Goal: Task Accomplishment & Management: Use online tool/utility

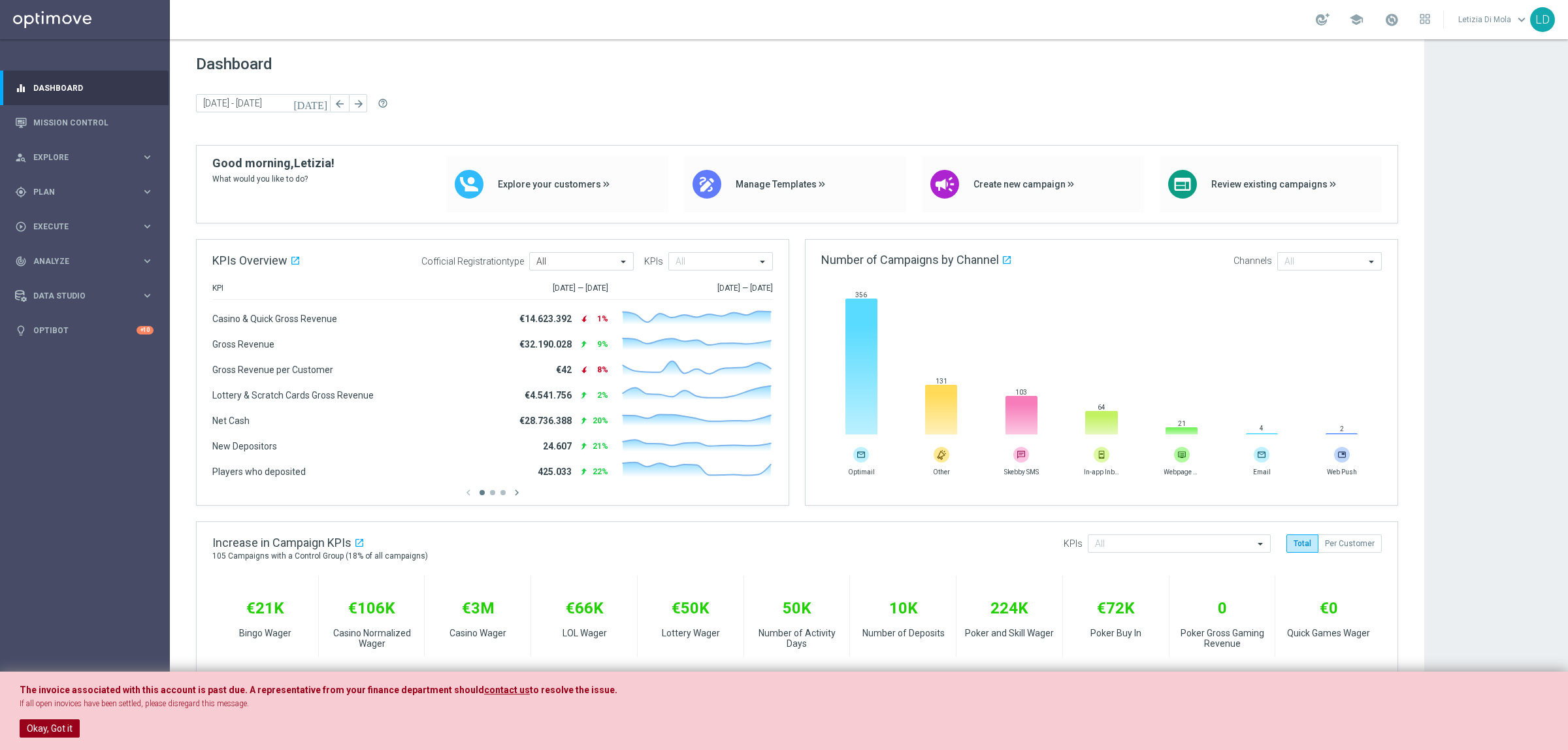
click at [37, 724] on button "Okay, Got it" at bounding box center [49, 727] width 60 height 18
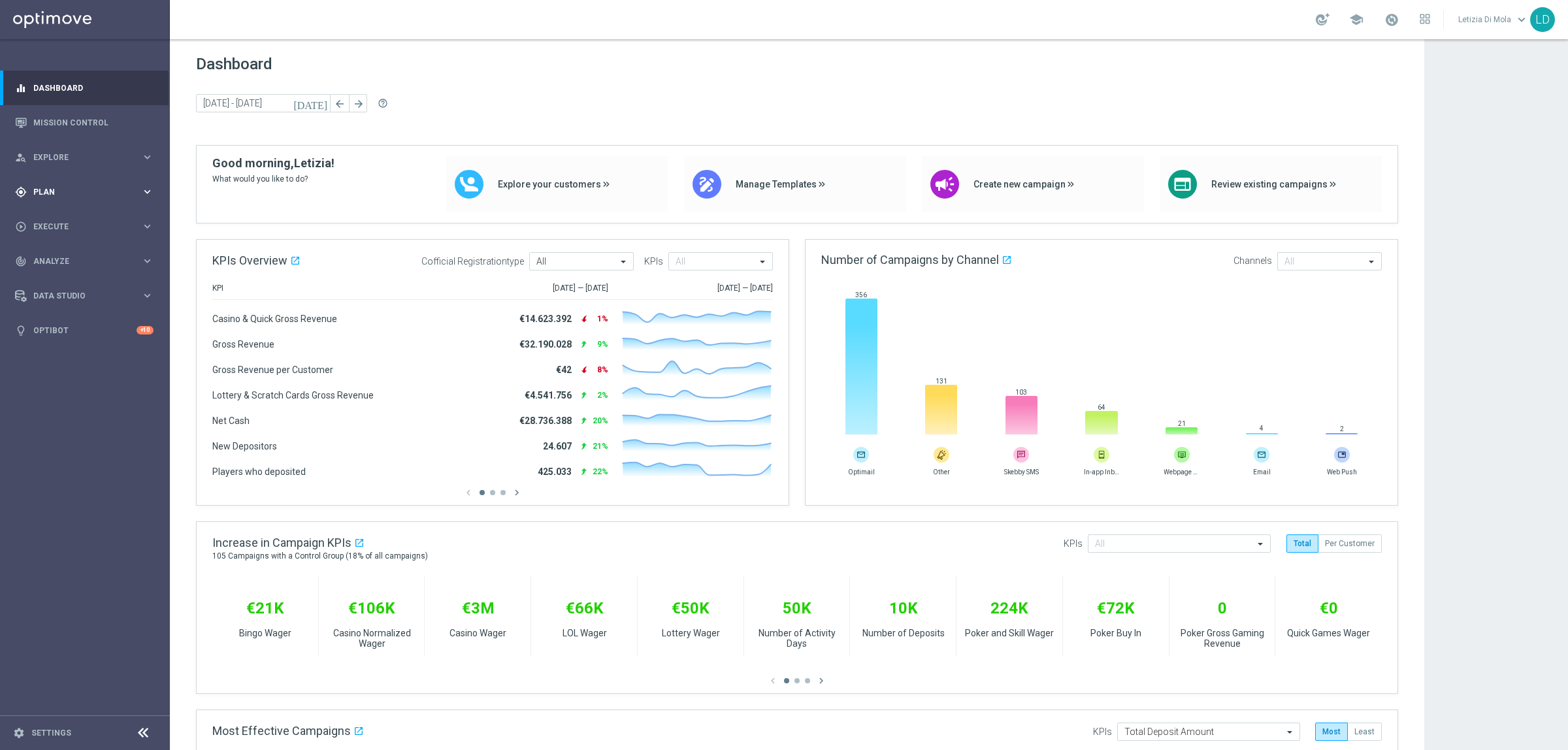
click at [55, 190] on span "Plan" at bounding box center [87, 192] width 108 height 8
click at [59, 254] on span "Templates" at bounding box center [81, 258] width 94 height 8
click at [63, 275] on link "Optimail" at bounding box center [88, 277] width 95 height 10
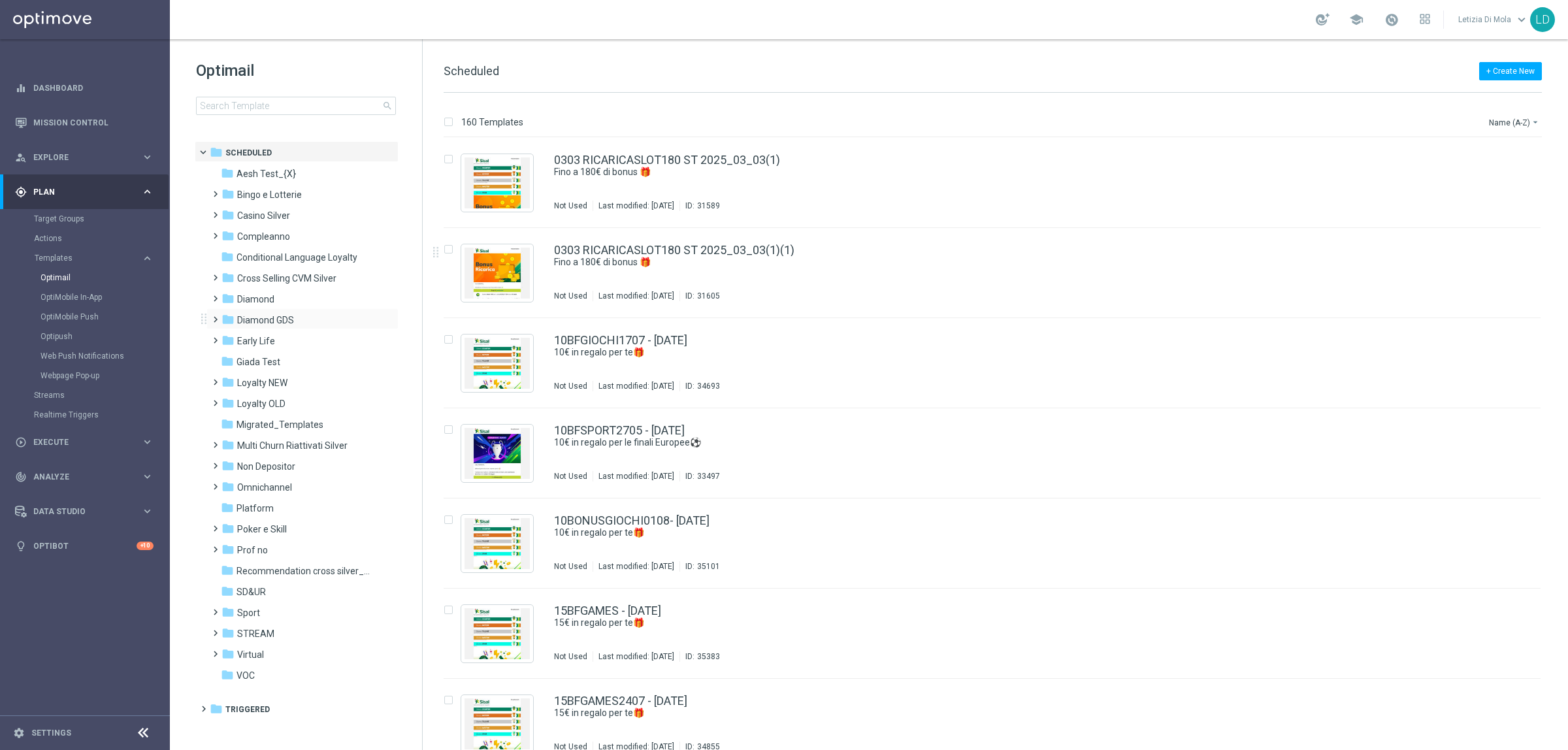
click at [213, 316] on span at bounding box center [213, 313] width 6 height 5
click at [276, 382] on span "Lotterie" at bounding box center [265, 382] width 32 height 12
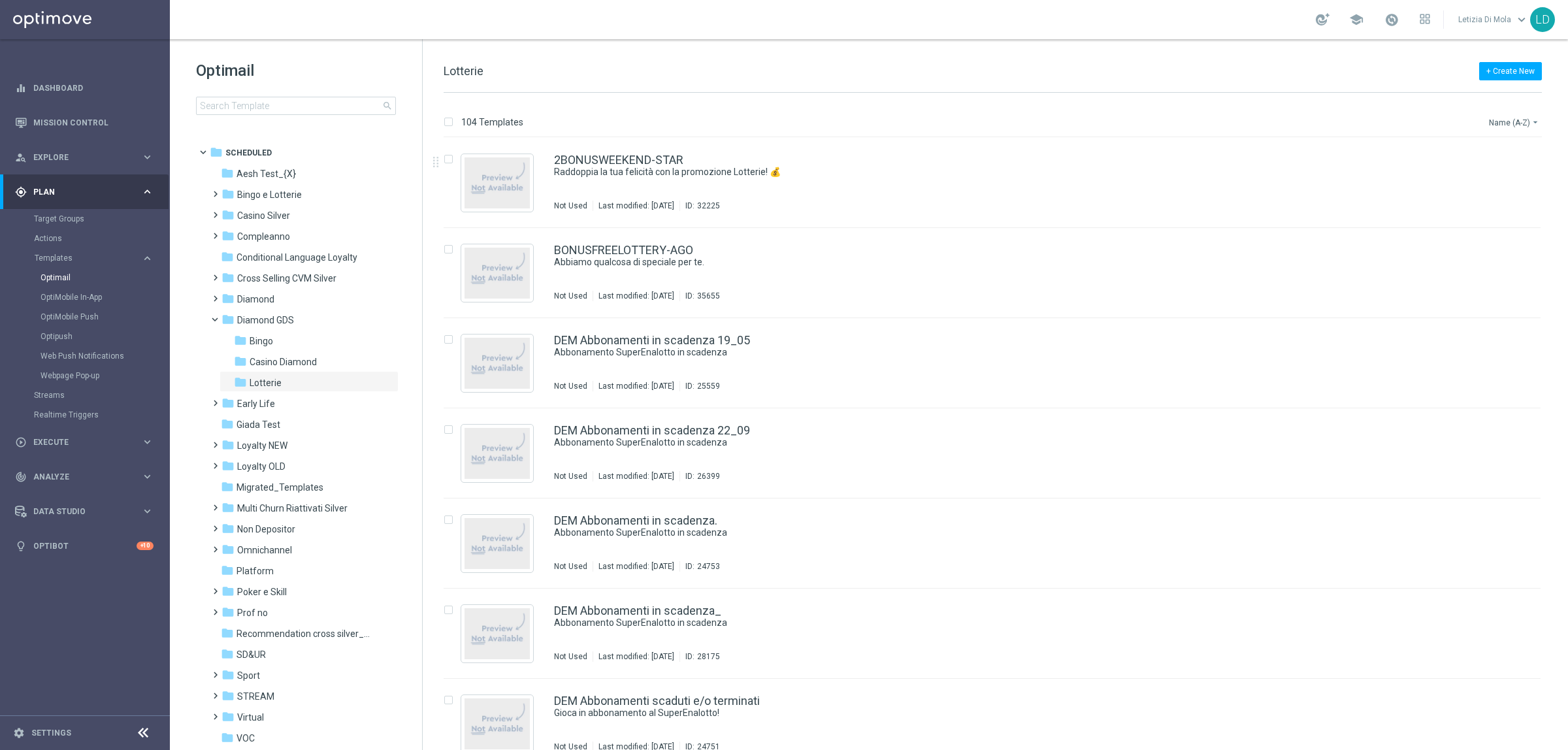
click at [1502, 123] on button "Name (A-Z) arrow_drop_down" at bounding box center [1515, 122] width 55 height 16
click at [1492, 180] on span "Date Modified (Newest)" at bounding box center [1492, 181] width 87 height 9
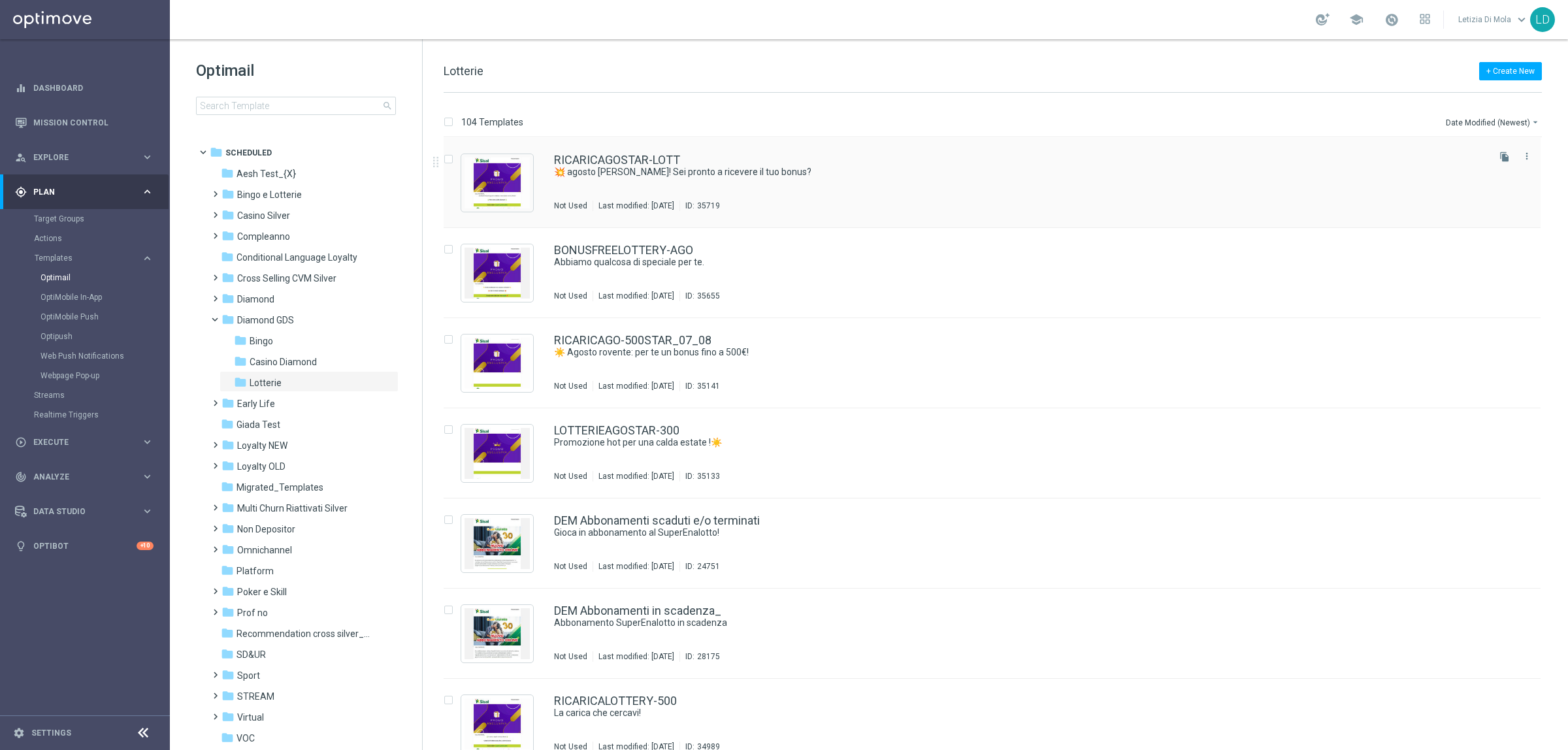
click at [785, 192] on div "RICARICAGOSTAR-LOTT 💥 agosto scotta! Sei pronto a ricevere il tuo bonus? Not Us…" at bounding box center [1020, 182] width 932 height 57
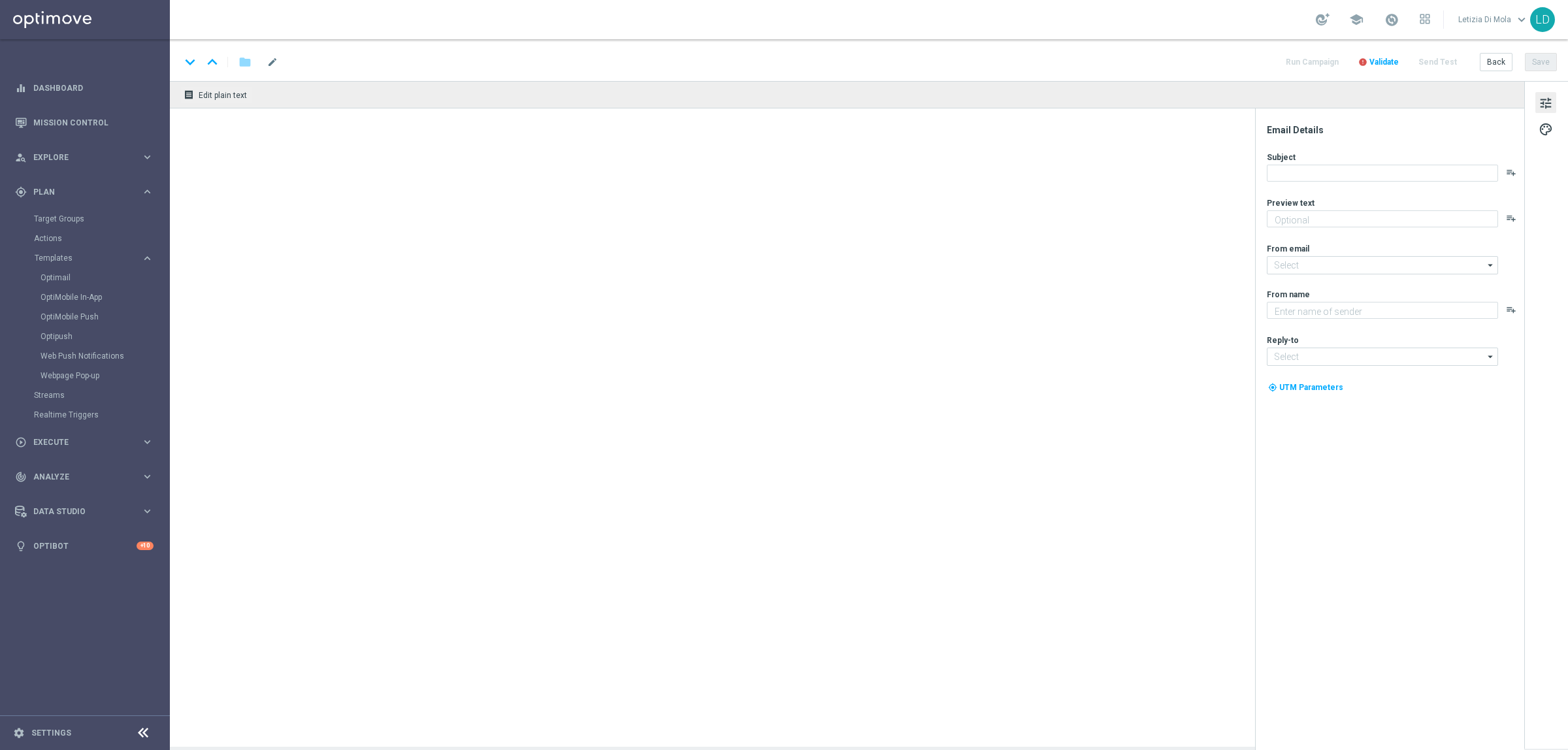
type textarea "20% della tua ricarica fino a 200€!💥"
type input "giochi@comunicazioni.sisal.it"
type textarea "Sisal Vip"
type input "teamvip@sisal.it"
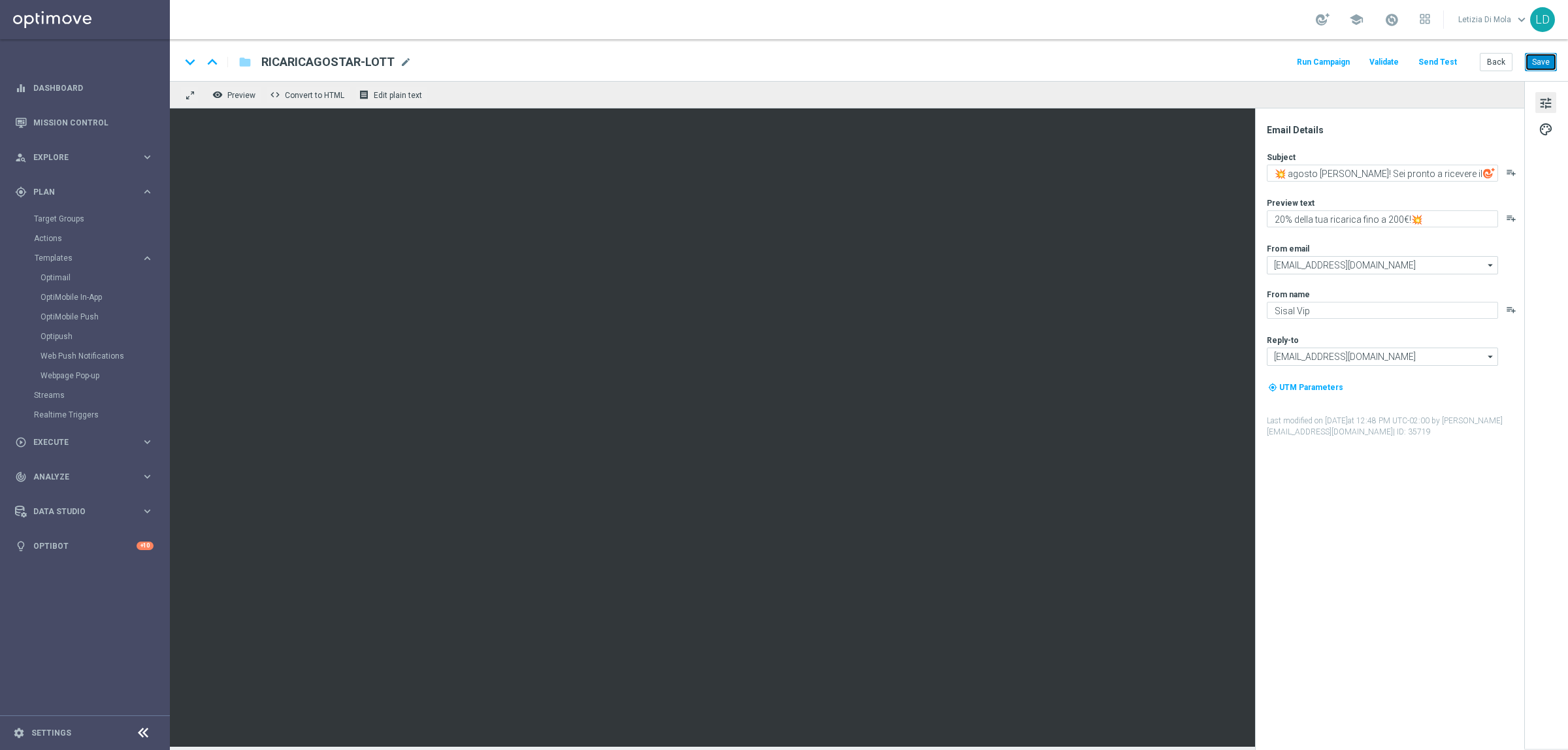
click at [1549, 58] on button "Save" at bounding box center [1541, 62] width 32 height 18
click at [1330, 56] on button "Run Campaign" at bounding box center [1323, 62] width 57 height 18
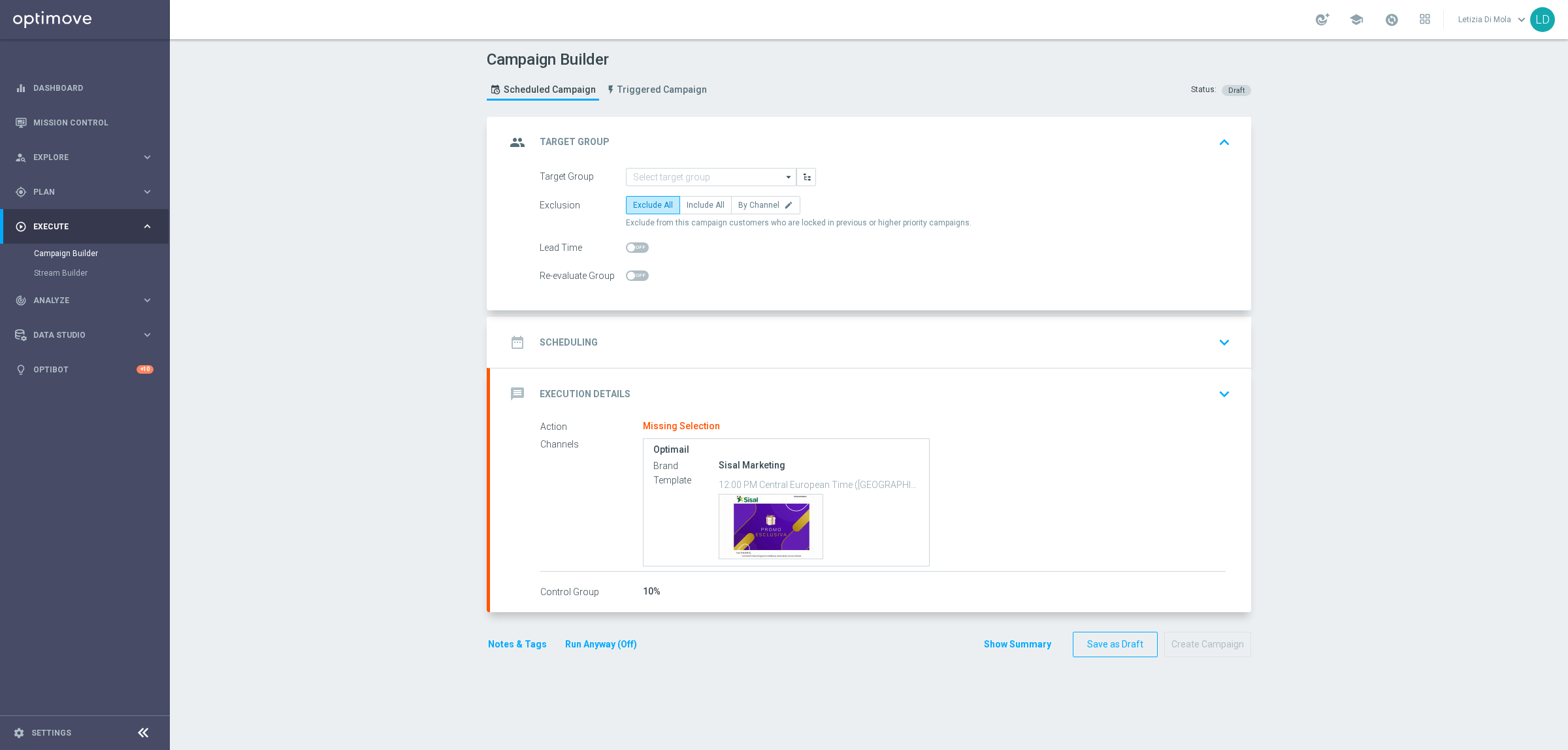
click at [784, 172] on icon "arrow_drop_down" at bounding box center [789, 177] width 13 height 17
click at [733, 363] on span "Import external list from CSV file" at bounding box center [703, 363] width 123 height 9
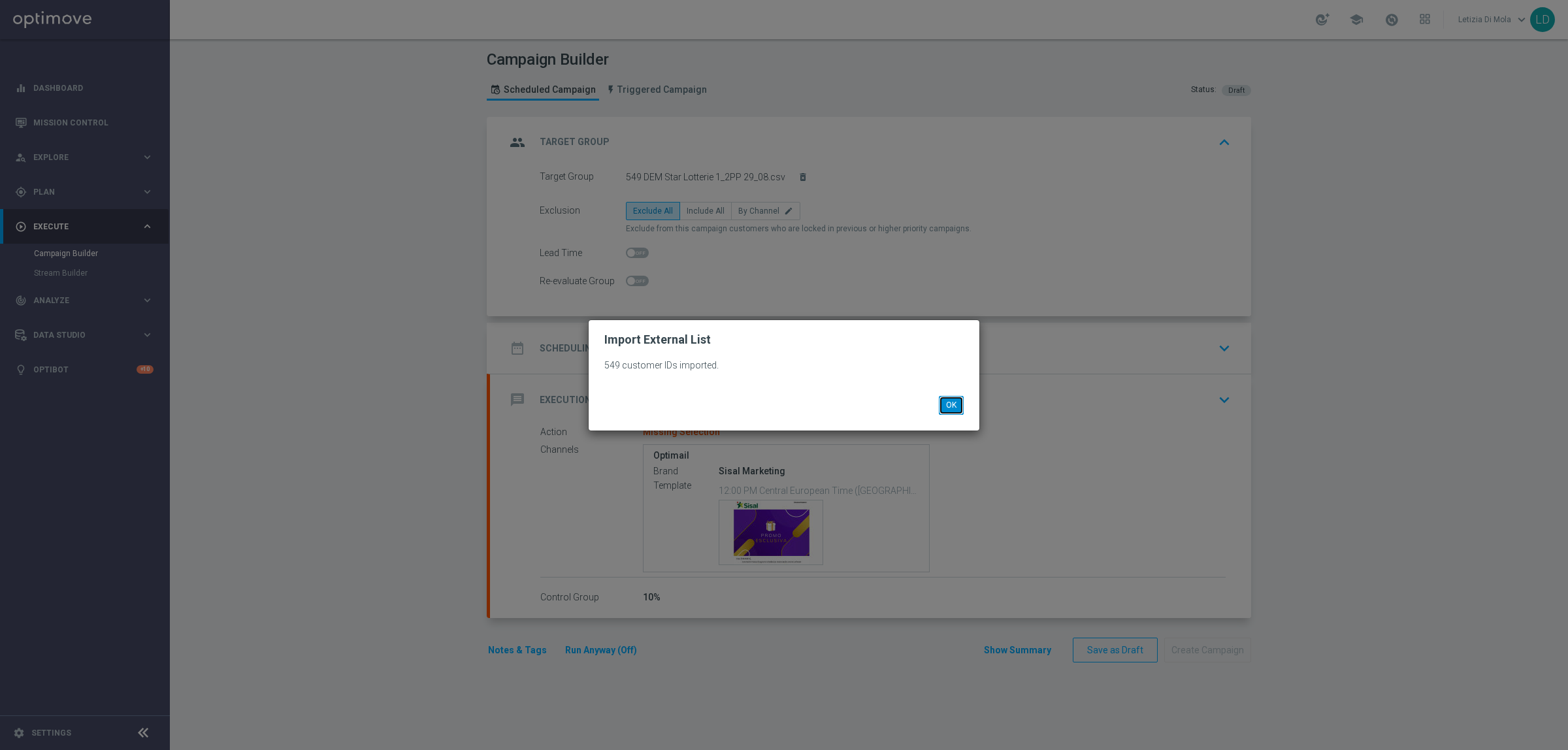
click at [952, 410] on button "OK" at bounding box center [952, 404] width 25 height 18
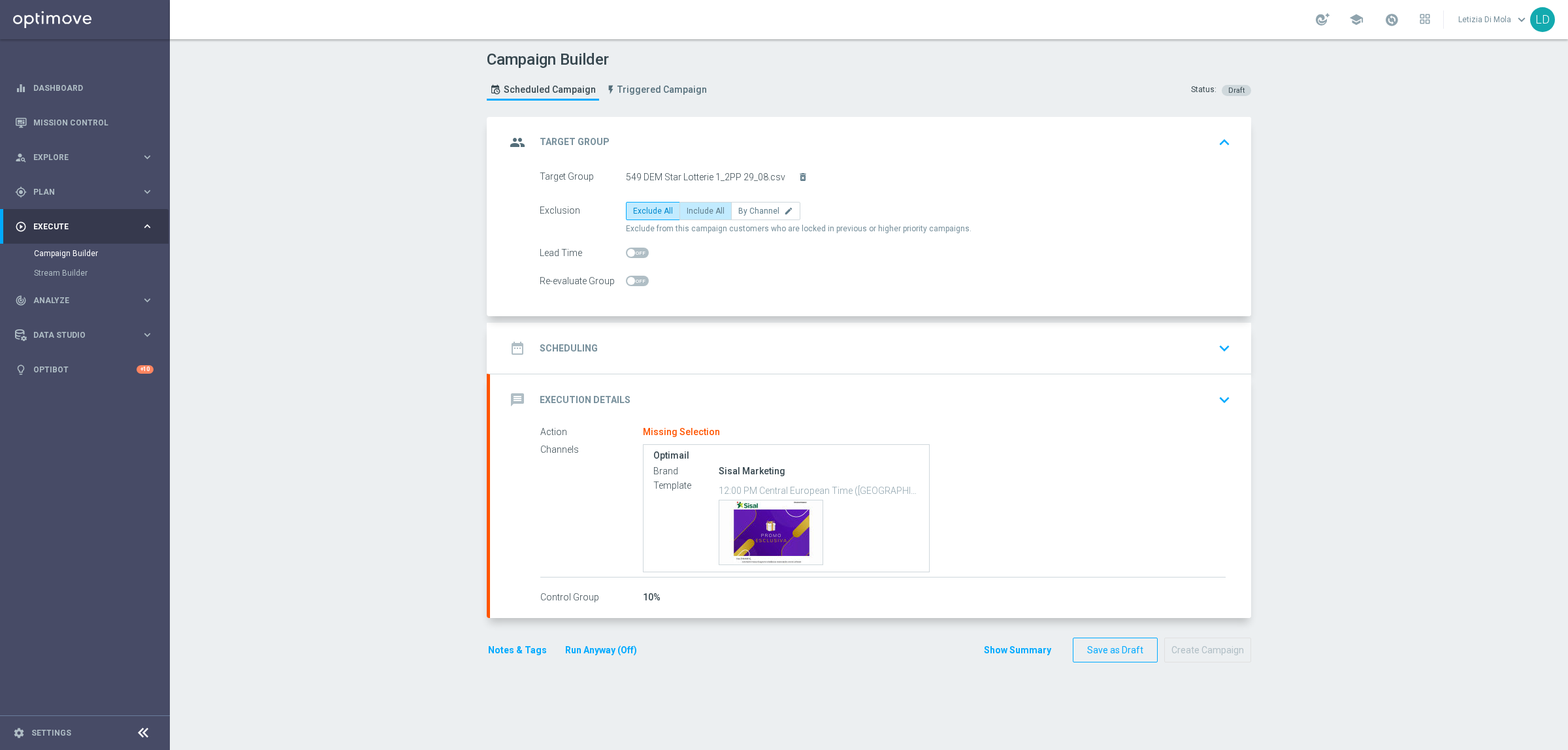
click at [701, 208] on span "Include All" at bounding box center [705, 211] width 38 height 9
click at [695, 209] on input "Include All" at bounding box center [690, 213] width 9 height 9
radio input "true"
click at [510, 140] on icon "group" at bounding box center [517, 143] width 23 height 23
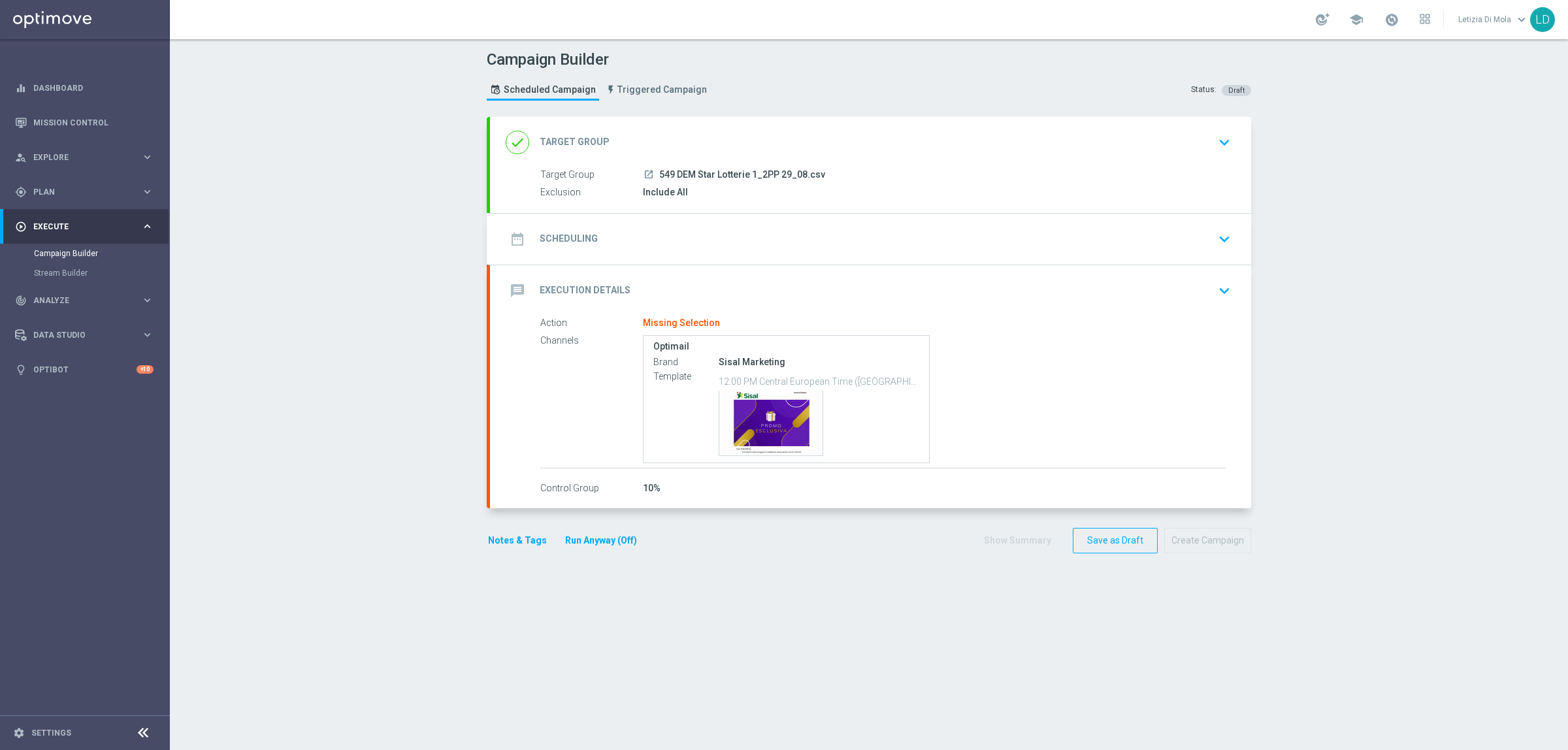
click at [506, 231] on icon "date_range" at bounding box center [517, 239] width 23 height 23
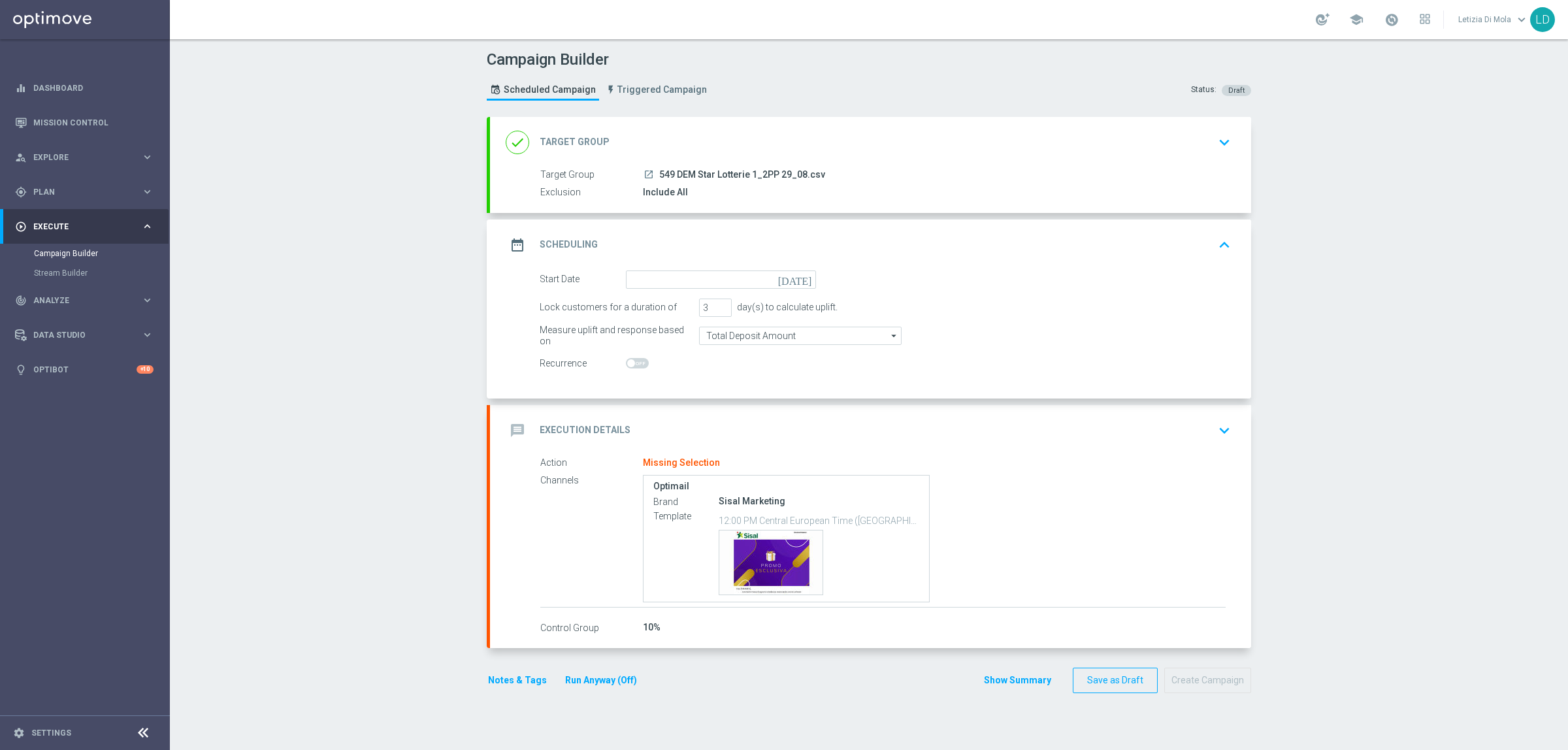
click at [803, 275] on icon "[DATE]" at bounding box center [797, 277] width 38 height 14
click at [746, 436] on span "29" at bounding box center [750, 435] width 21 height 21
type input "29 Aug 2025"
click at [716, 311] on input "1" at bounding box center [715, 307] width 33 height 18
click at [717, 311] on input "0" at bounding box center [715, 307] width 33 height 18
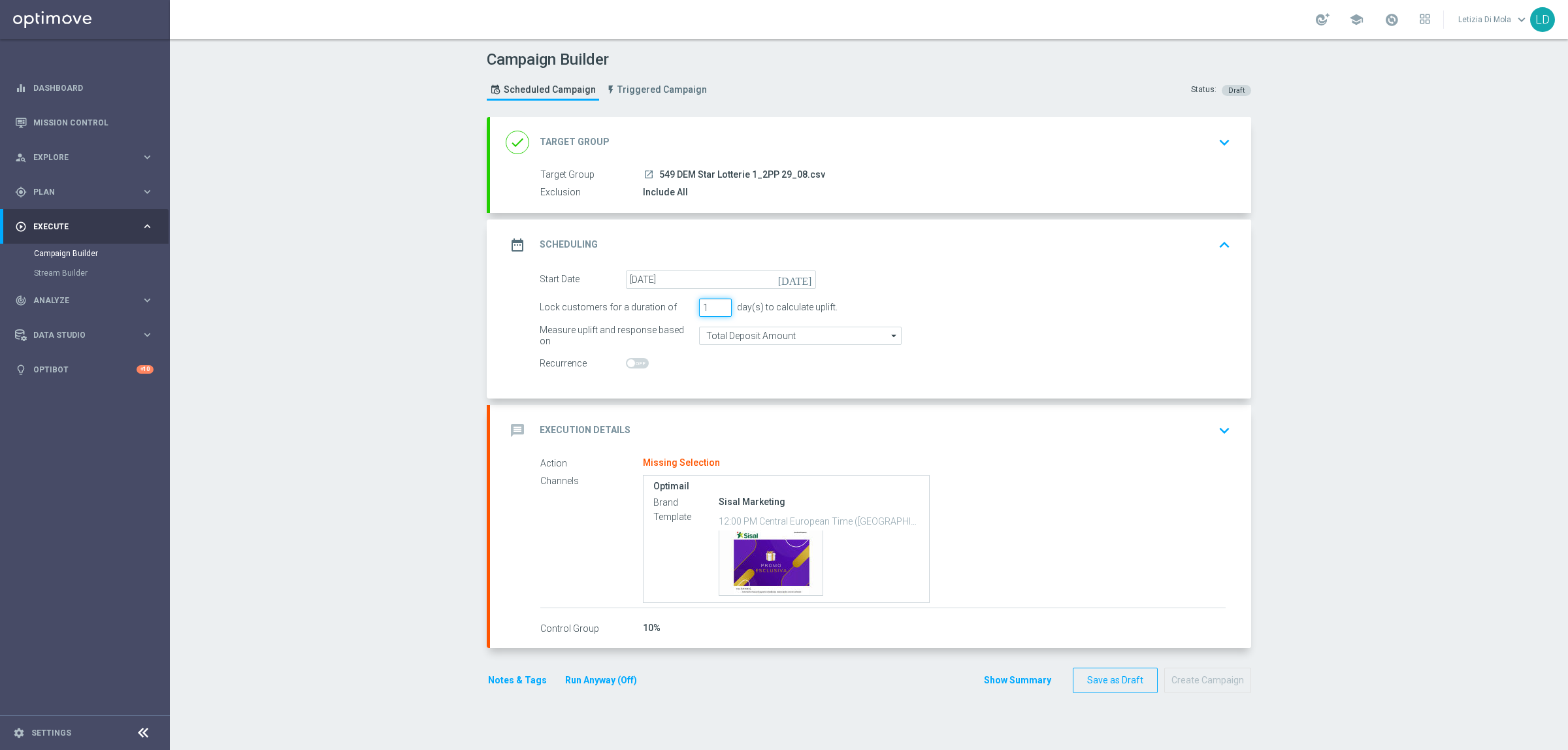
type input "1"
click at [716, 301] on input "1" at bounding box center [715, 307] width 33 height 18
click at [514, 241] on icon "date_range" at bounding box center [517, 245] width 23 height 23
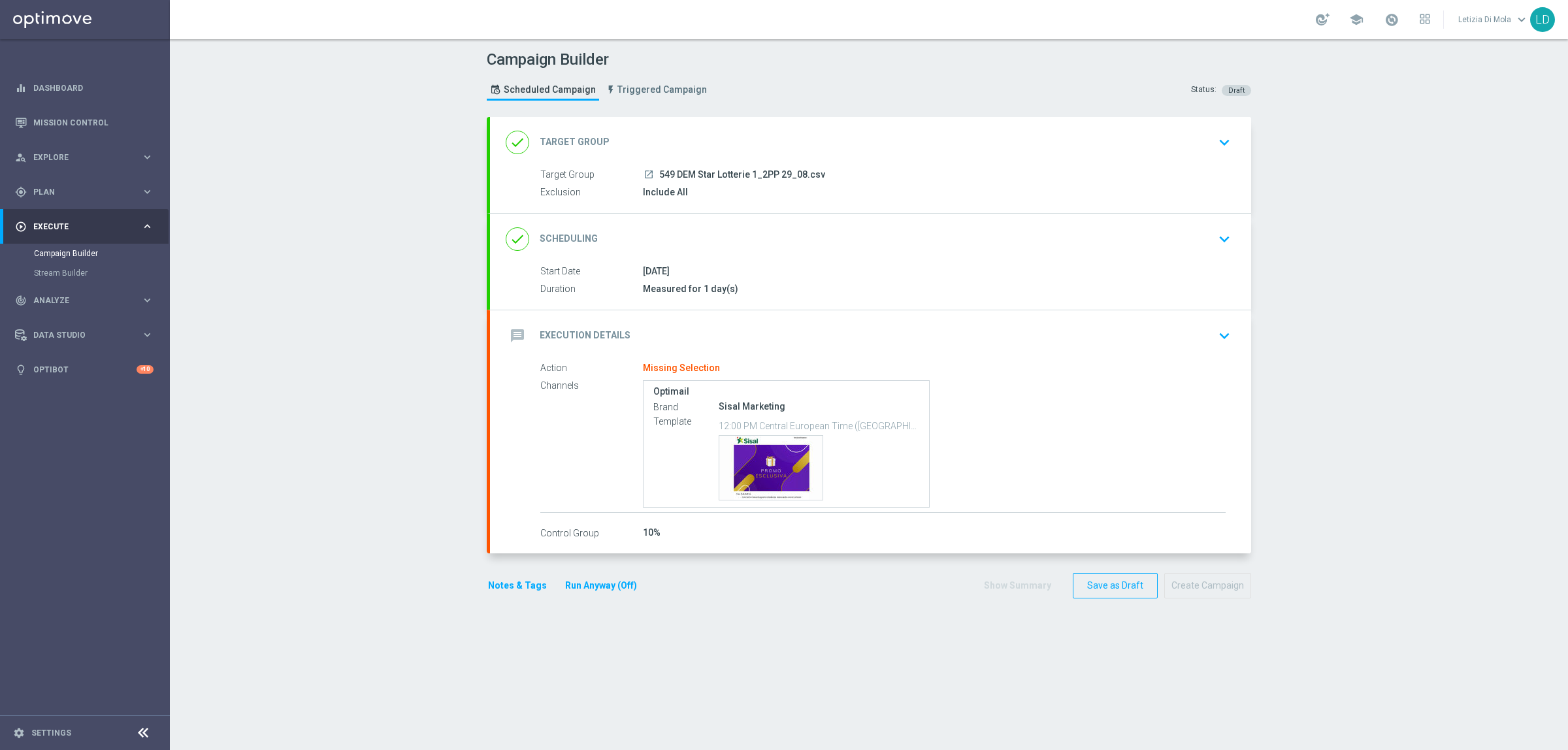
click at [515, 335] on icon "message" at bounding box center [517, 336] width 23 height 23
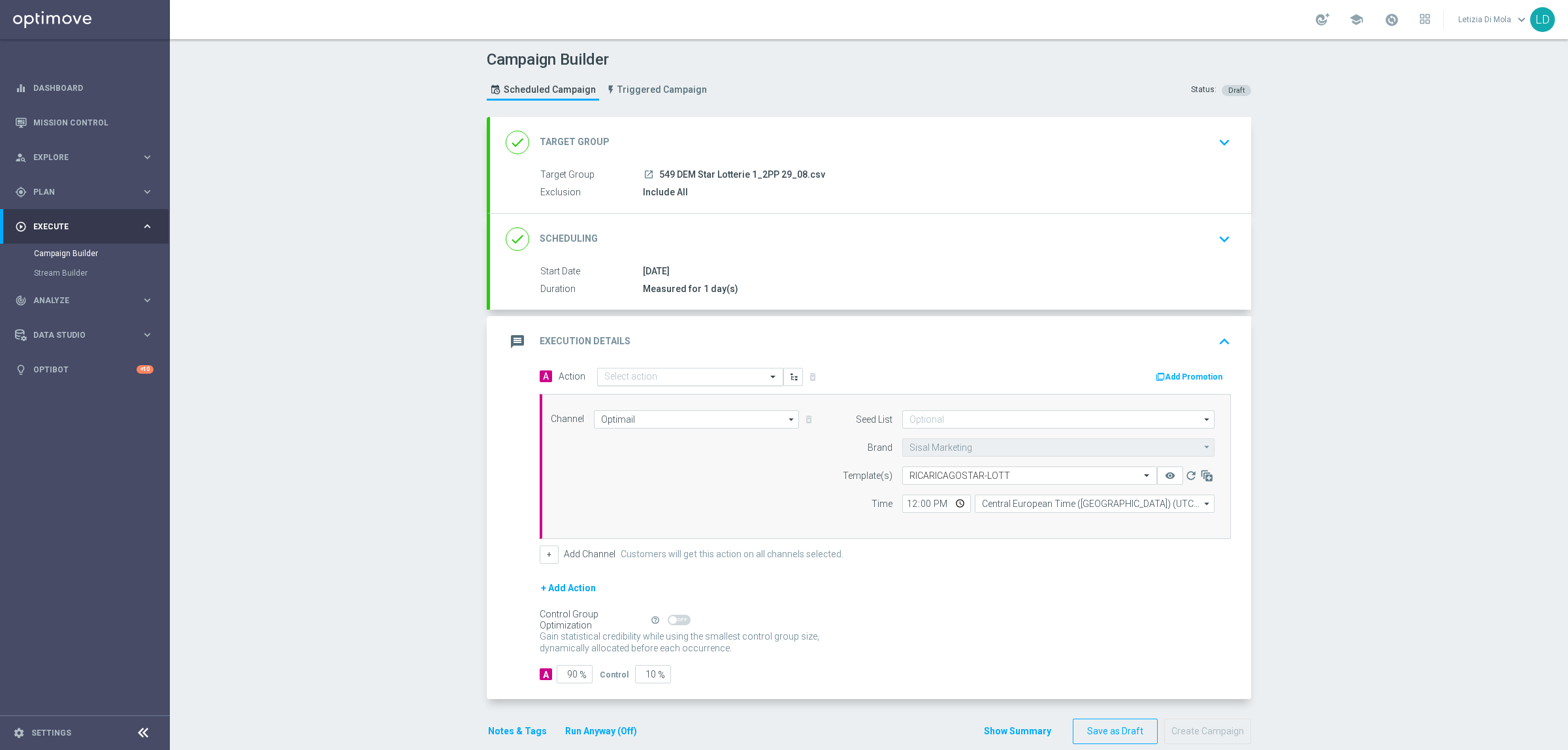
click at [767, 376] on span at bounding box center [775, 376] width 16 height 11
type input "DEM IN"
click at [694, 483] on label "DEM INFORMATIVA LOTTERIE" at bounding box center [659, 484] width 108 height 11
click at [954, 505] on input "12:00" at bounding box center [937, 503] width 69 height 18
type input "11:00"
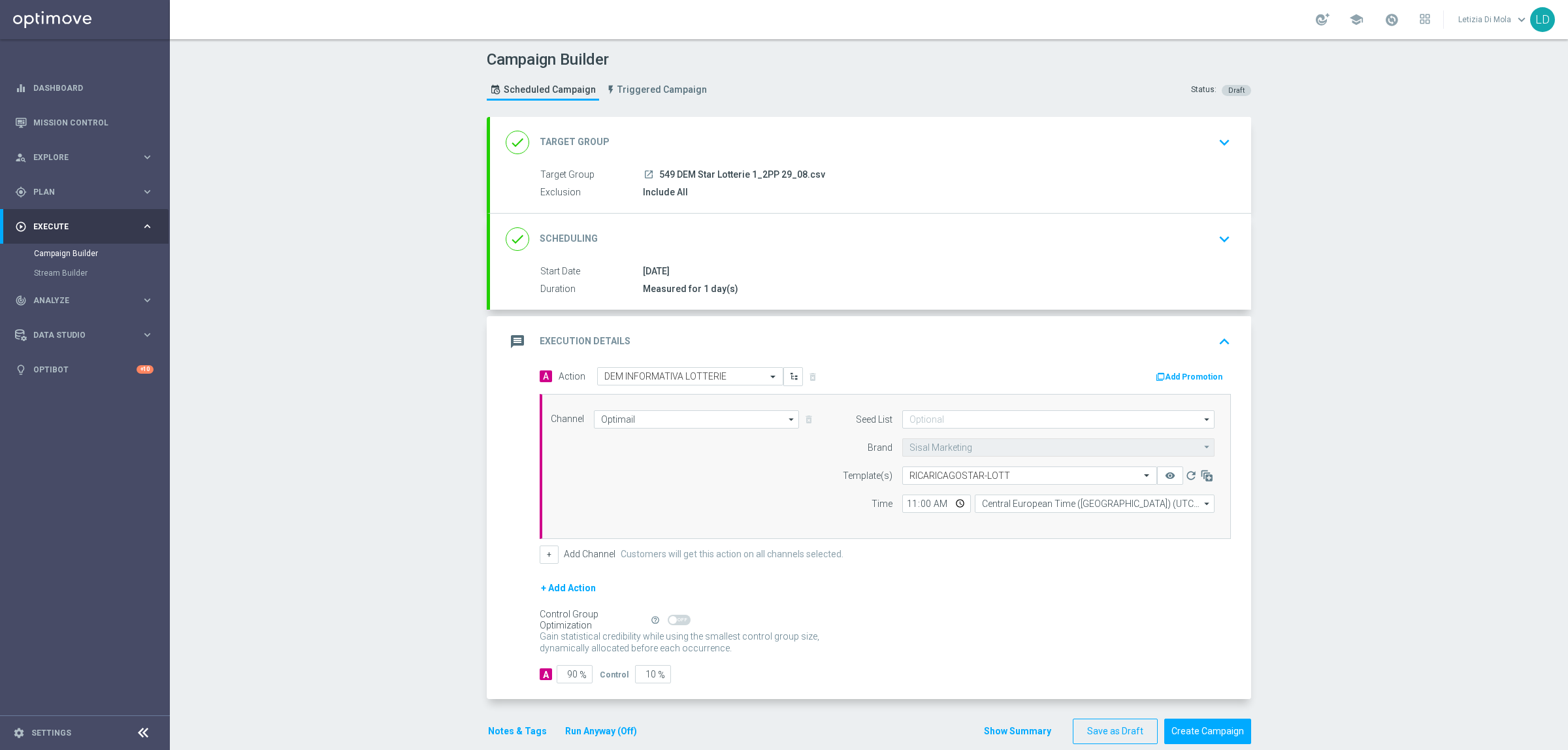
click at [1054, 613] on div "+ Add Action" at bounding box center [885, 597] width 691 height 33
click at [1005, 503] on input "Central European Time (Berlin) (UTC +02:00)" at bounding box center [1095, 503] width 240 height 18
click at [1009, 518] on div "Central European Time (Berlin) (UTC +02:00)" at bounding box center [1089, 523] width 214 height 12
type input "Central European Time (Berlin) (UTC +02:00)"
click at [955, 505] on input "11:00" at bounding box center [937, 503] width 69 height 18
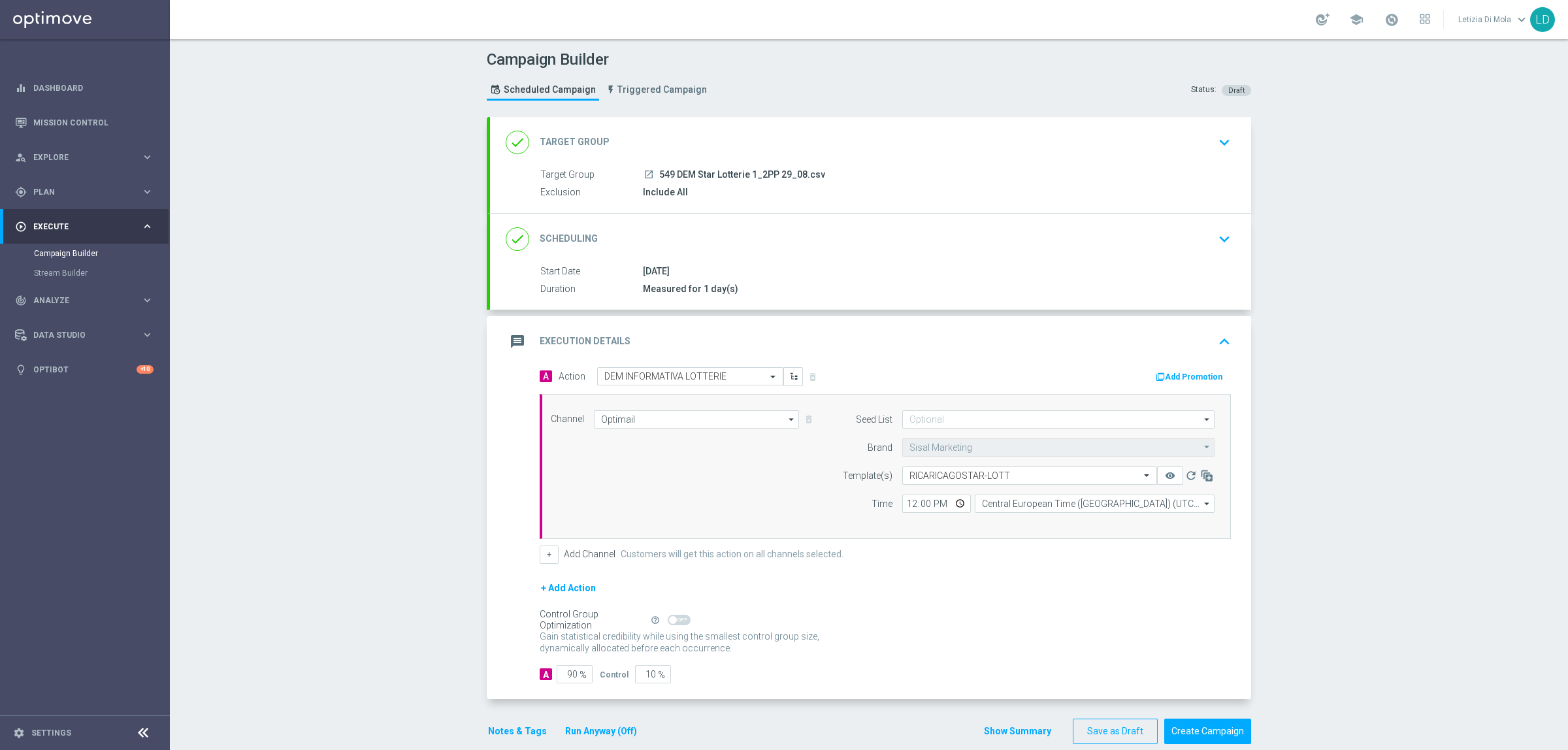
type input "12:00"
click at [1076, 576] on form "A Action Select action DEM INFORMATIVA LOTTERIE delete_forever Add Promotion Ch…" at bounding box center [885, 525] width 691 height 317
click at [560, 679] on input "90" at bounding box center [574, 674] width 36 height 18
type input "10"
type input "90"
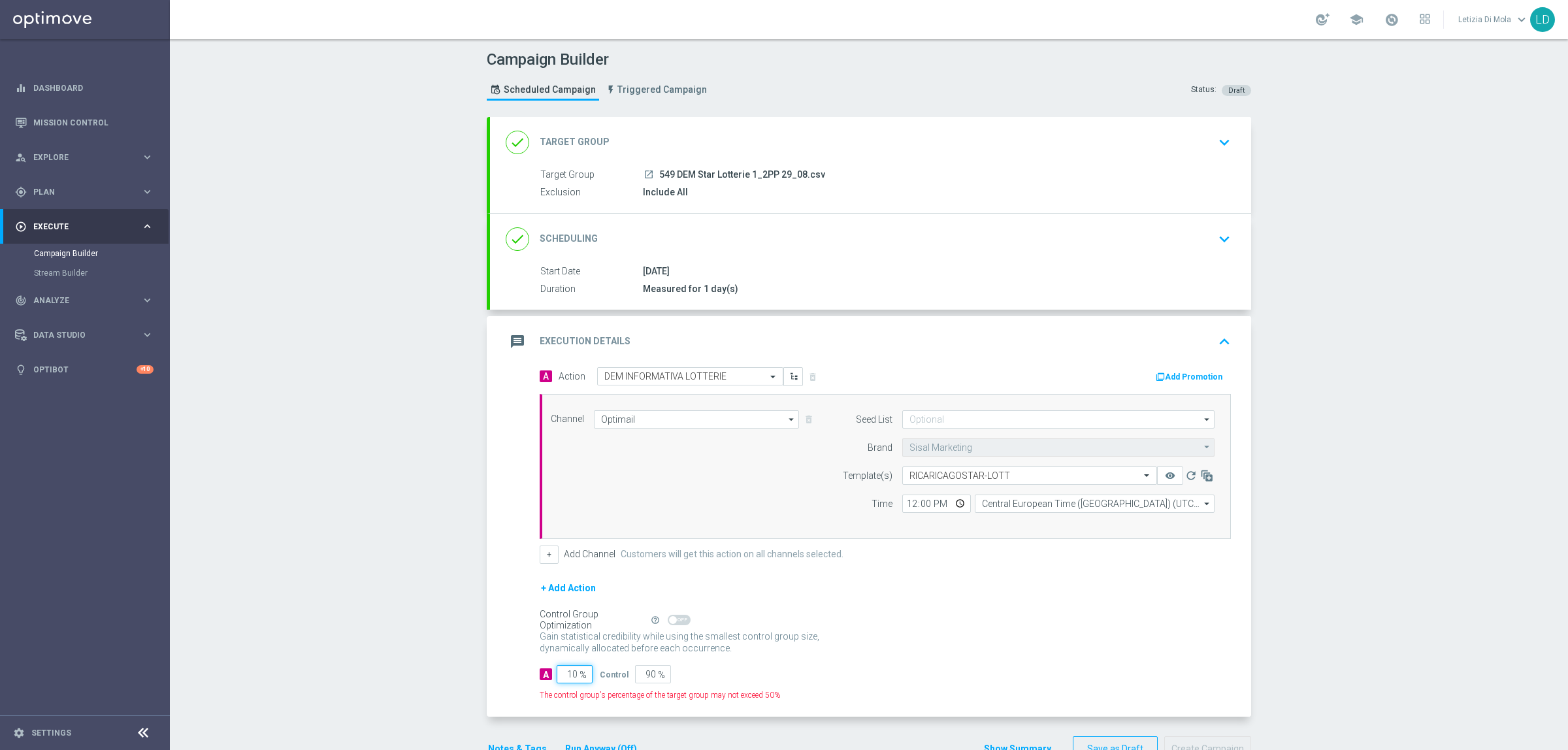
type input "100"
type input "0"
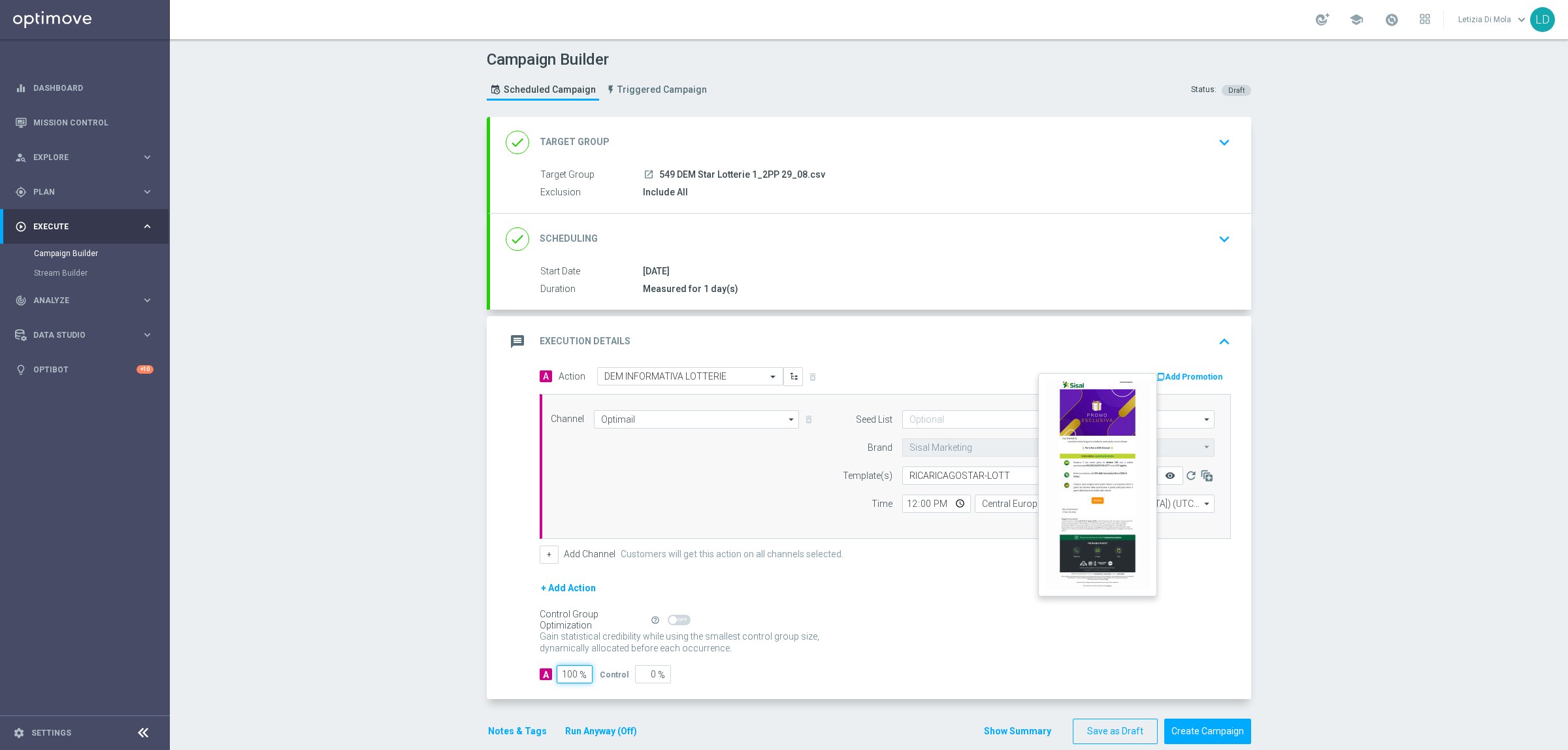
type input "100"
click at [1165, 471] on icon "remove_red_eye" at bounding box center [1170, 475] width 10 height 10
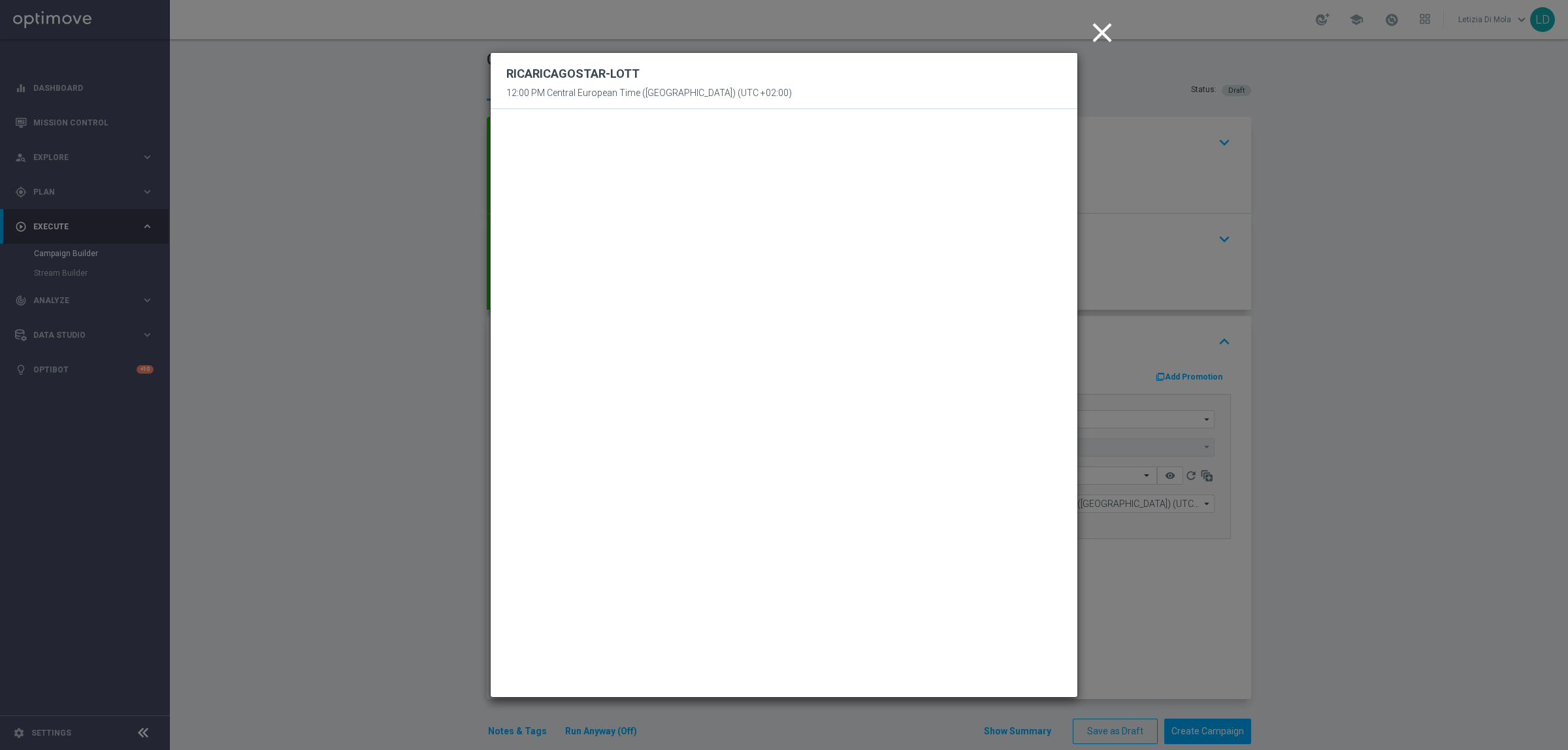
click at [1106, 25] on icon "close" at bounding box center [1103, 33] width 33 height 33
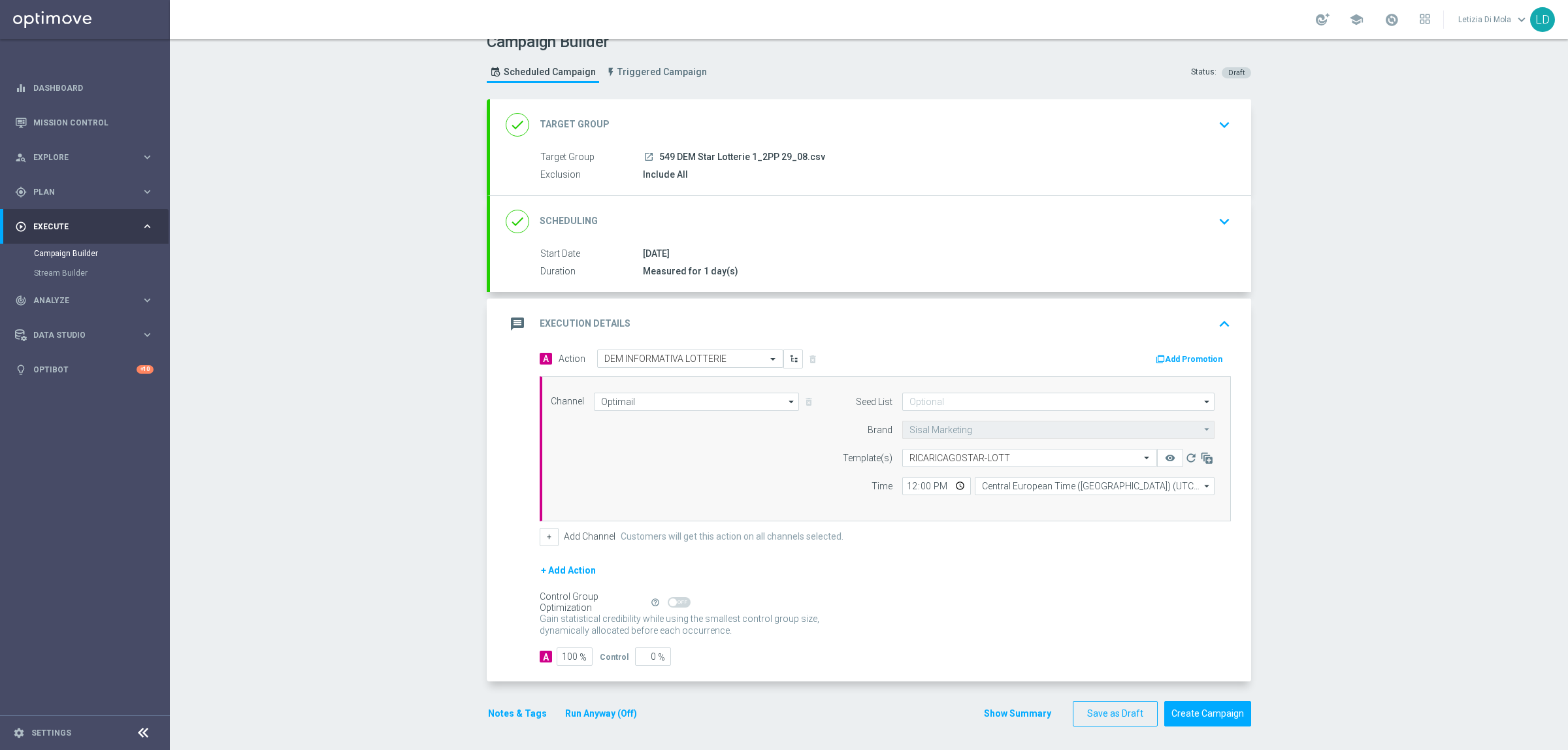
scroll to position [22, 0]
click at [508, 326] on icon "message" at bounding box center [517, 321] width 23 height 23
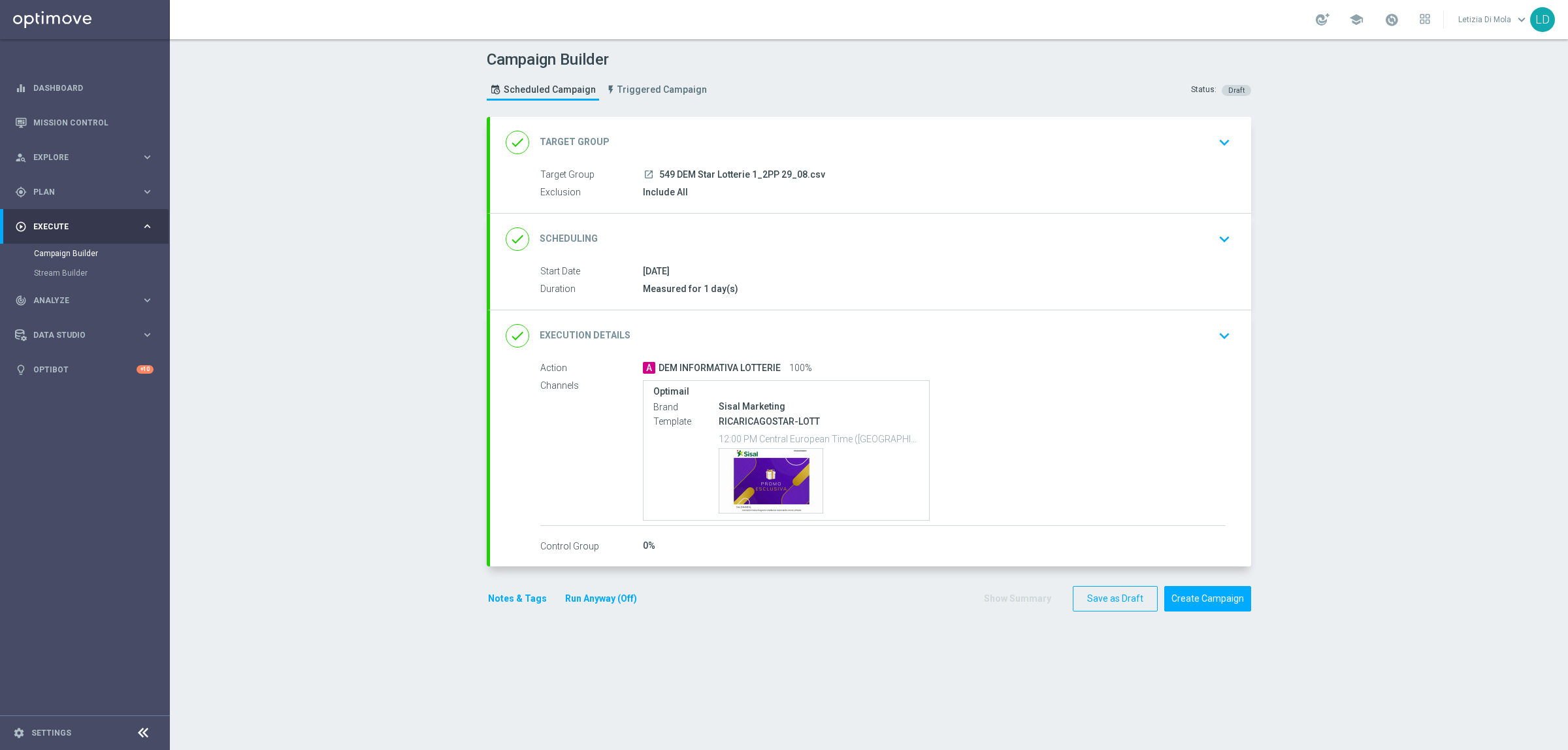
click at [500, 603] on button "Notes & Tags" at bounding box center [517, 598] width 62 height 16
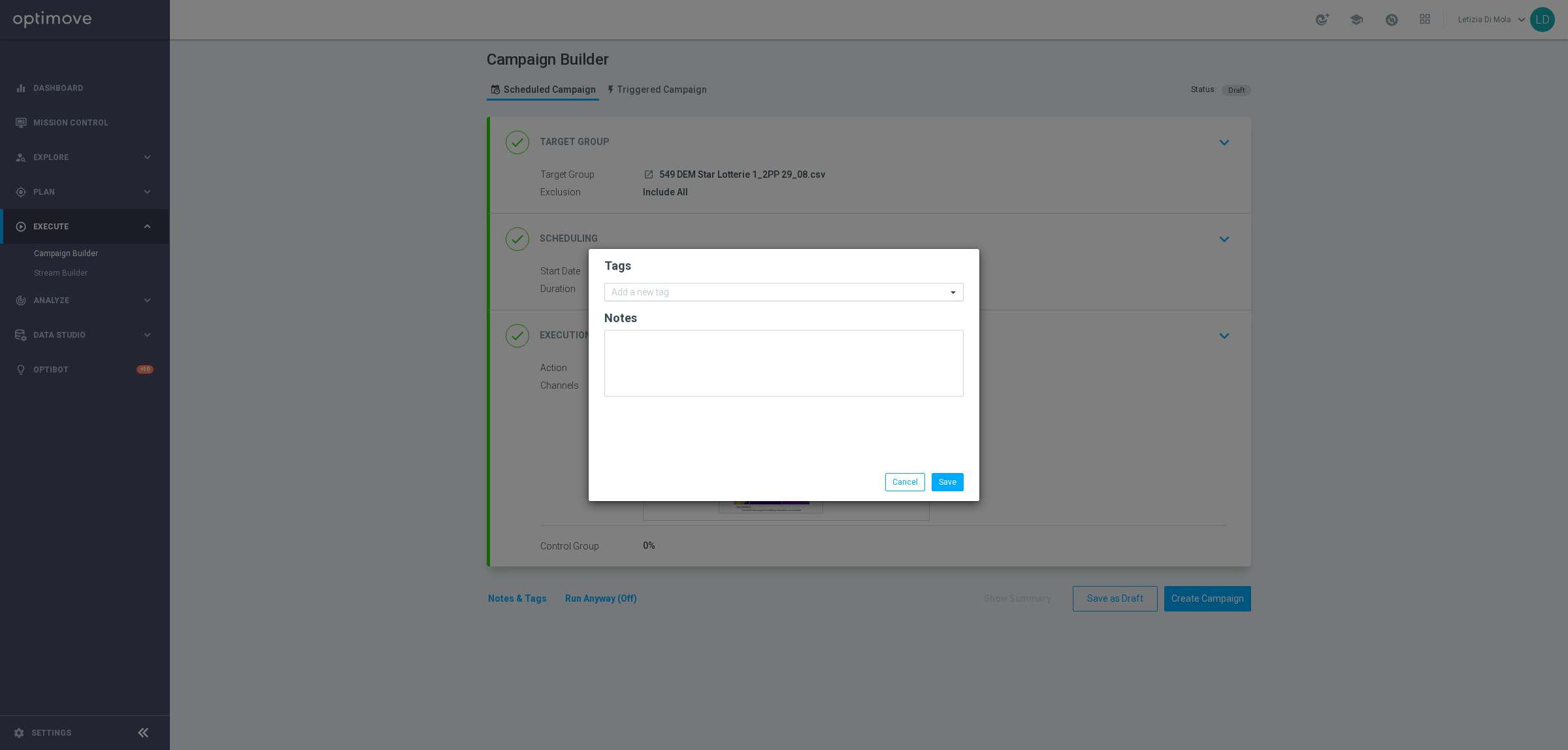
click at [716, 289] on input "text" at bounding box center [779, 293] width 335 height 11
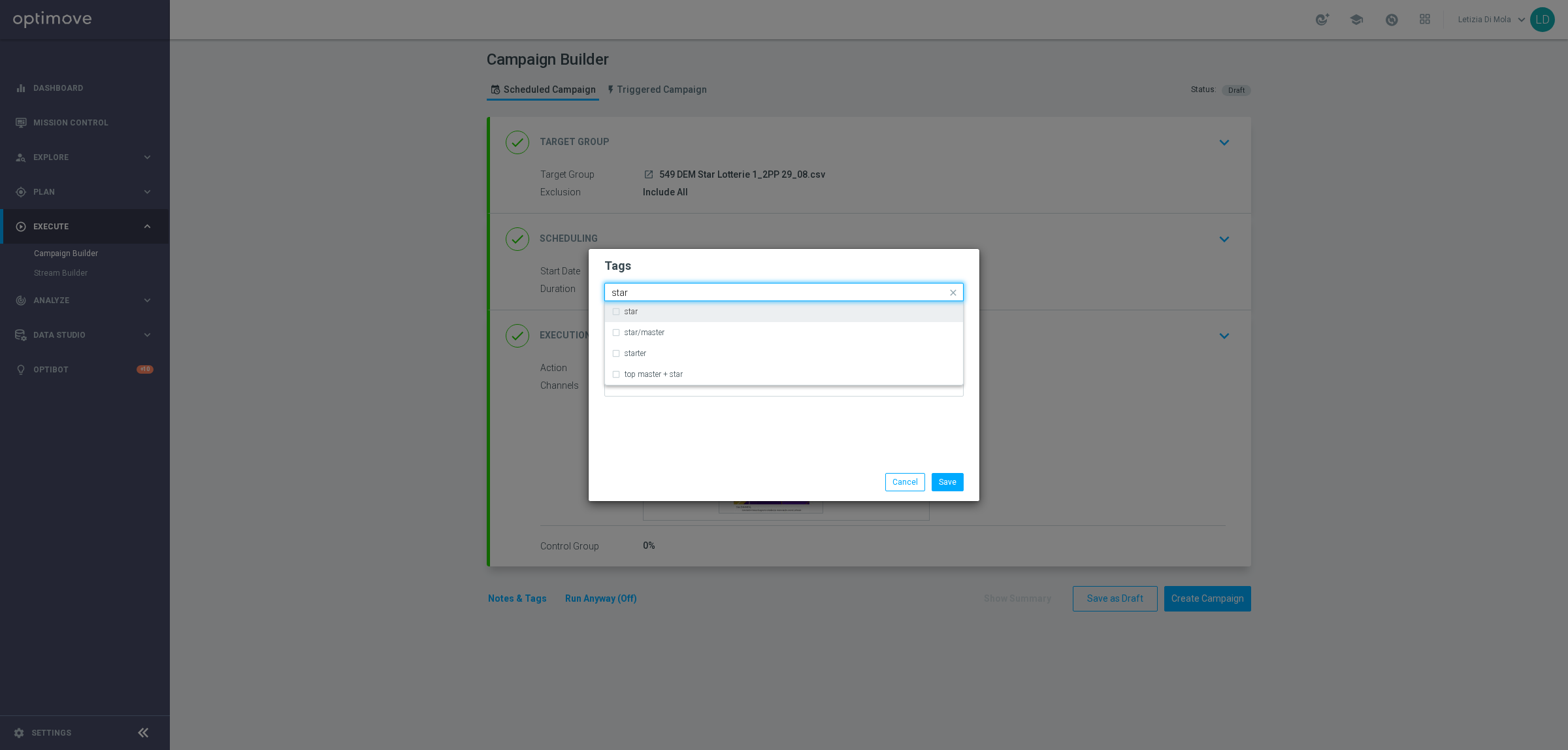
click at [673, 319] on div "star" at bounding box center [784, 312] width 345 height 21
type input "star"
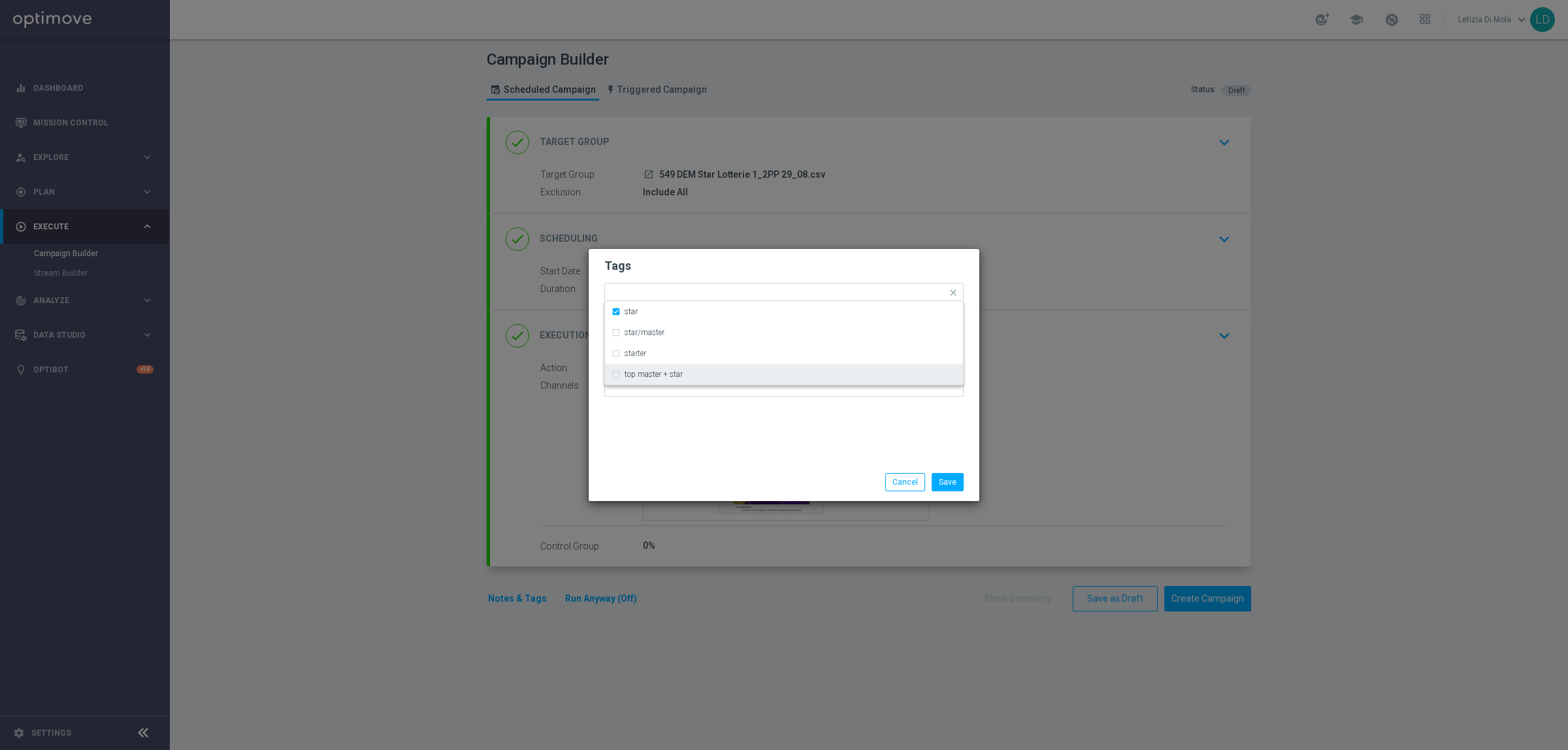
click at [694, 435] on div "Tags Quick find × star star star/master starter top master + star Notes" at bounding box center [783, 355] width 390 height 214
click at [683, 293] on input "text" at bounding box center [798, 294] width 298 height 11
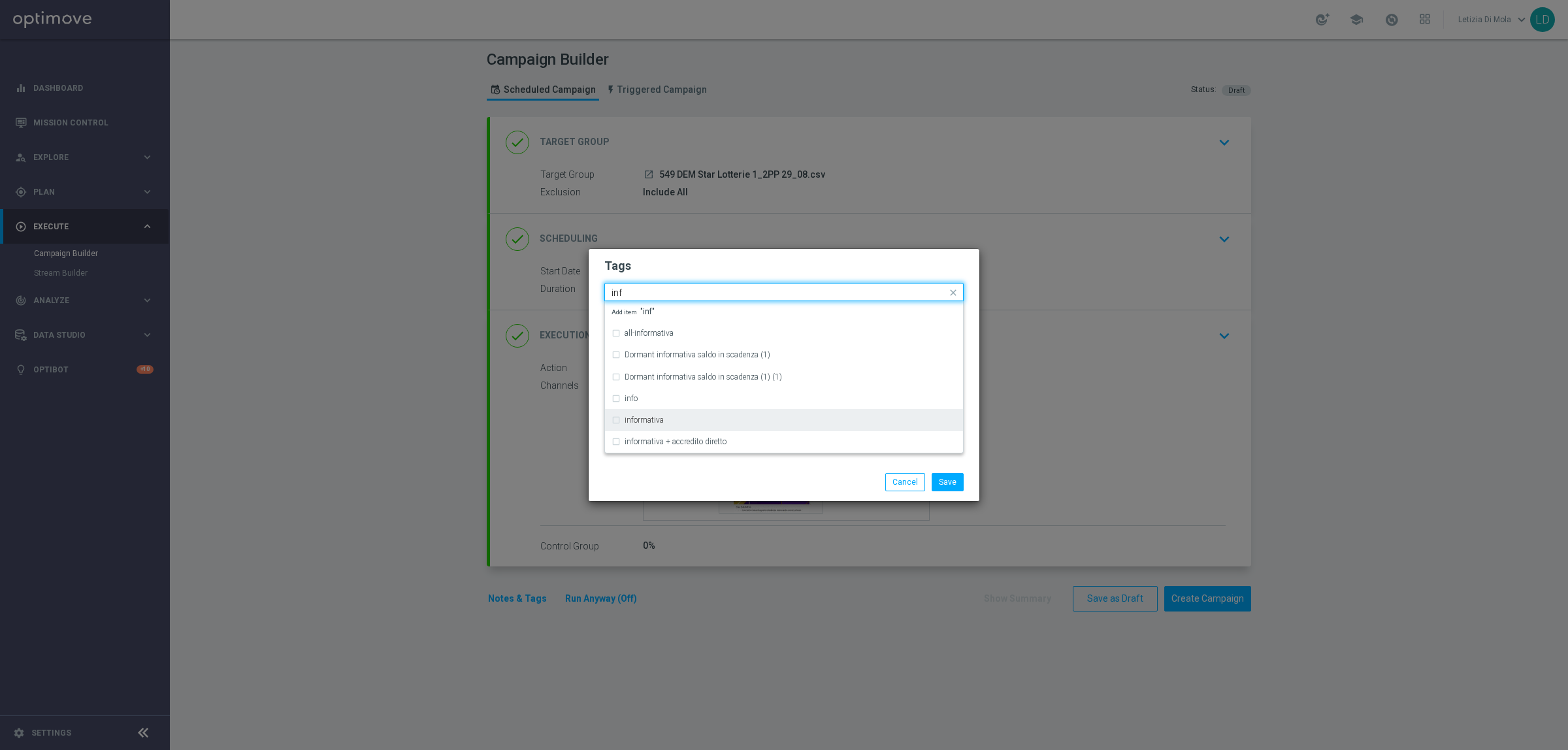
click at [680, 426] on div "informativa" at bounding box center [784, 420] width 345 height 21
type input "inf"
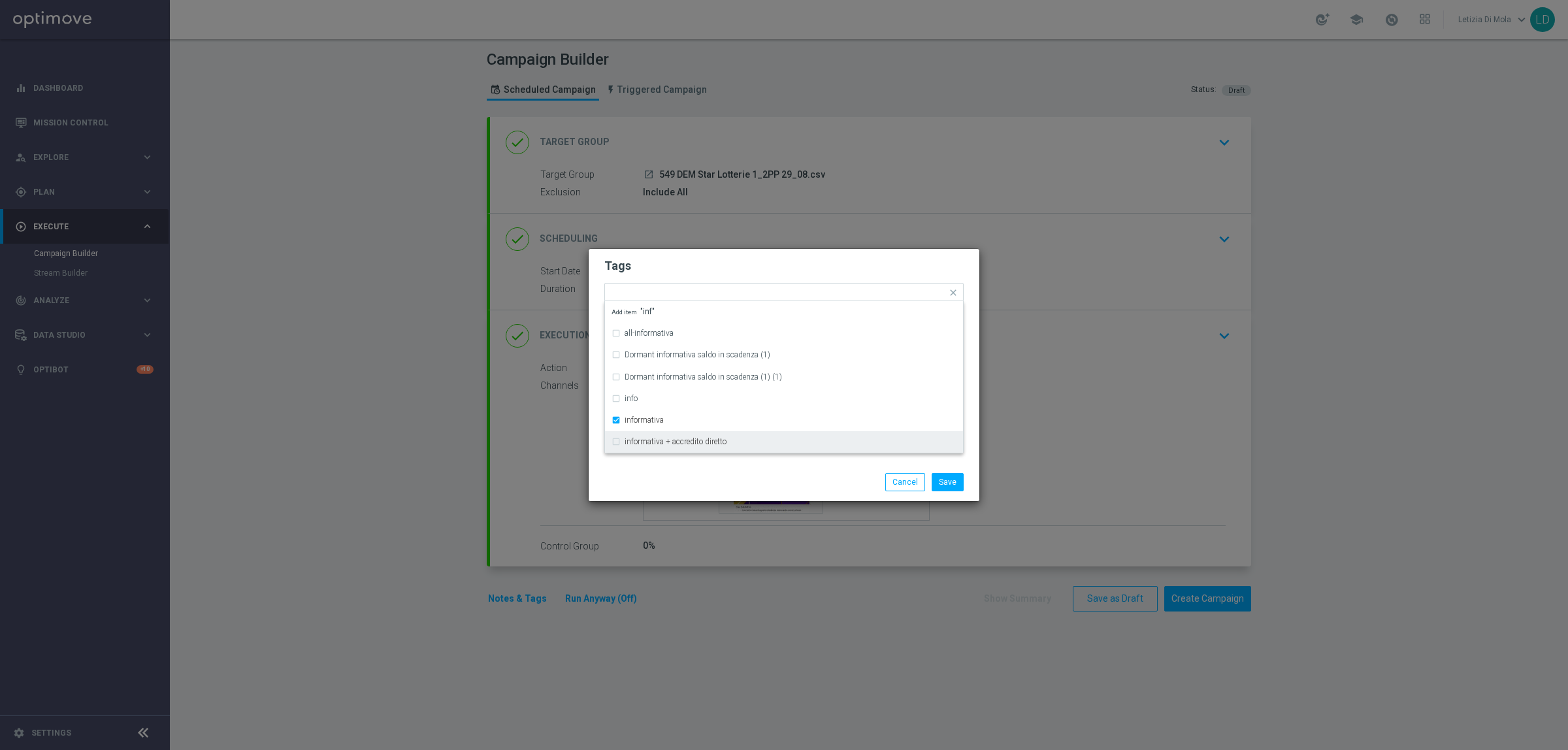
click at [680, 481] on div "Save Cancel" at bounding box center [784, 481] width 379 height 18
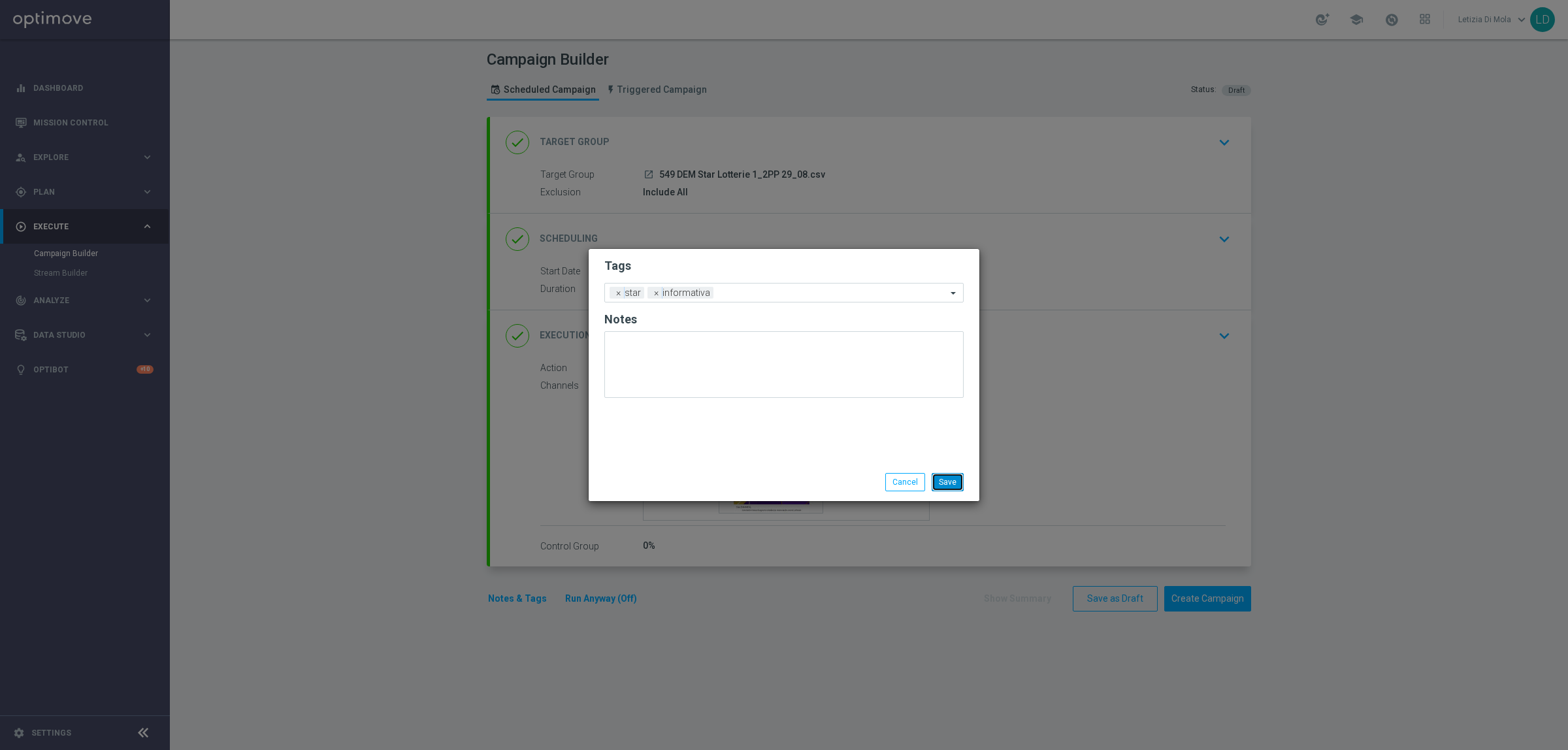
click at [955, 480] on button "Save" at bounding box center [948, 481] width 32 height 18
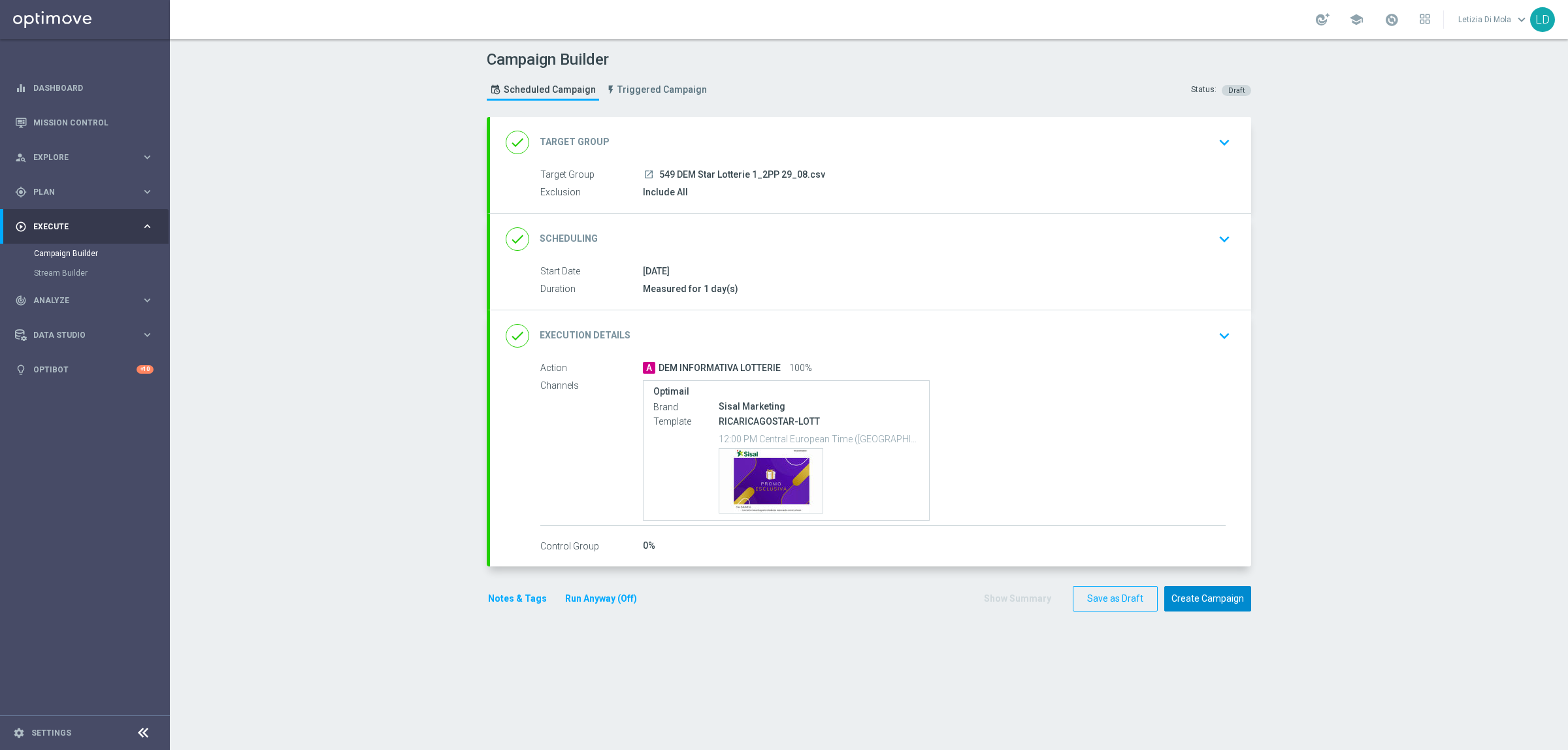
click at [1222, 599] on button "Create Campaign" at bounding box center [1208, 598] width 87 height 26
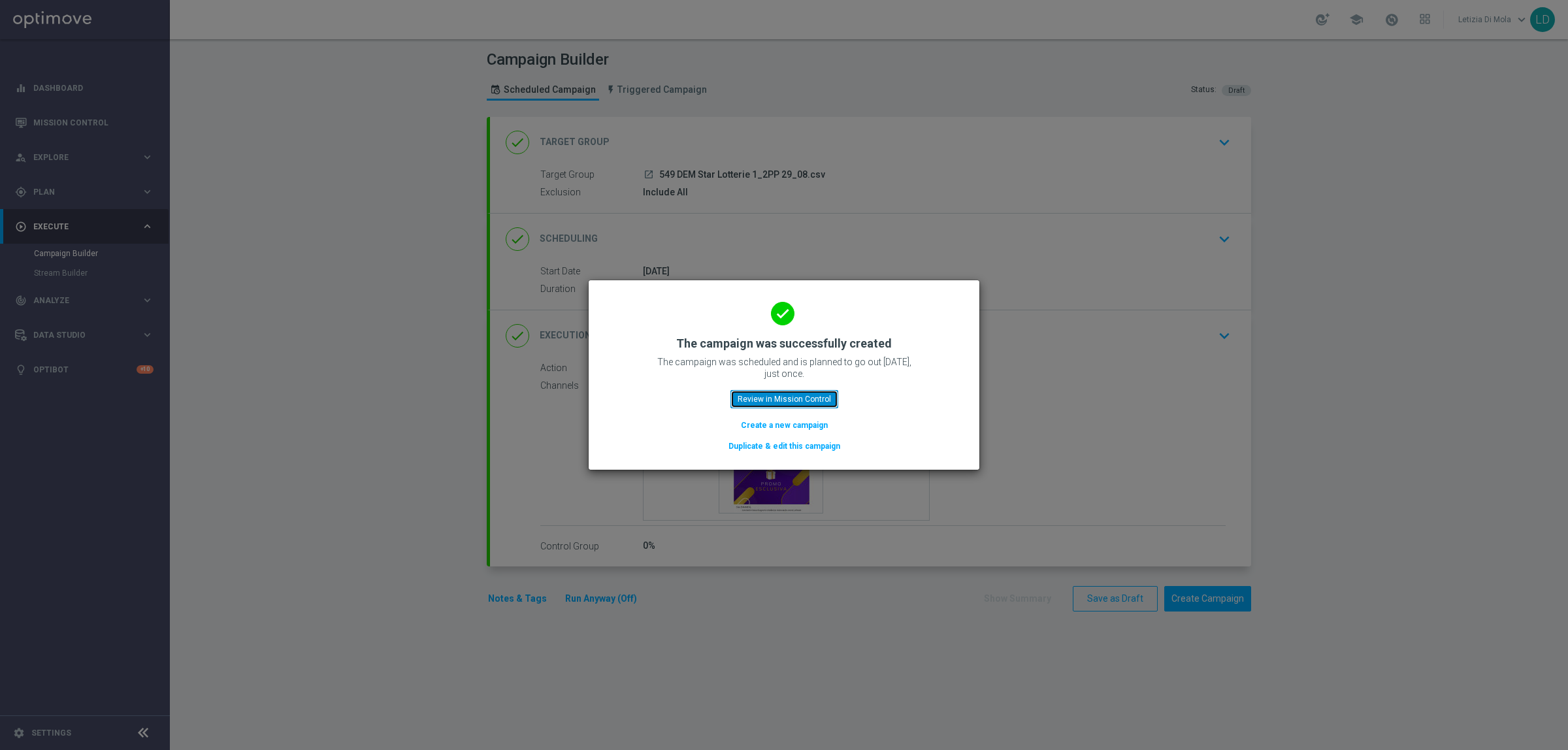
click at [817, 390] on button "Review in Mission Control" at bounding box center [784, 399] width 108 height 18
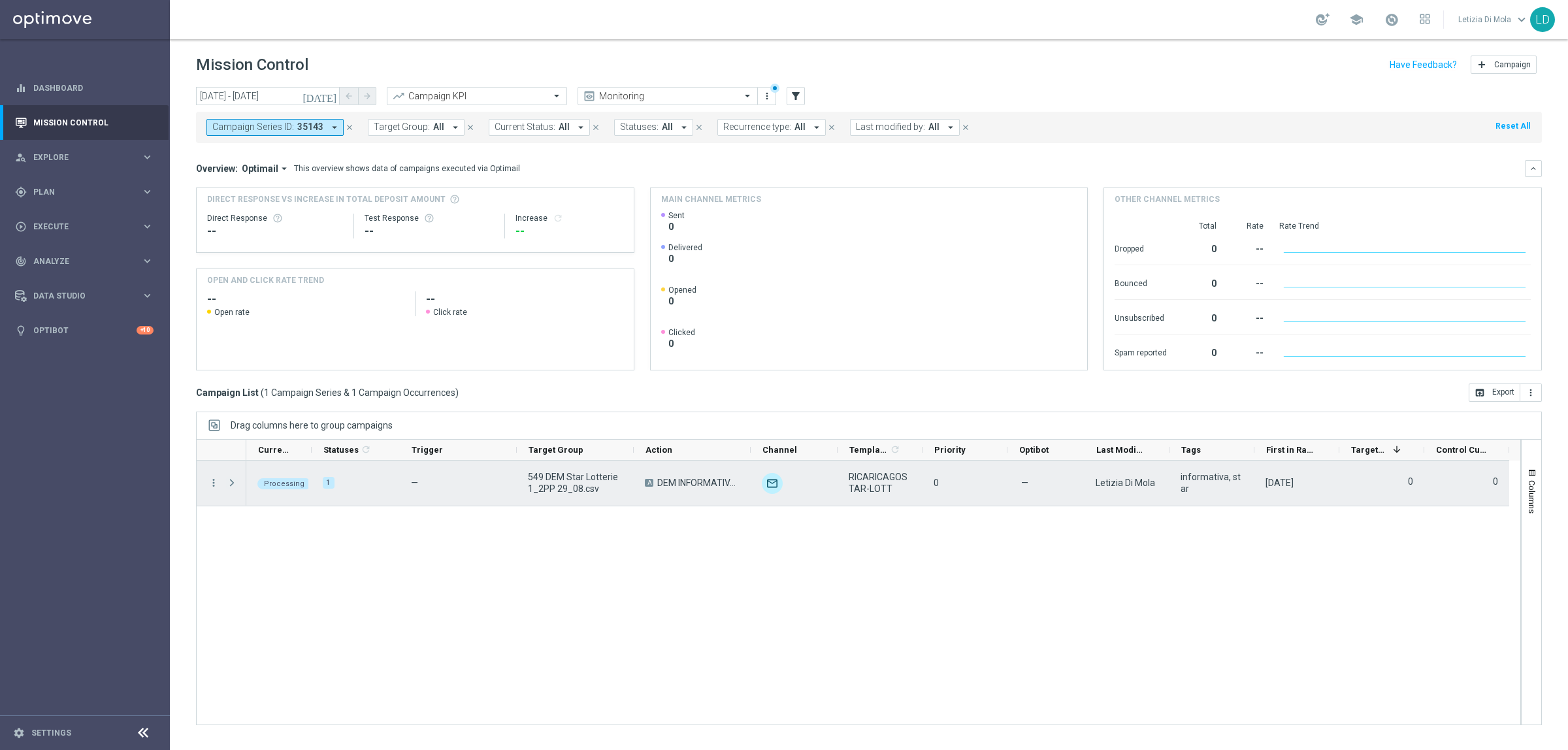
click at [233, 484] on span "Press SPACE to select this row." at bounding box center [231, 482] width 12 height 10
click at [228, 481] on span "Press SPACE to select this row." at bounding box center [231, 482] width 12 height 10
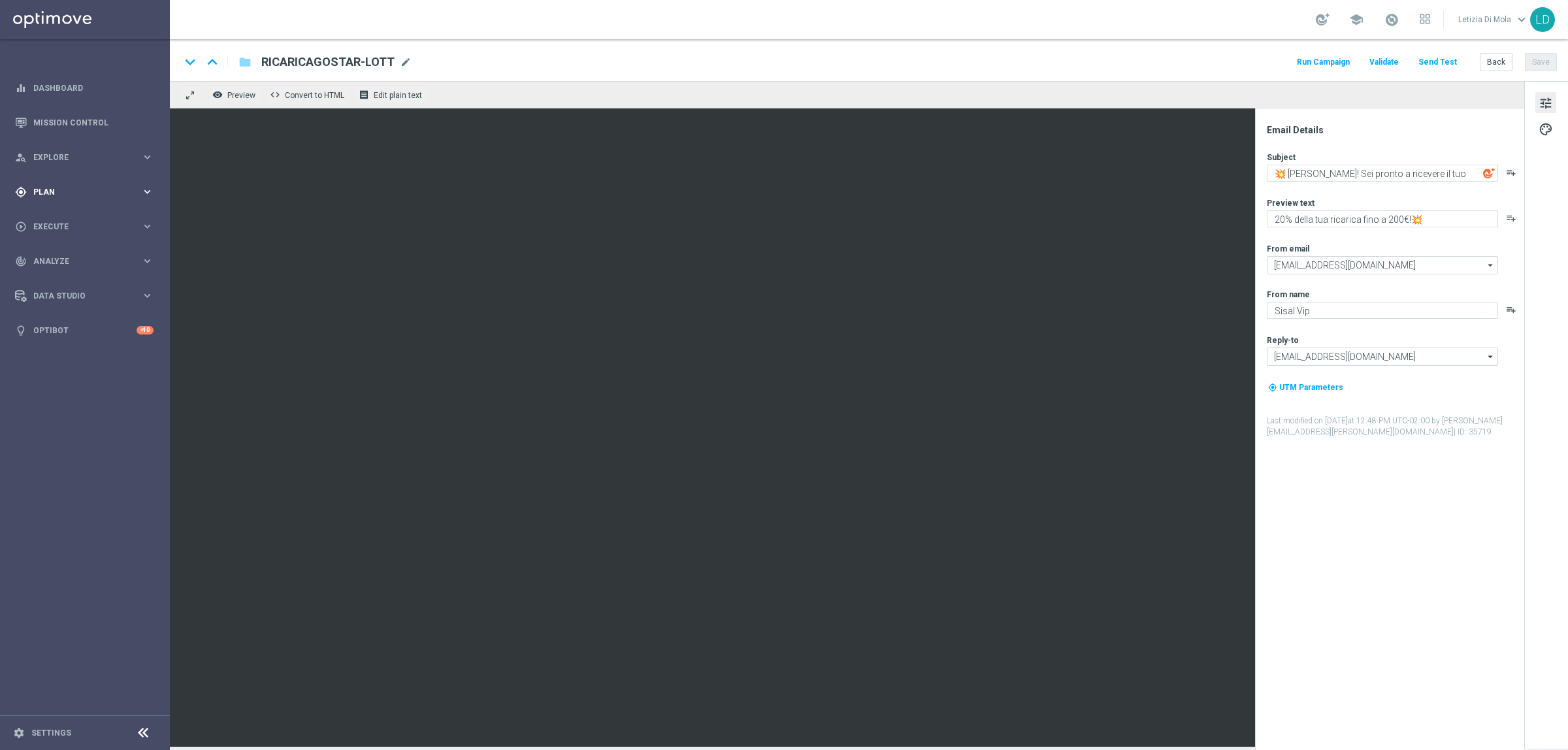
click at [72, 184] on div "gps_fixed Plan keyboard_arrow_right" at bounding box center [84, 192] width 168 height 34
click at [70, 217] on link "Target Groups" at bounding box center [85, 218] width 102 height 10
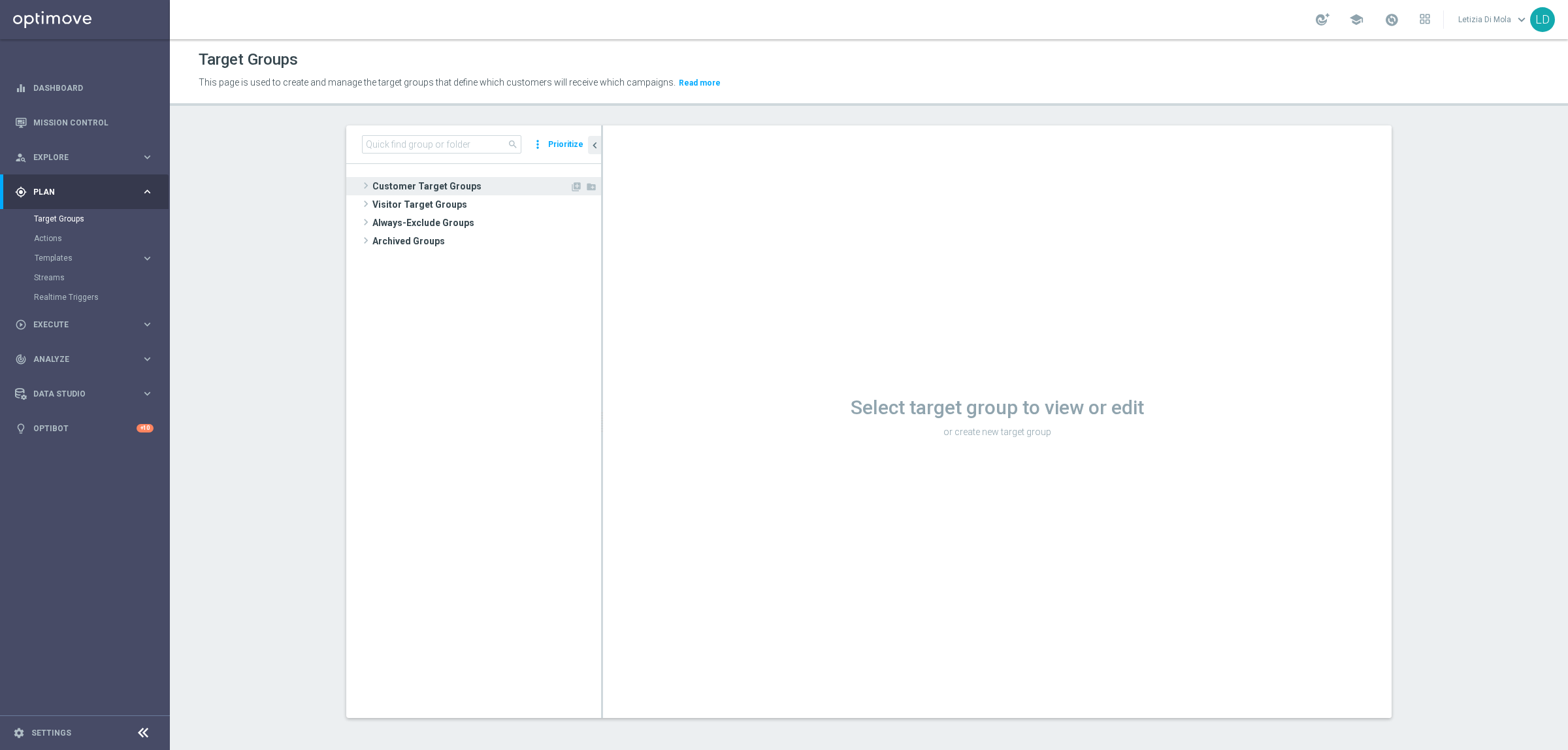
click at [416, 188] on span "Customer Target Groups" at bounding box center [471, 185] width 197 height 18
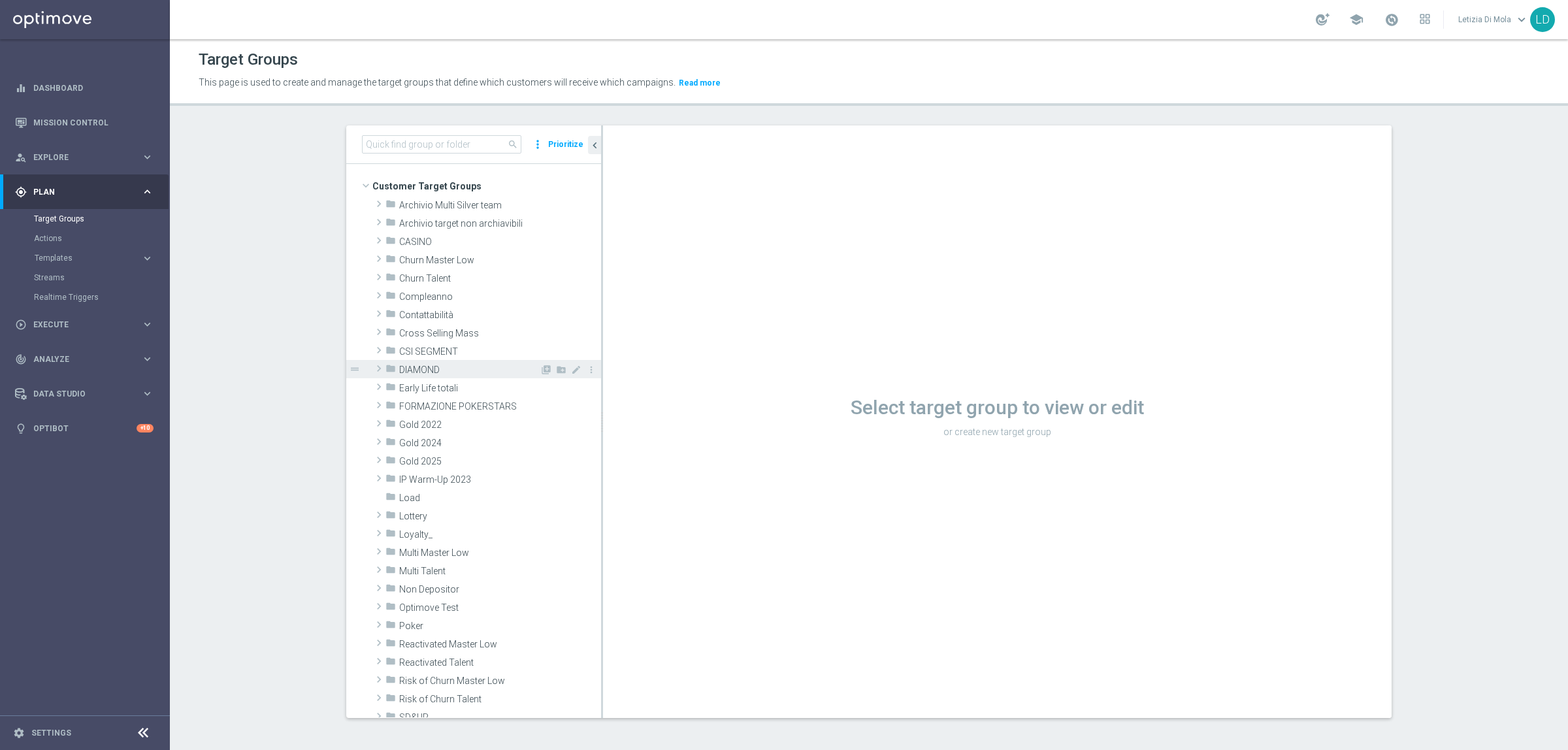
click at [423, 371] on span "DIAMOND" at bounding box center [469, 370] width 140 height 11
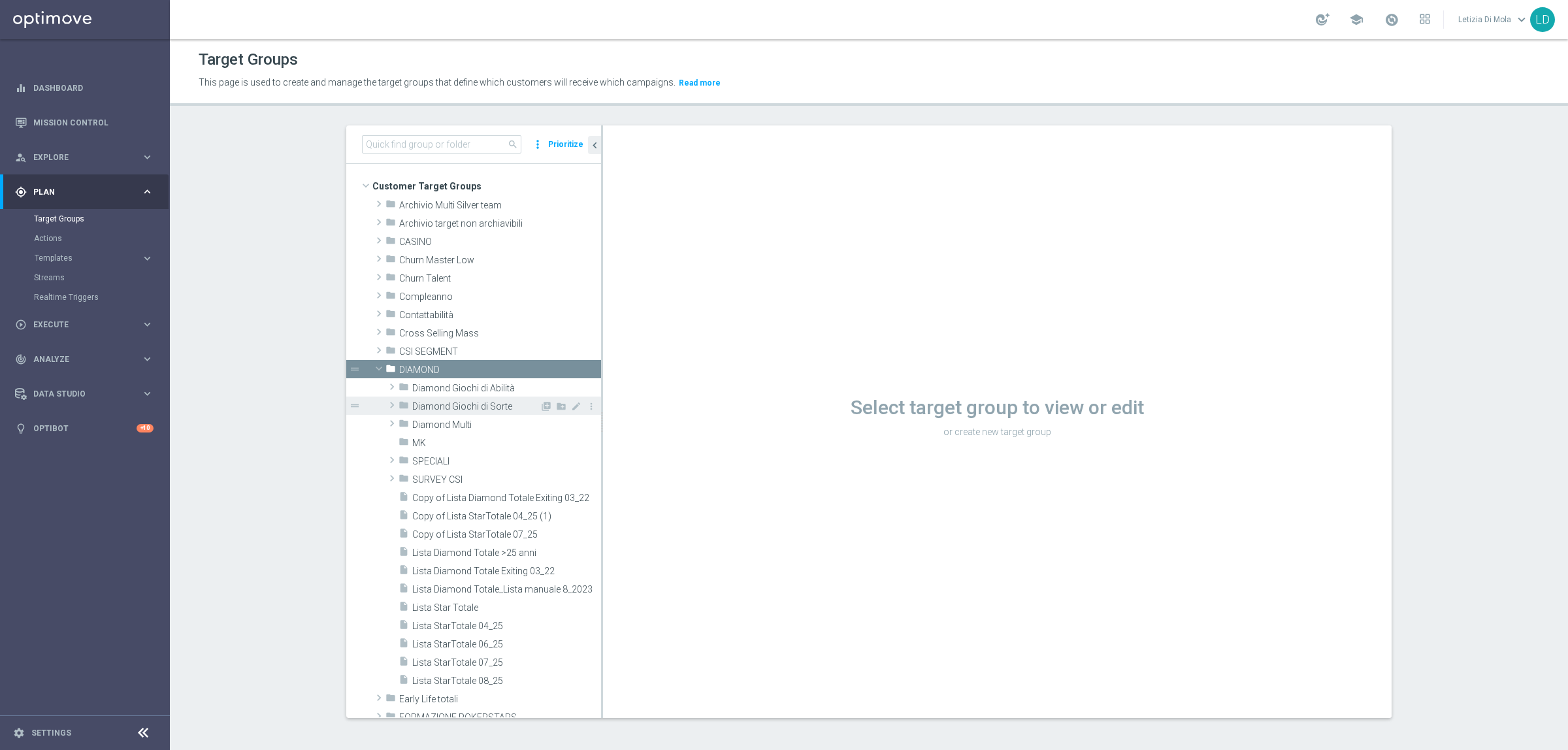
click at [429, 407] on span "Diamond Giochi di Sorte" at bounding box center [476, 407] width 128 height 11
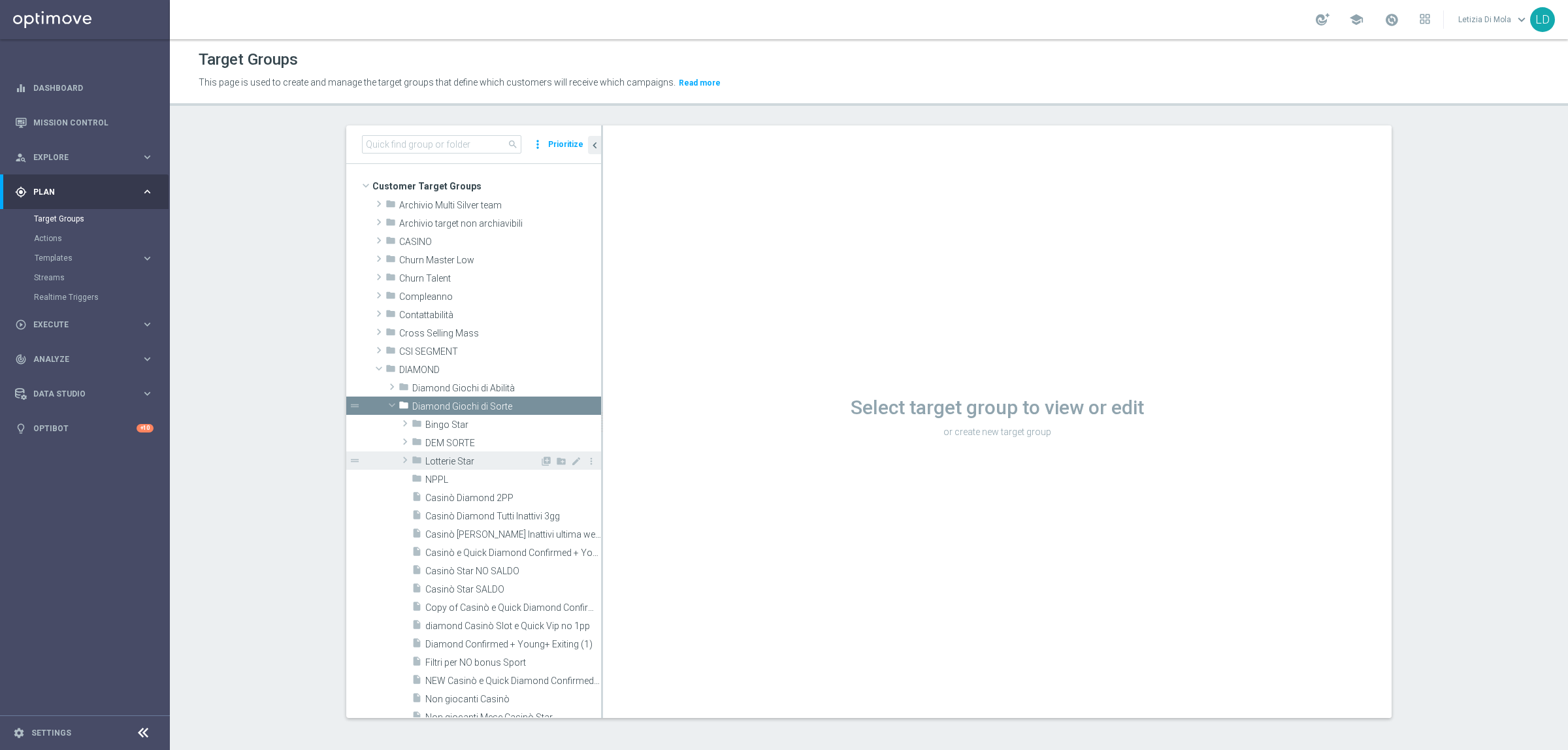
click at [449, 458] on span "Lotterie Star" at bounding box center [482, 461] width 115 height 11
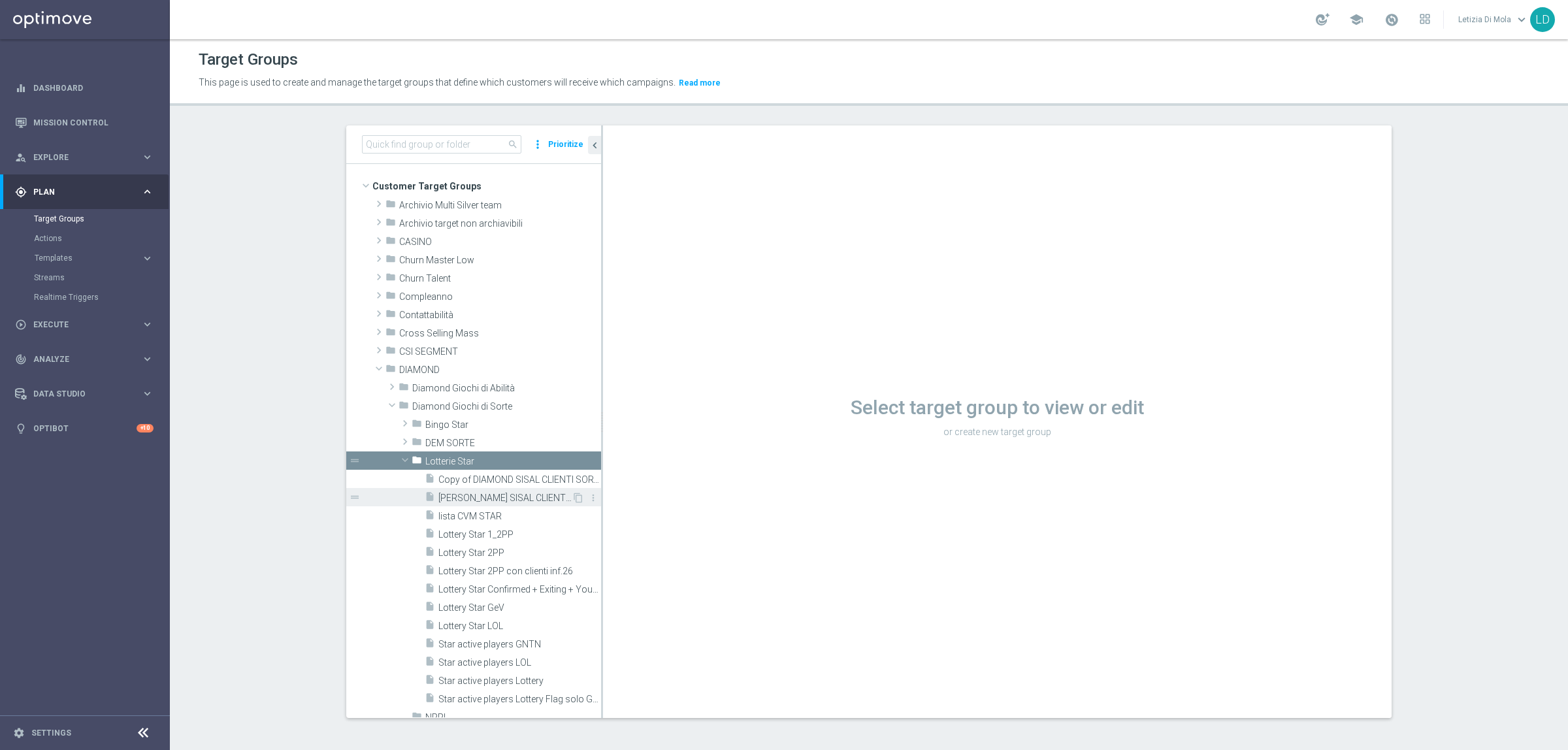
click at [497, 496] on span "DIAMOND LOTTERIE SISAL CLIENTI DEM" at bounding box center [505, 498] width 133 height 11
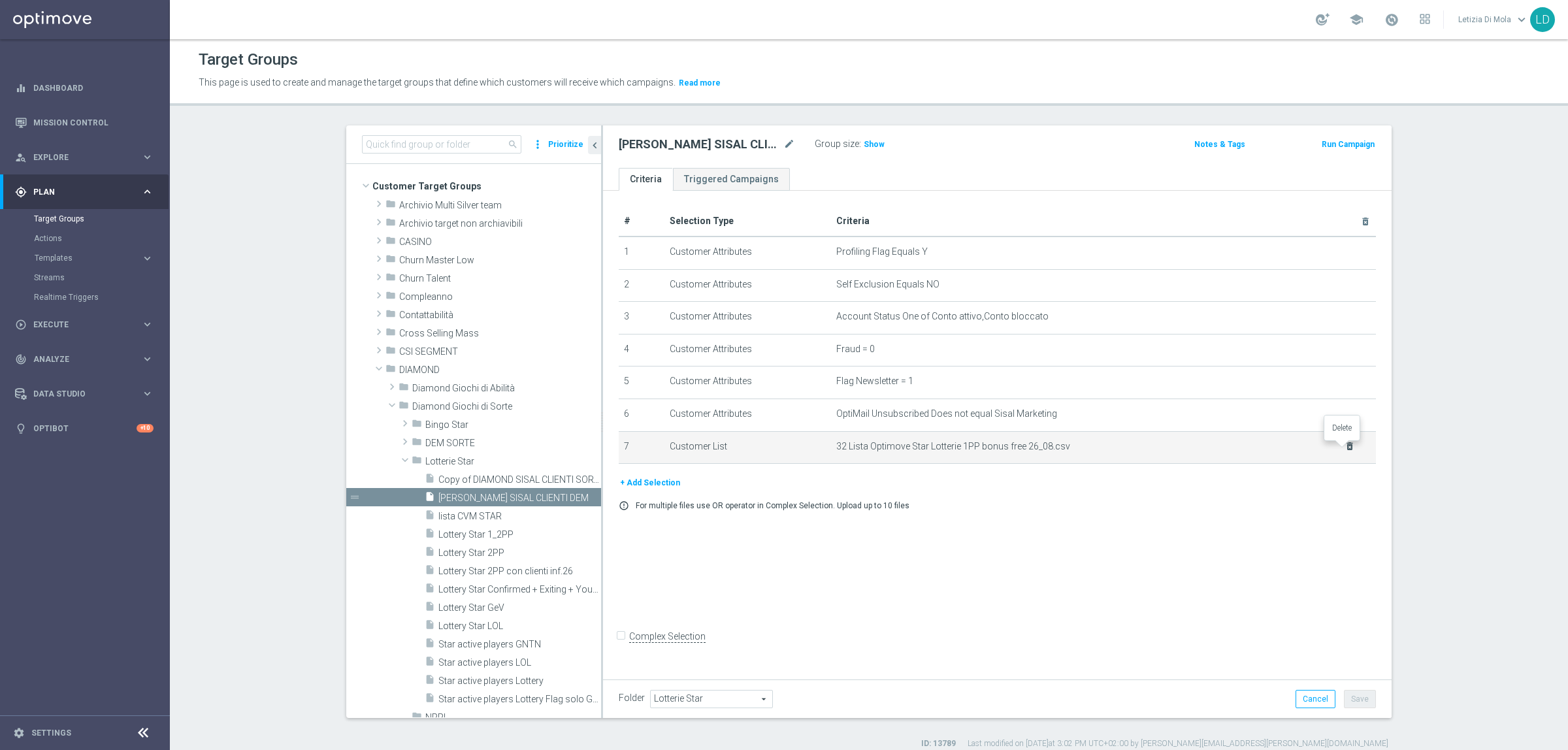
click at [1345, 448] on icon "delete_forever" at bounding box center [1350, 445] width 10 height 10
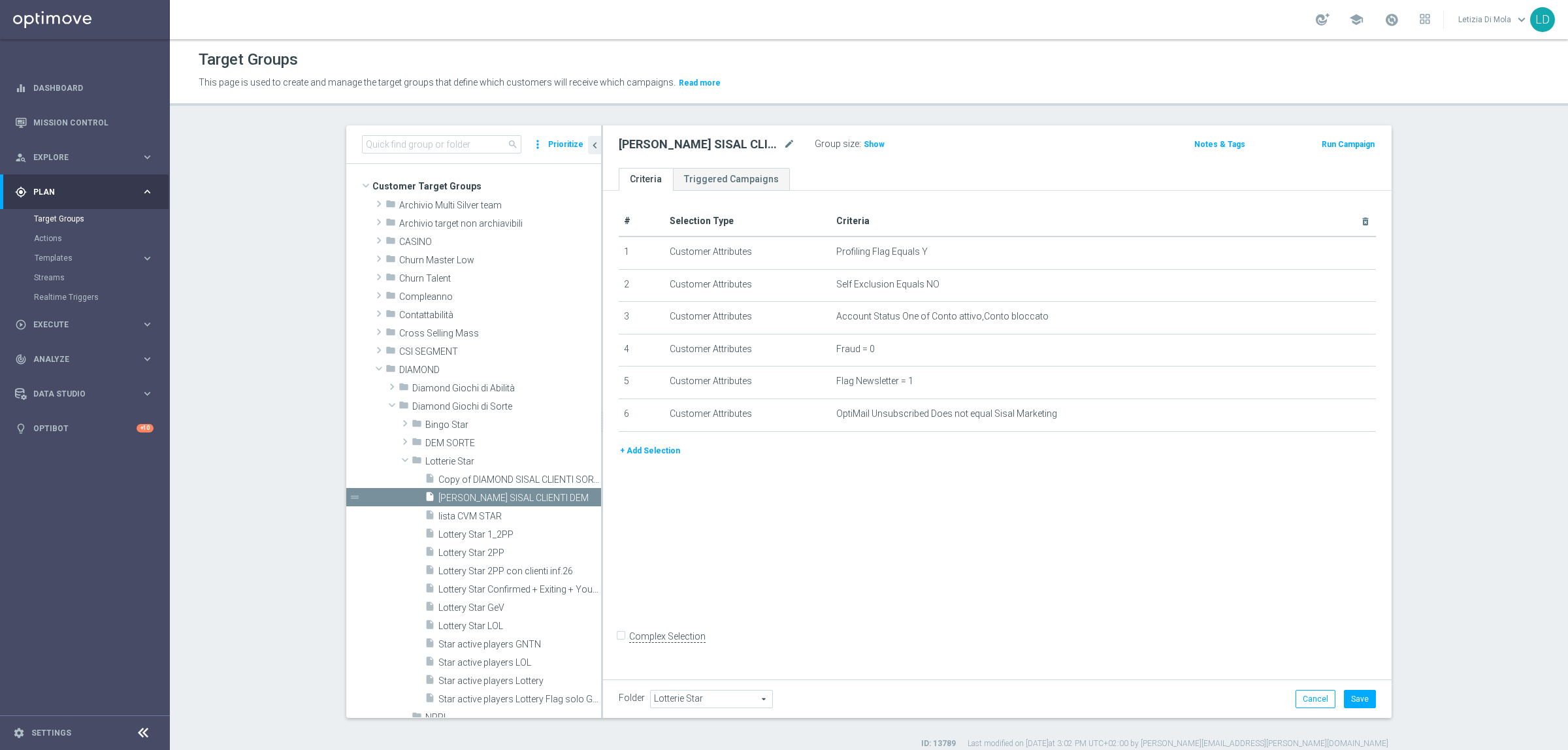
click at [666, 452] on button "+ Add Selection" at bounding box center [650, 450] width 62 height 14
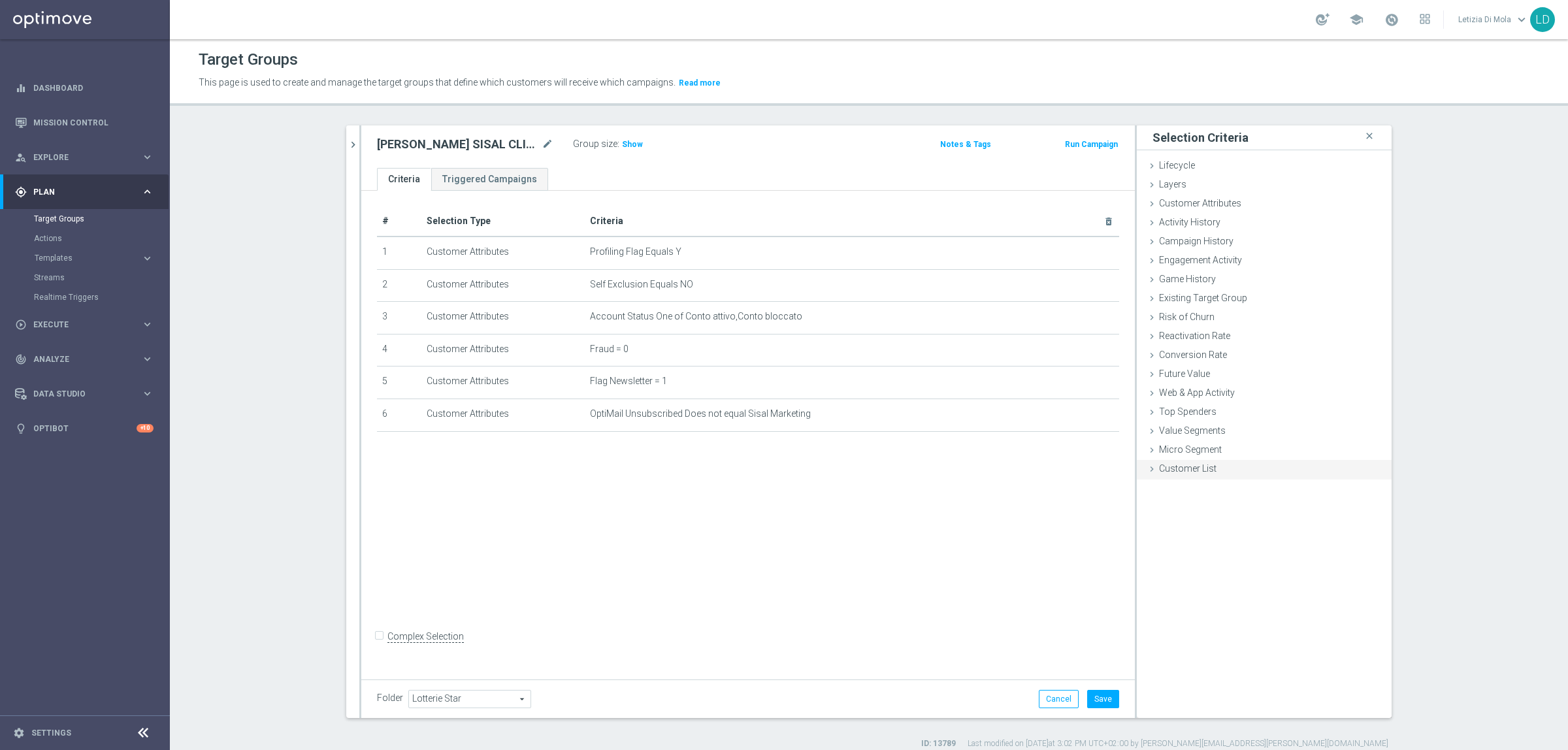
click at [1200, 475] on div "Customer List done" at bounding box center [1264, 469] width 255 height 19
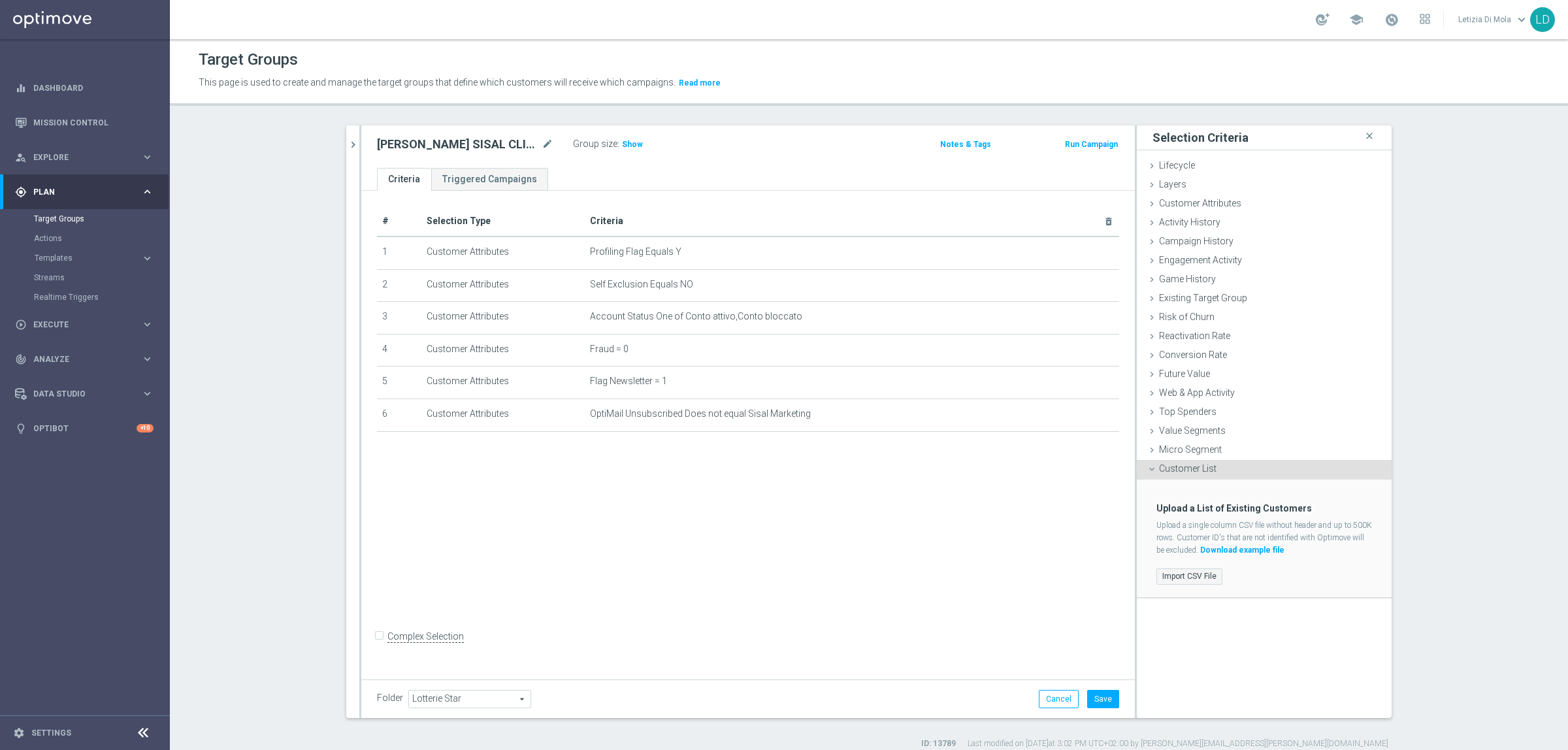
click at [1188, 576] on label "Import CSV File" at bounding box center [1189, 576] width 66 height 16
click at [0, 0] on input "Import CSV File" at bounding box center [0, 0] width 0 height 0
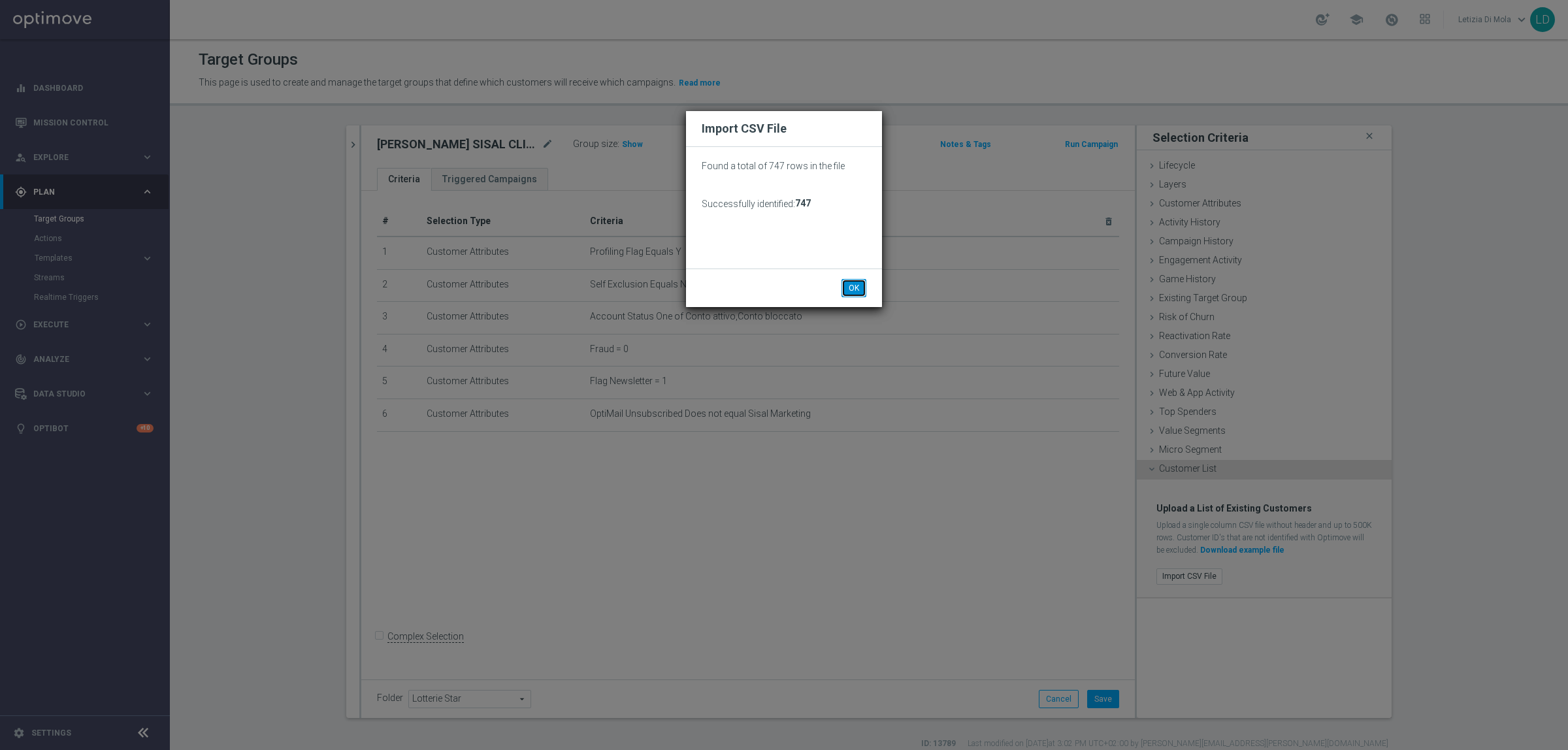
click at [860, 284] on button "OK" at bounding box center [854, 287] width 25 height 18
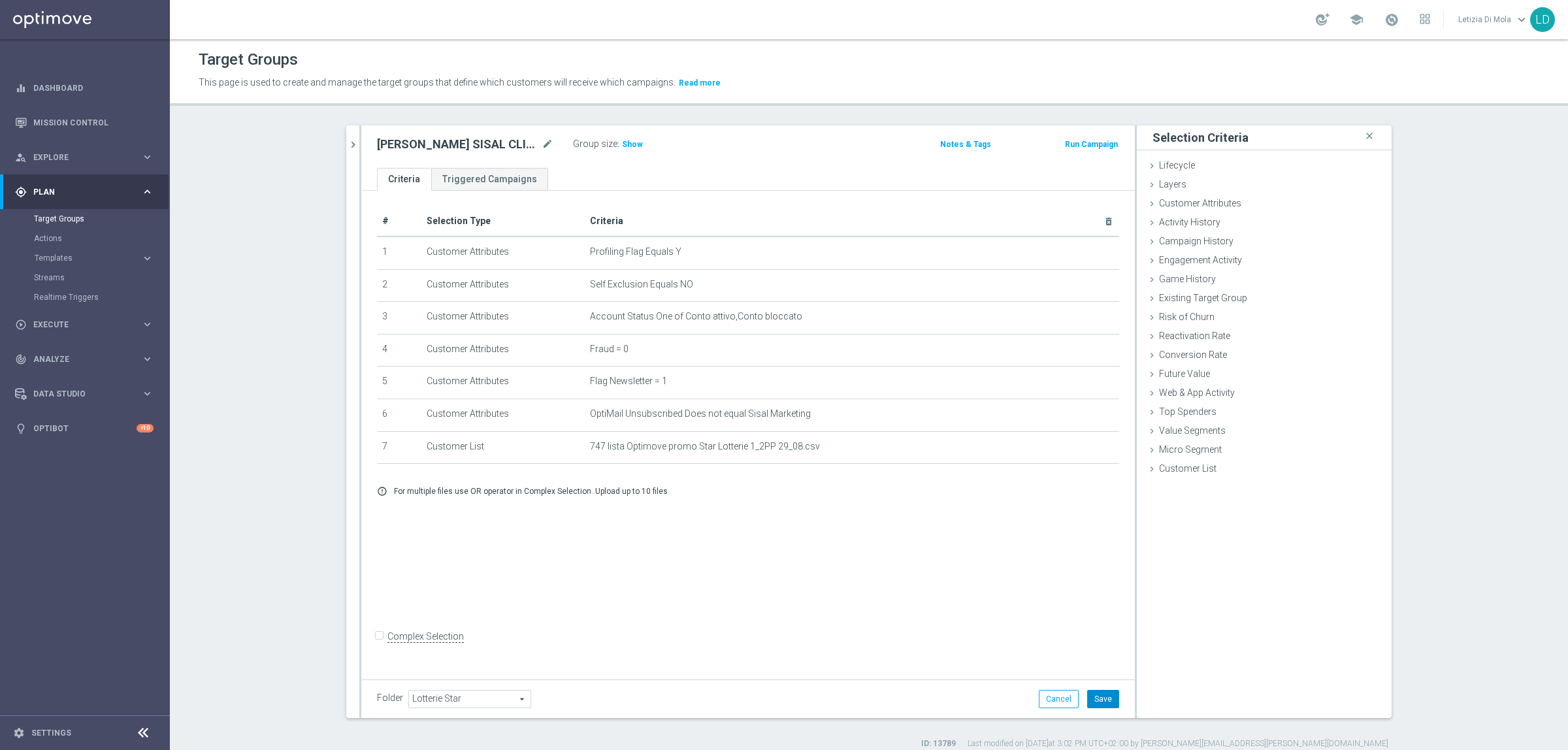
click at [1094, 697] on button "Save" at bounding box center [1103, 698] width 32 height 18
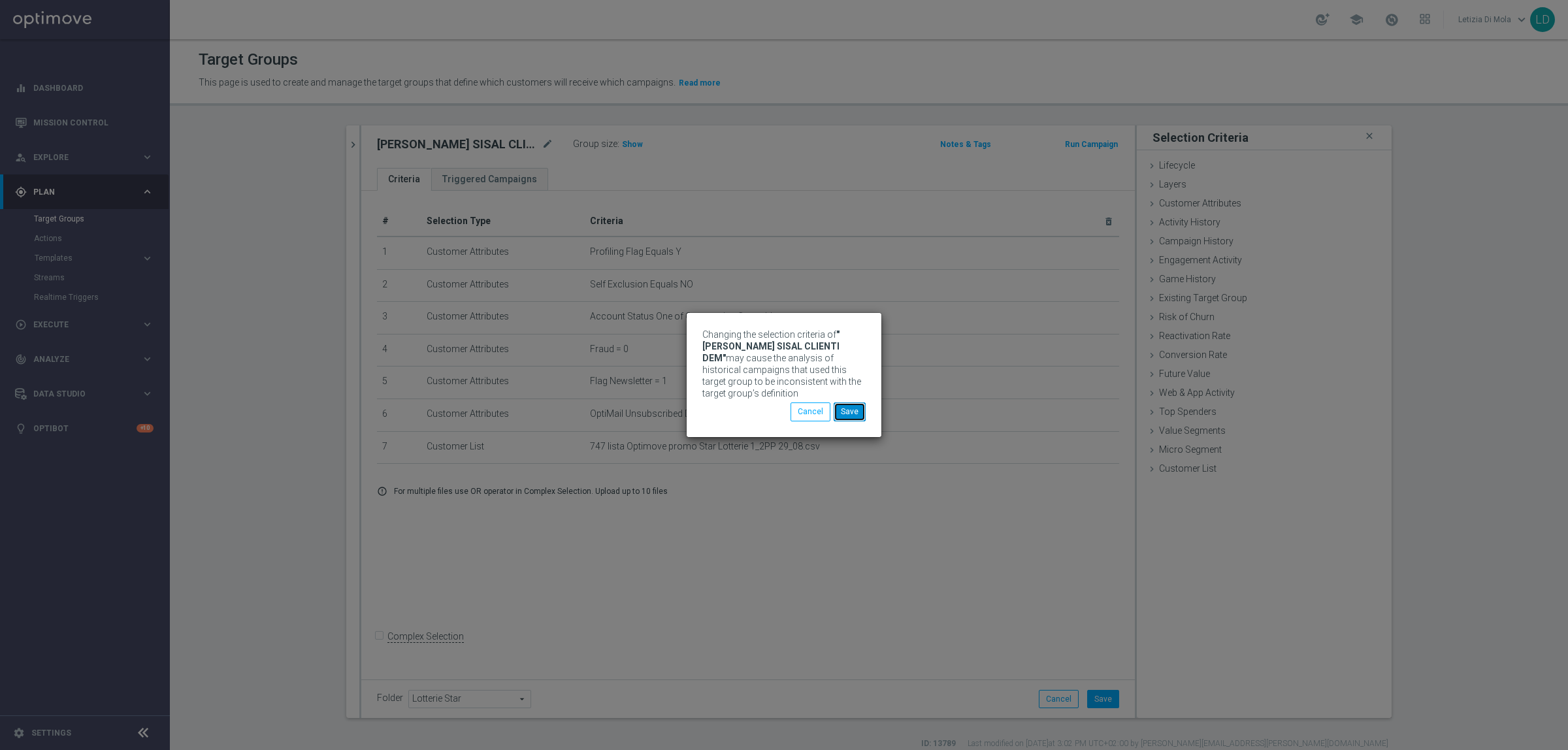
click at [843, 414] on button "Save" at bounding box center [849, 411] width 32 height 18
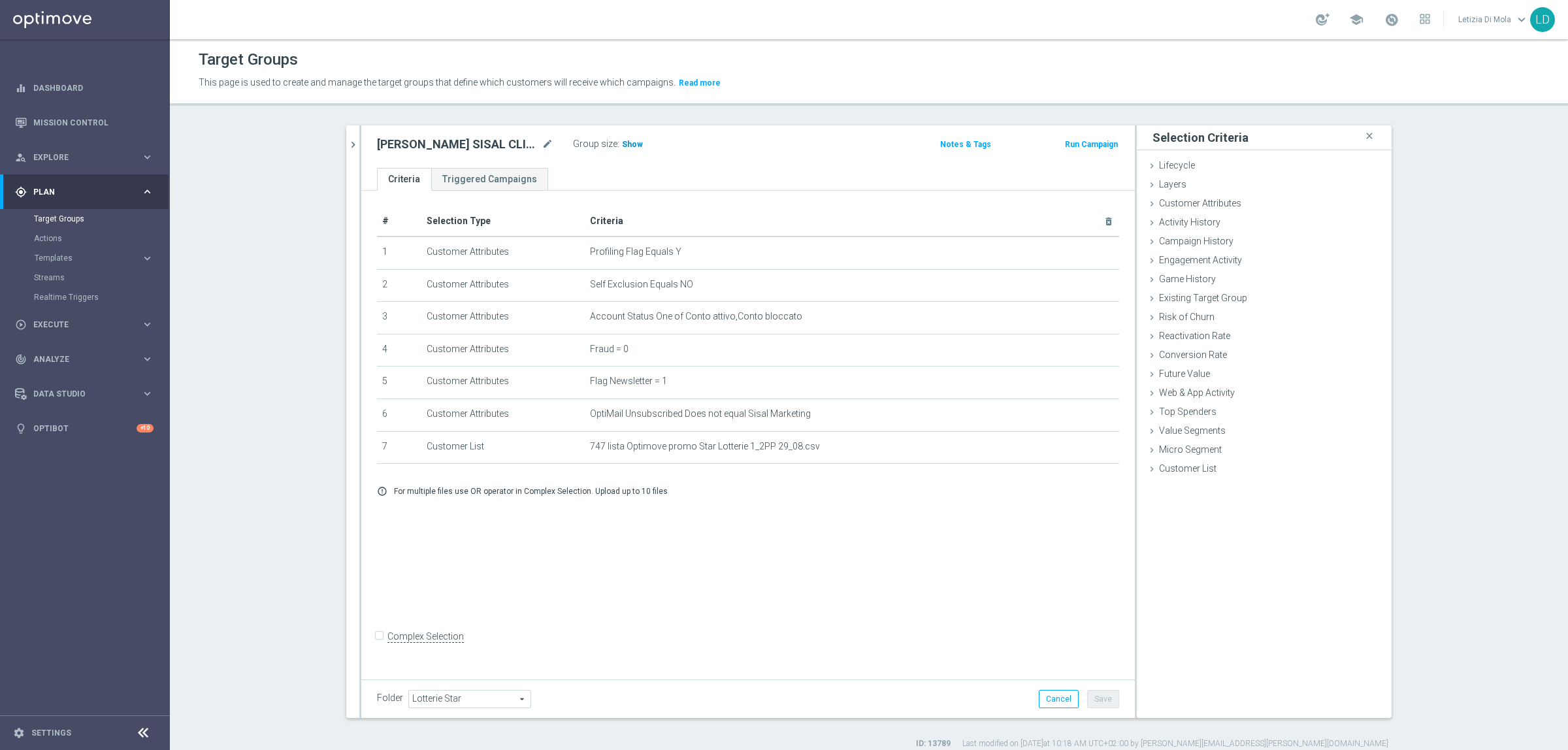
click at [625, 143] on span "Show" at bounding box center [632, 144] width 21 height 9
click at [628, 143] on span "646" at bounding box center [630, 146] width 16 height 12
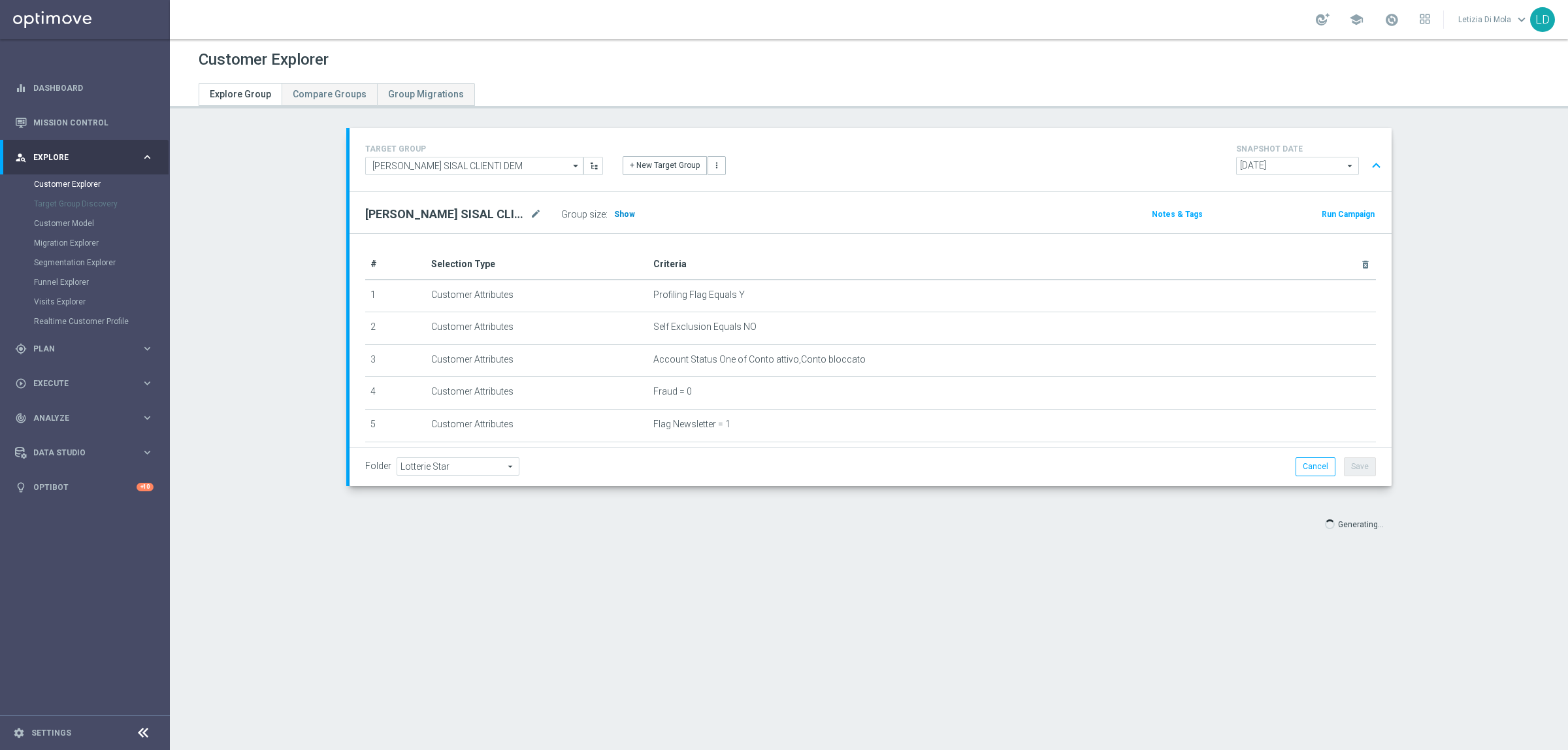
click at [615, 213] on span "Show" at bounding box center [624, 214] width 21 height 9
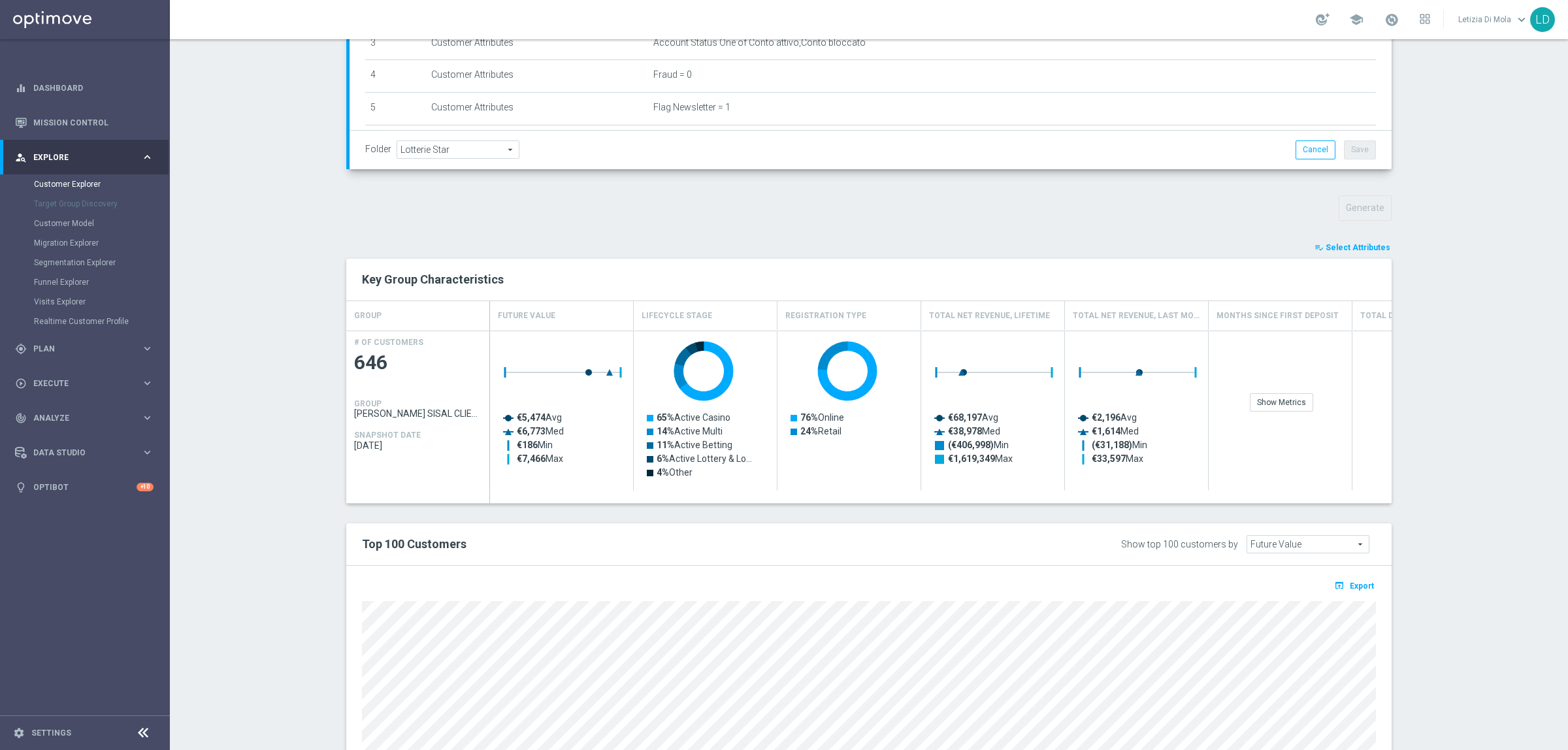
scroll to position [326, 0]
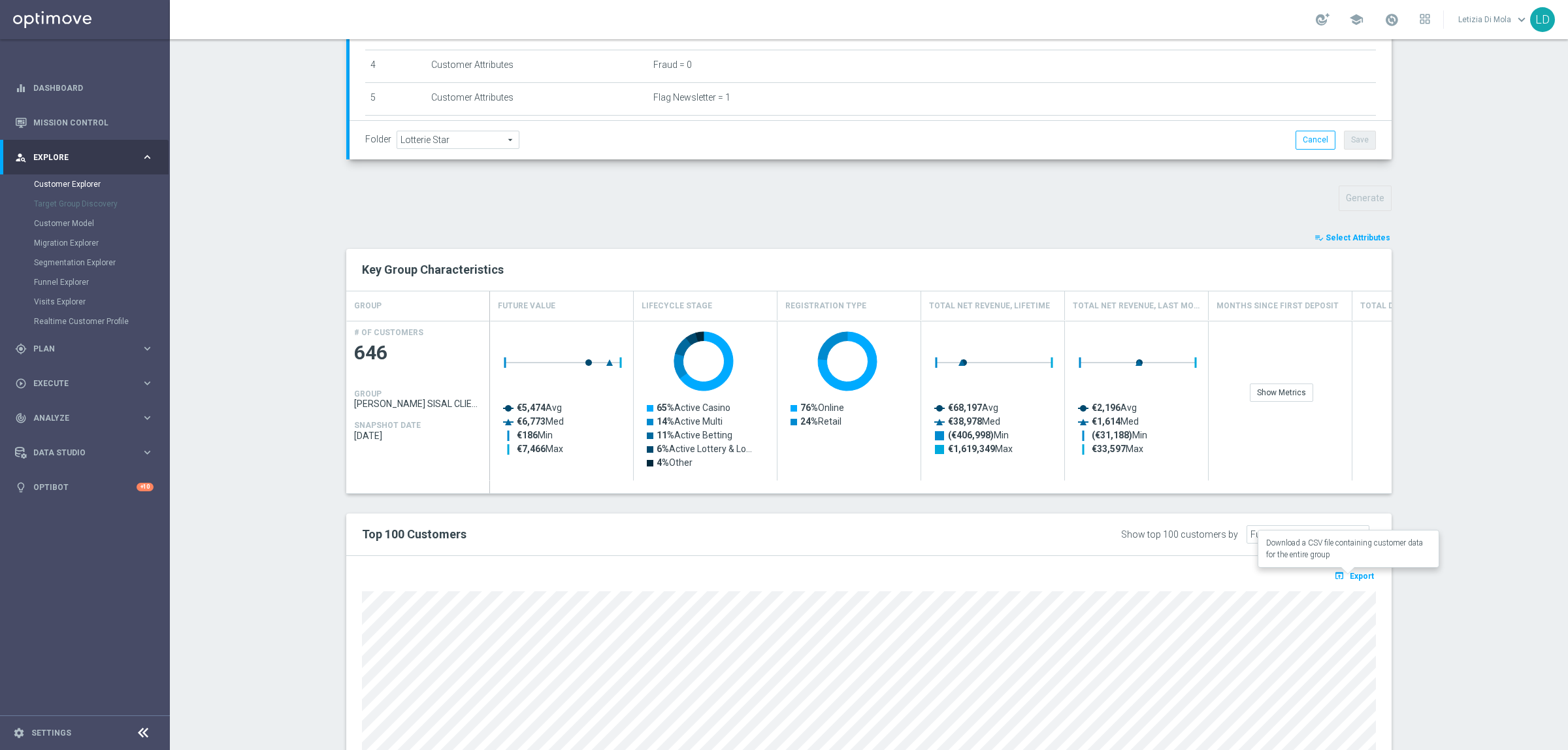
click at [1358, 579] on span "Export" at bounding box center [1361, 576] width 24 height 9
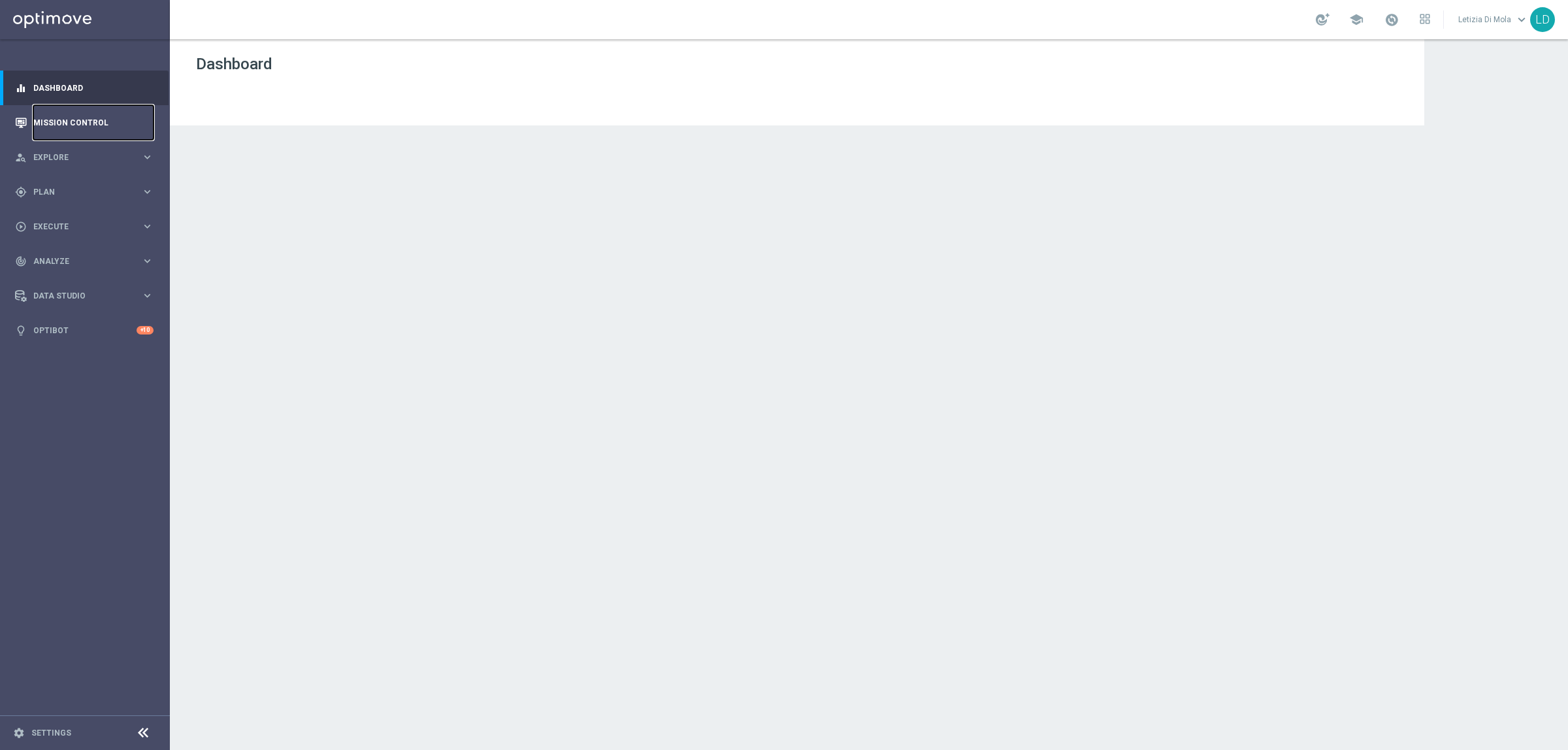
click at [86, 111] on link "Mission Control" at bounding box center [94, 122] width 120 height 34
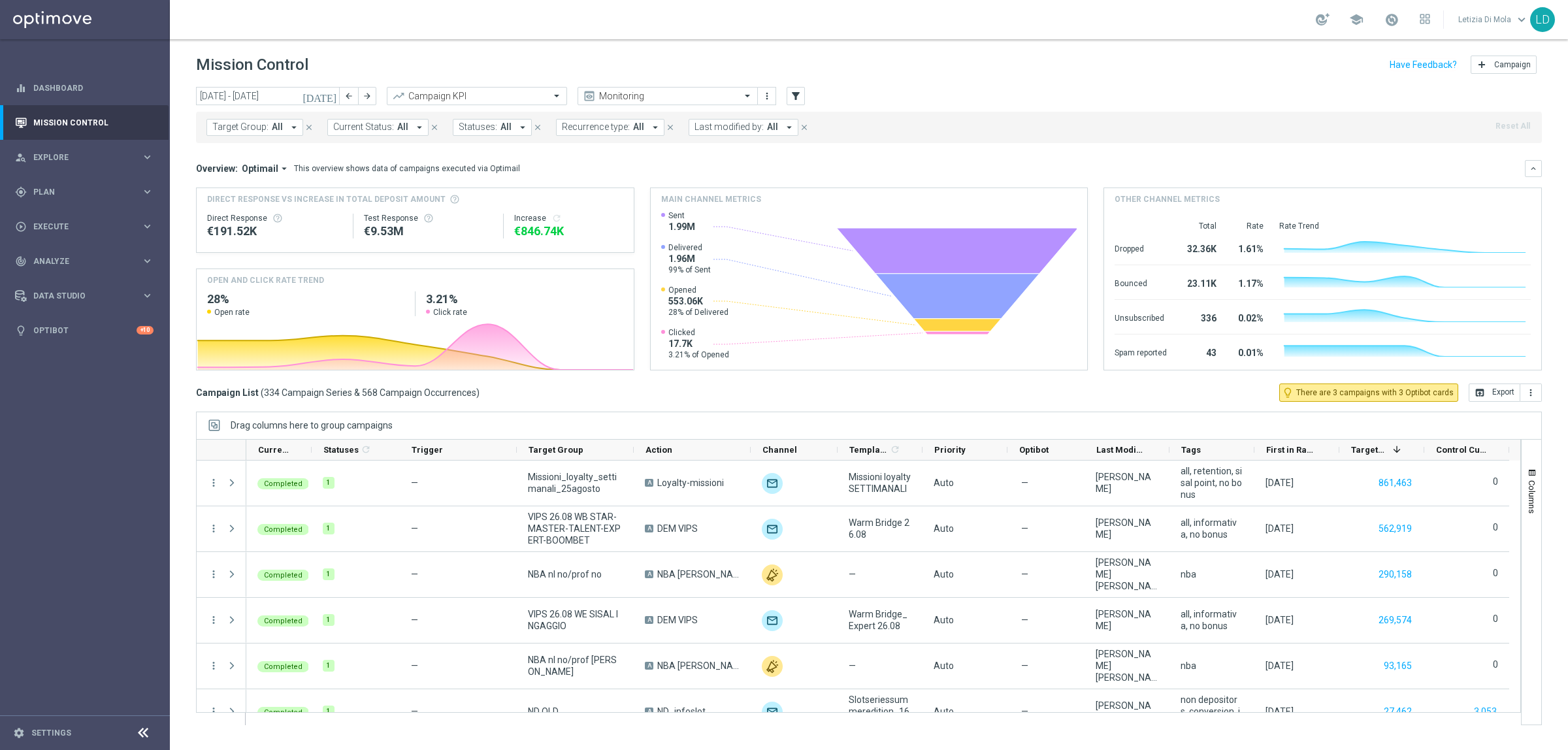
click at [330, 98] on icon "[DATE]" at bounding box center [320, 96] width 35 height 12
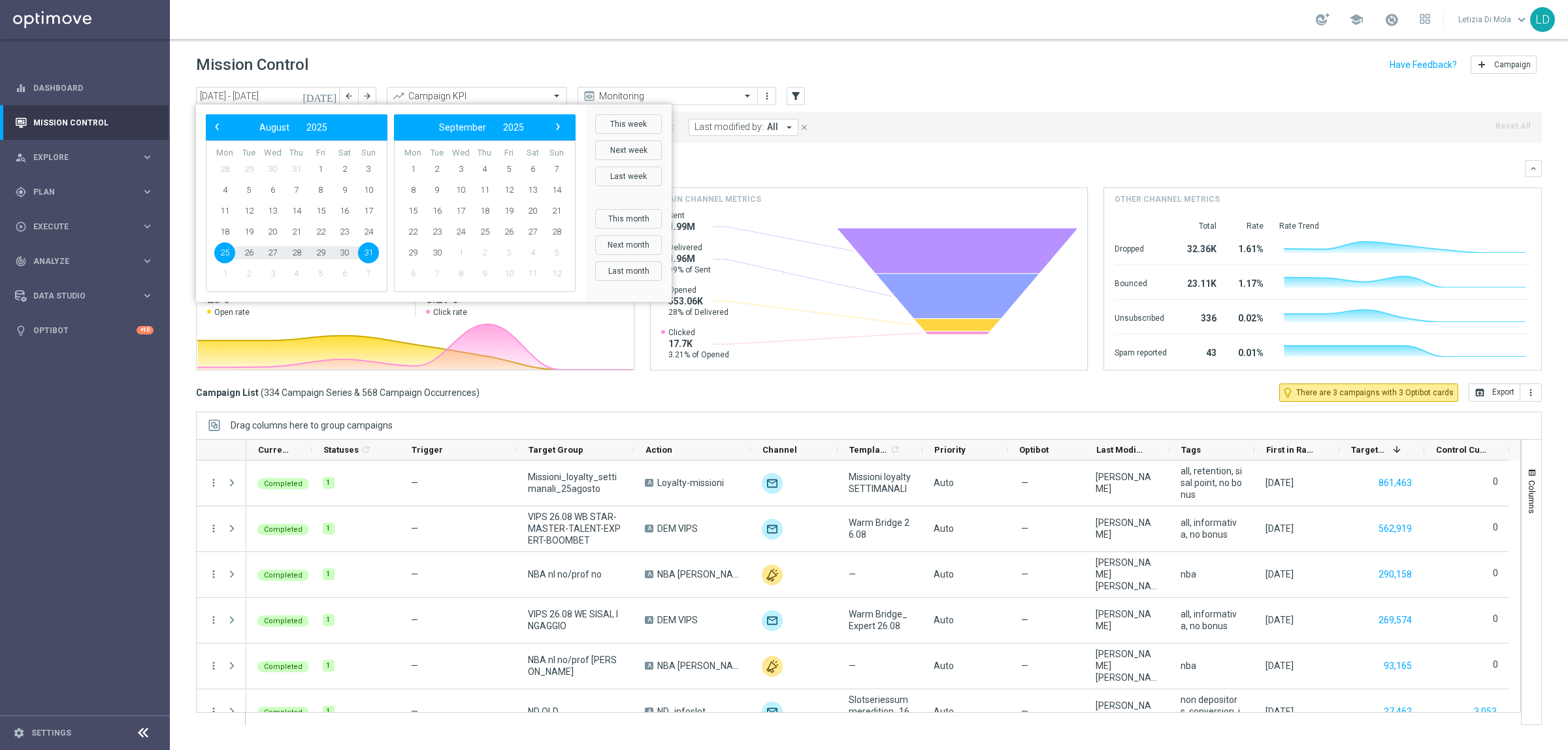
click at [222, 255] on span "25" at bounding box center [224, 252] width 21 height 21
click at [242, 253] on span "26" at bounding box center [249, 252] width 21 height 21
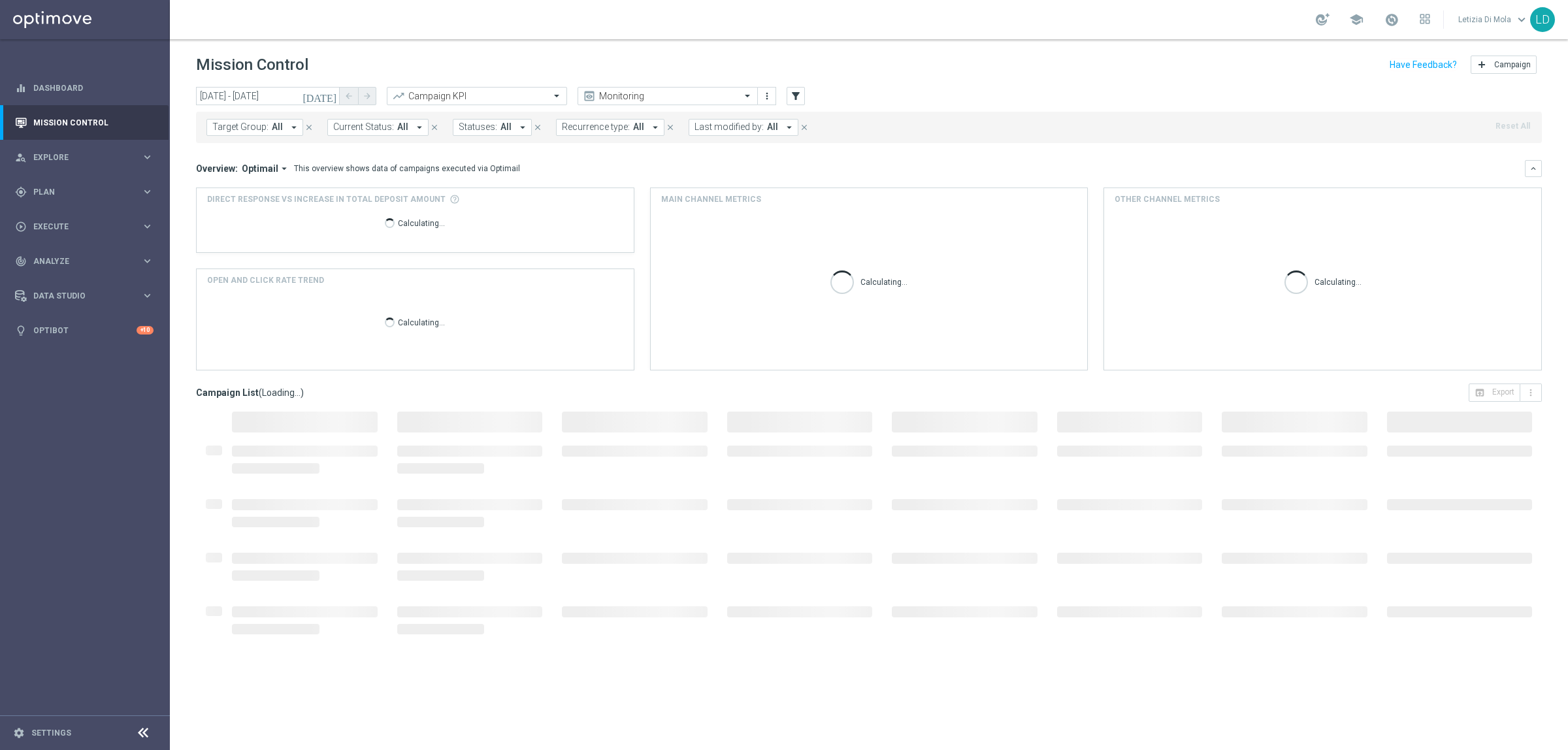
type input "25 Aug 2025 - 26 Aug 2025"
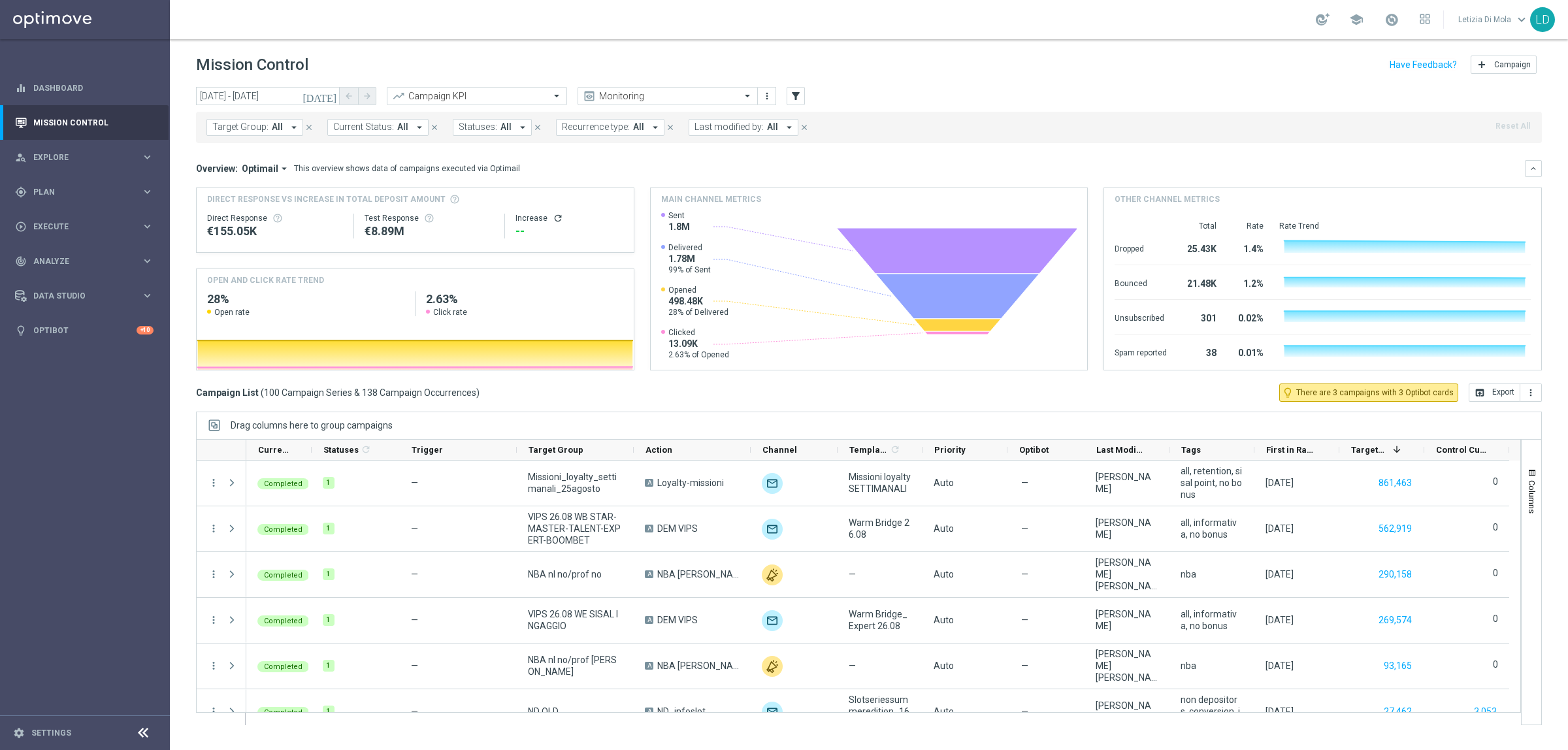
click at [788, 129] on icon "arrow_drop_down" at bounding box center [789, 127] width 12 height 12
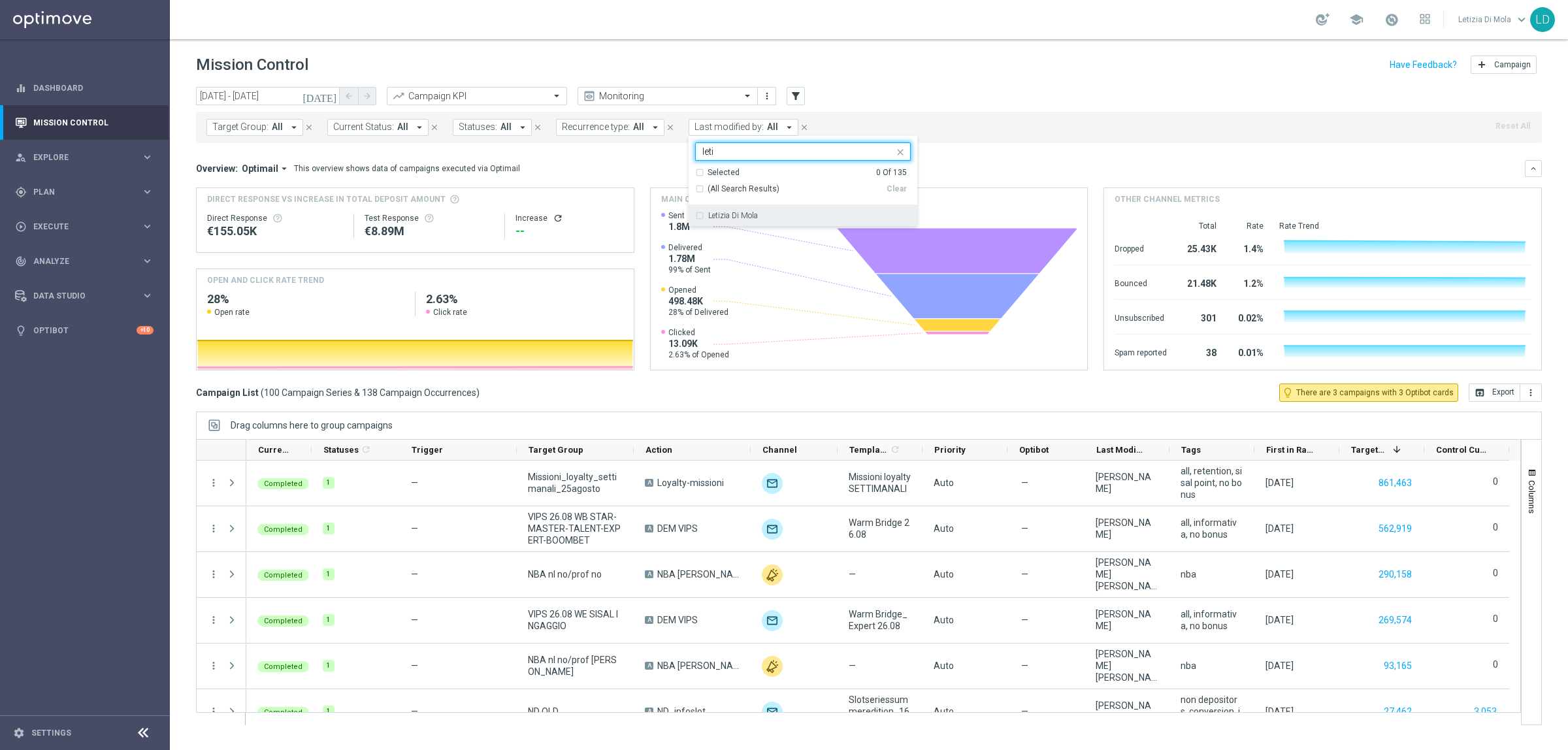
click at [748, 216] on label "Letizia Di Mola" at bounding box center [733, 216] width 50 height 8
type input "leti"
click at [1054, 116] on div "Target Group: All arrow_drop_down close Current Status: All arrow_drop_down clo…" at bounding box center [869, 127] width 1346 height 31
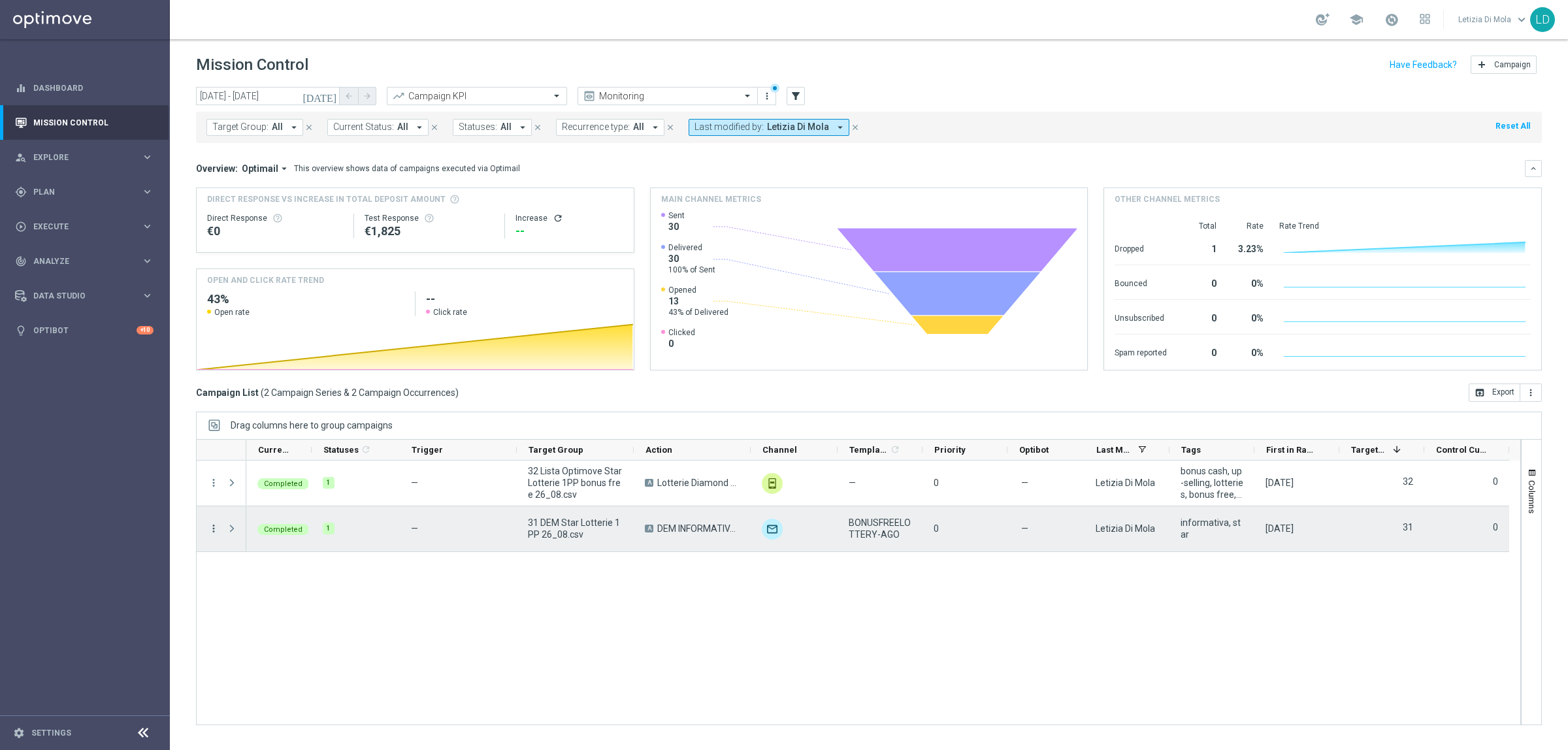
click at [214, 526] on icon "more_vert" at bounding box center [214, 528] width 12 height 12
click at [532, 650] on div "Completed 1 — 32 Lista Optimove Star Lotterie 1PP bonus free 26_08.csv A Lotter…" at bounding box center [883, 592] width 1274 height 264
click at [872, 536] on span "BONUSFREELOTTERY-AGO" at bounding box center [880, 528] width 62 height 23
click at [771, 526] on img "Press SPACE to select this row." at bounding box center [772, 529] width 21 height 21
click at [706, 532] on span "DEM INFORMATIVA LOTTERIE" at bounding box center [699, 528] width 83 height 12
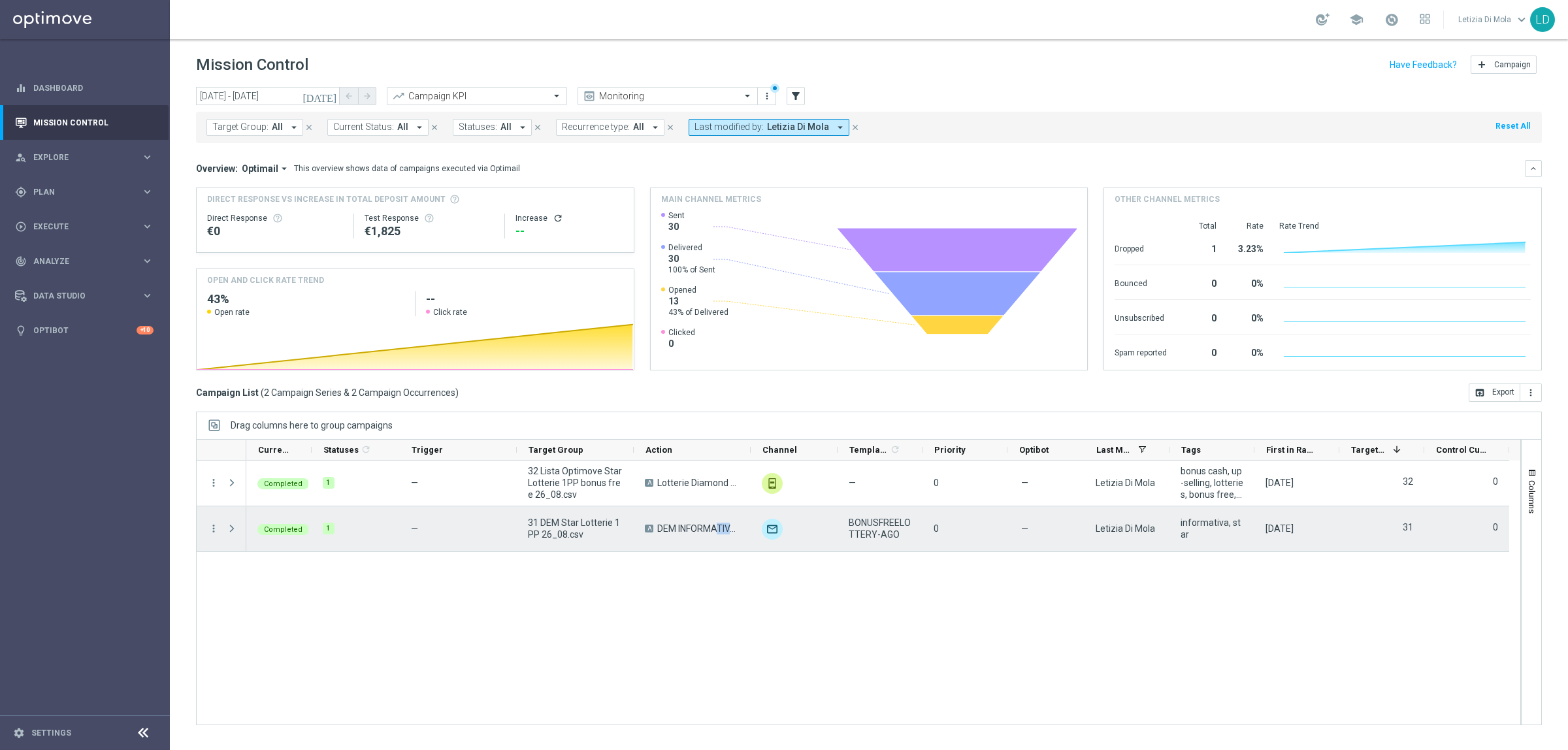
click at [706, 532] on span "DEM INFORMATIVA LOTTERIE" at bounding box center [699, 528] width 83 height 12
click at [209, 526] on icon "more_vert" at bounding box center [214, 528] width 12 height 12
click at [483, 625] on div "Completed 1 — 32 Lista Optimove Star Lotterie 1PP bonus free 26_08.csv A Lotter…" at bounding box center [883, 592] width 1274 height 264
click at [231, 526] on span "Press SPACE to select this row." at bounding box center [231, 528] width 12 height 10
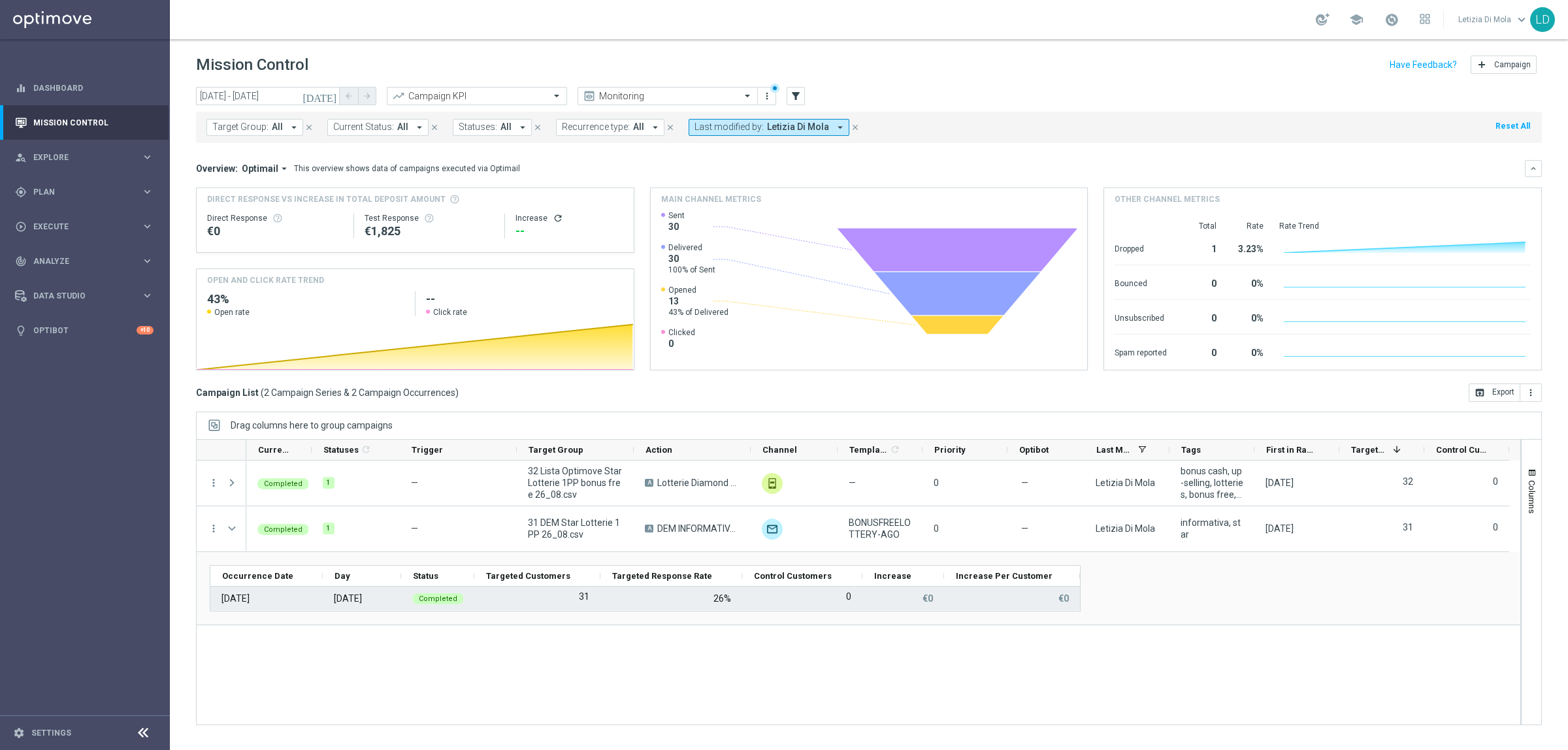
click at [718, 597] on div "26%" at bounding box center [722, 598] width 18 height 12
click at [428, 603] on span "Completed" at bounding box center [437, 598] width 38 height 9
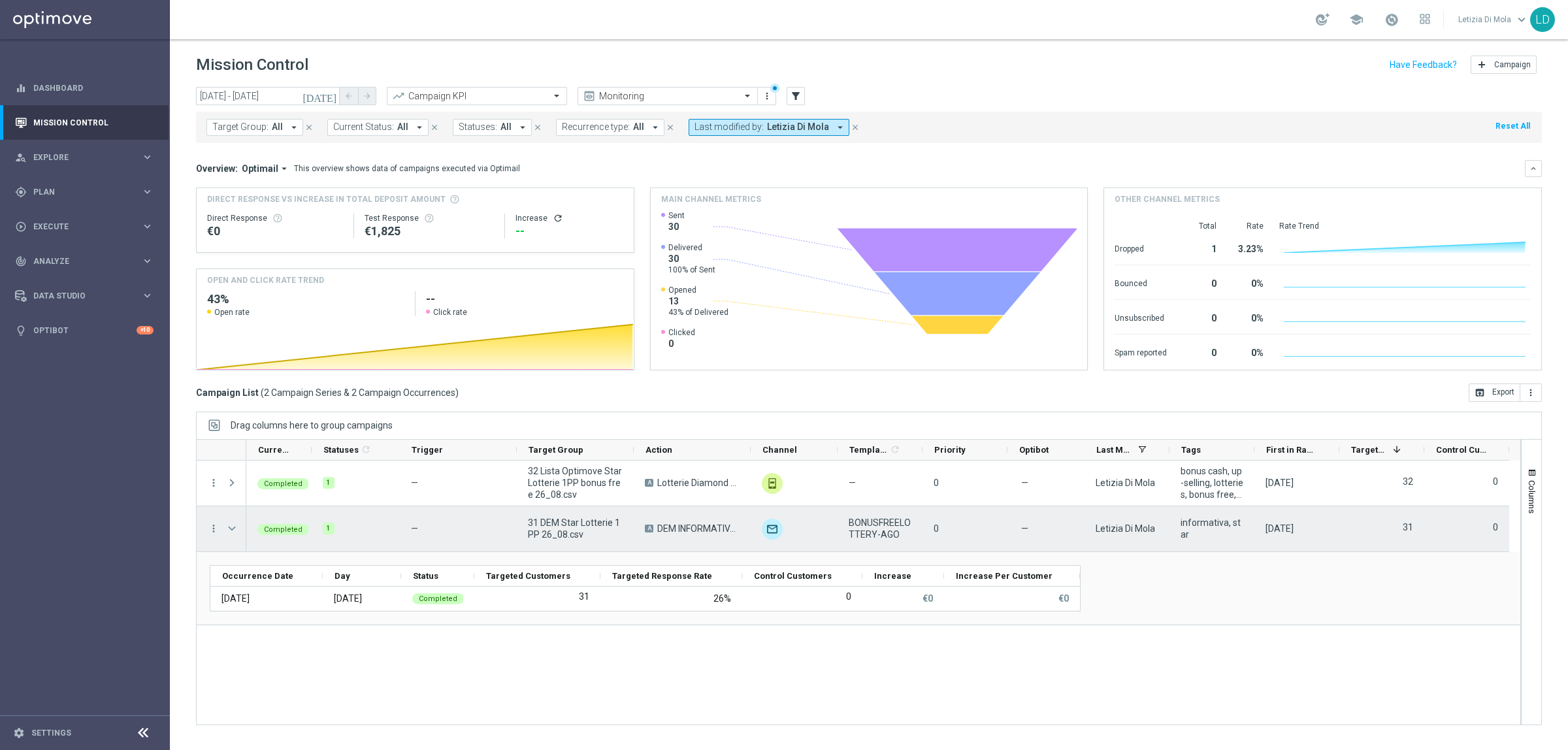
click at [655, 536] on div "A DEM INFORMATIVA LOTTERIE" at bounding box center [692, 529] width 117 height 45
click at [652, 531] on span "A" at bounding box center [649, 528] width 9 height 8
click at [269, 528] on span "Completed" at bounding box center [283, 529] width 38 height 9
click at [213, 527] on icon "more_vert" at bounding box center [214, 528] width 12 height 12
click at [769, 526] on img "Press SPACE to deselect this row." at bounding box center [772, 529] width 21 height 21
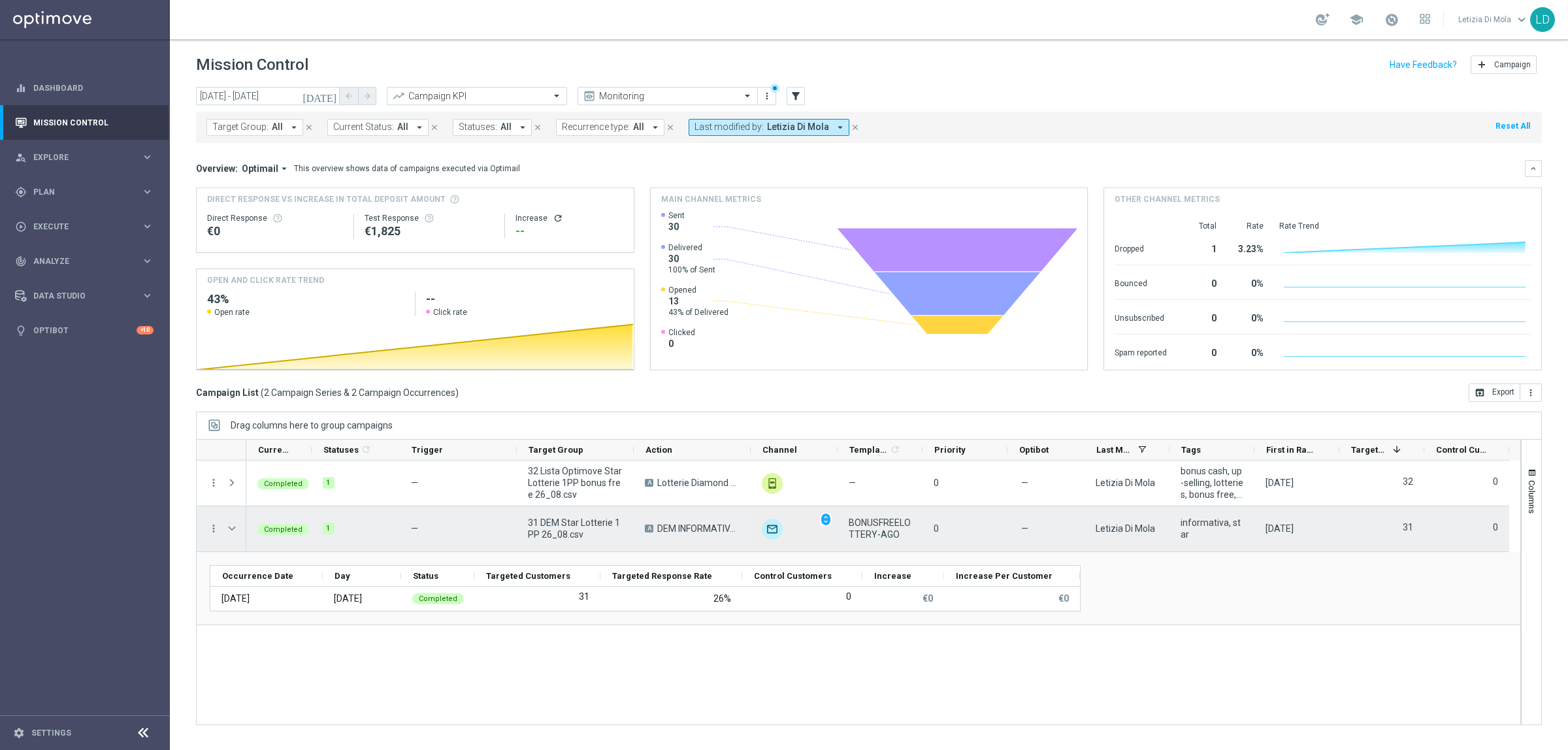
click at [769, 526] on img "Press SPACE to select this row." at bounding box center [772, 529] width 21 height 21
click at [884, 526] on span "BONUSFREELOTTERY-AGO" at bounding box center [880, 528] width 62 height 23
click at [1344, 532] on div "31" at bounding box center [1382, 529] width 85 height 45
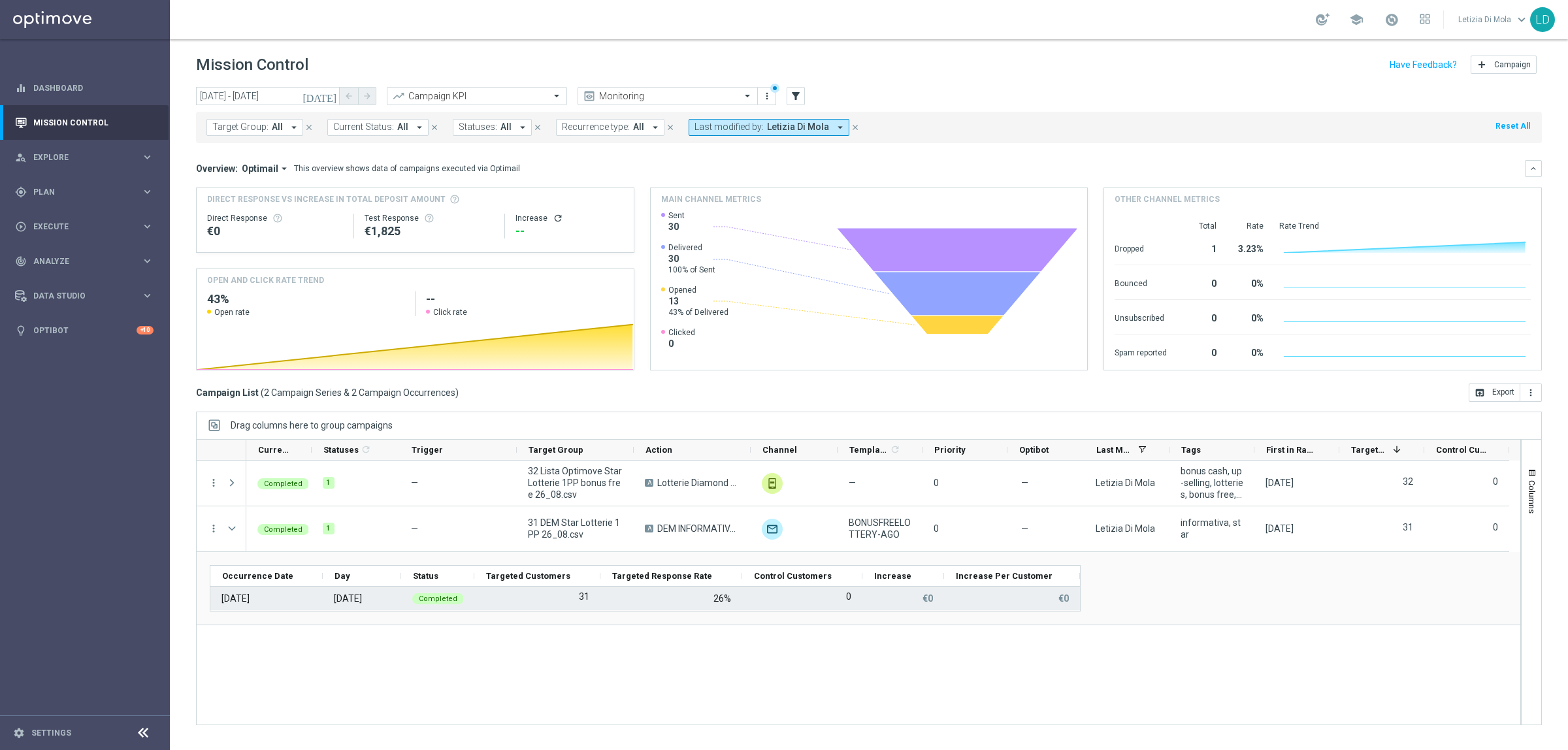
click at [435, 601] on span "Completed" at bounding box center [437, 598] width 38 height 9
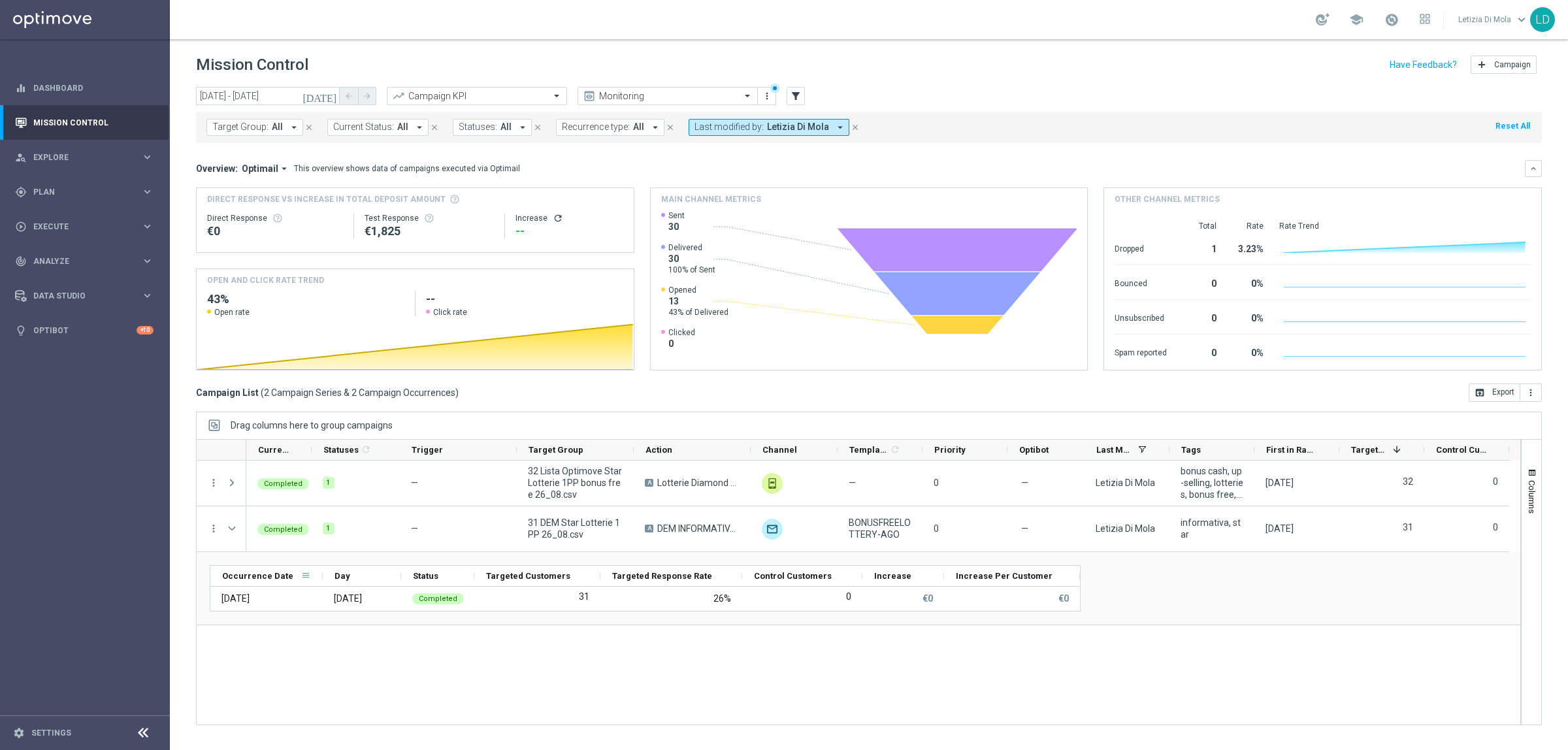
click at [301, 576] on span at bounding box center [305, 575] width 10 height 10
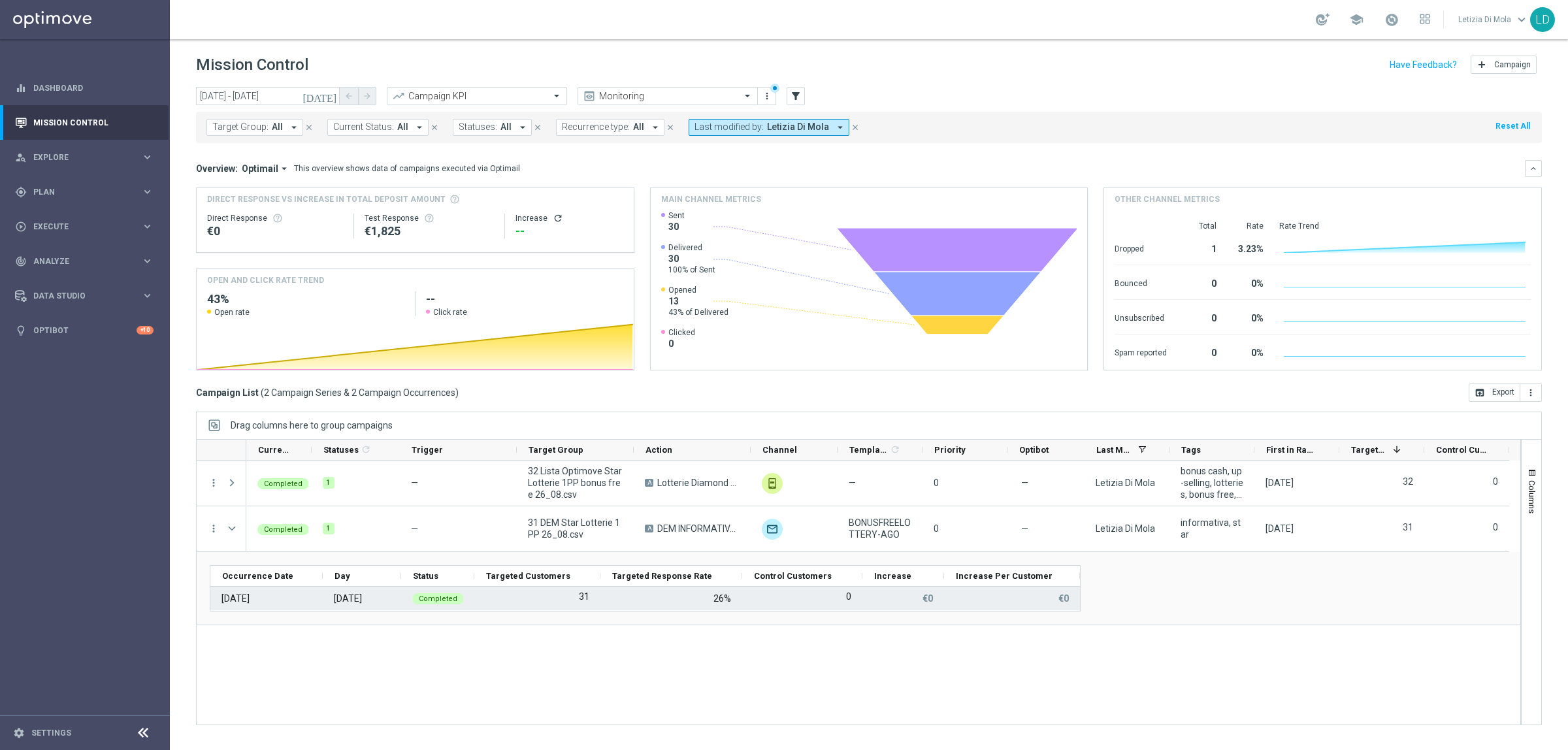
click at [1066, 598] on p "€0" at bounding box center [1063, 598] width 10 height 12
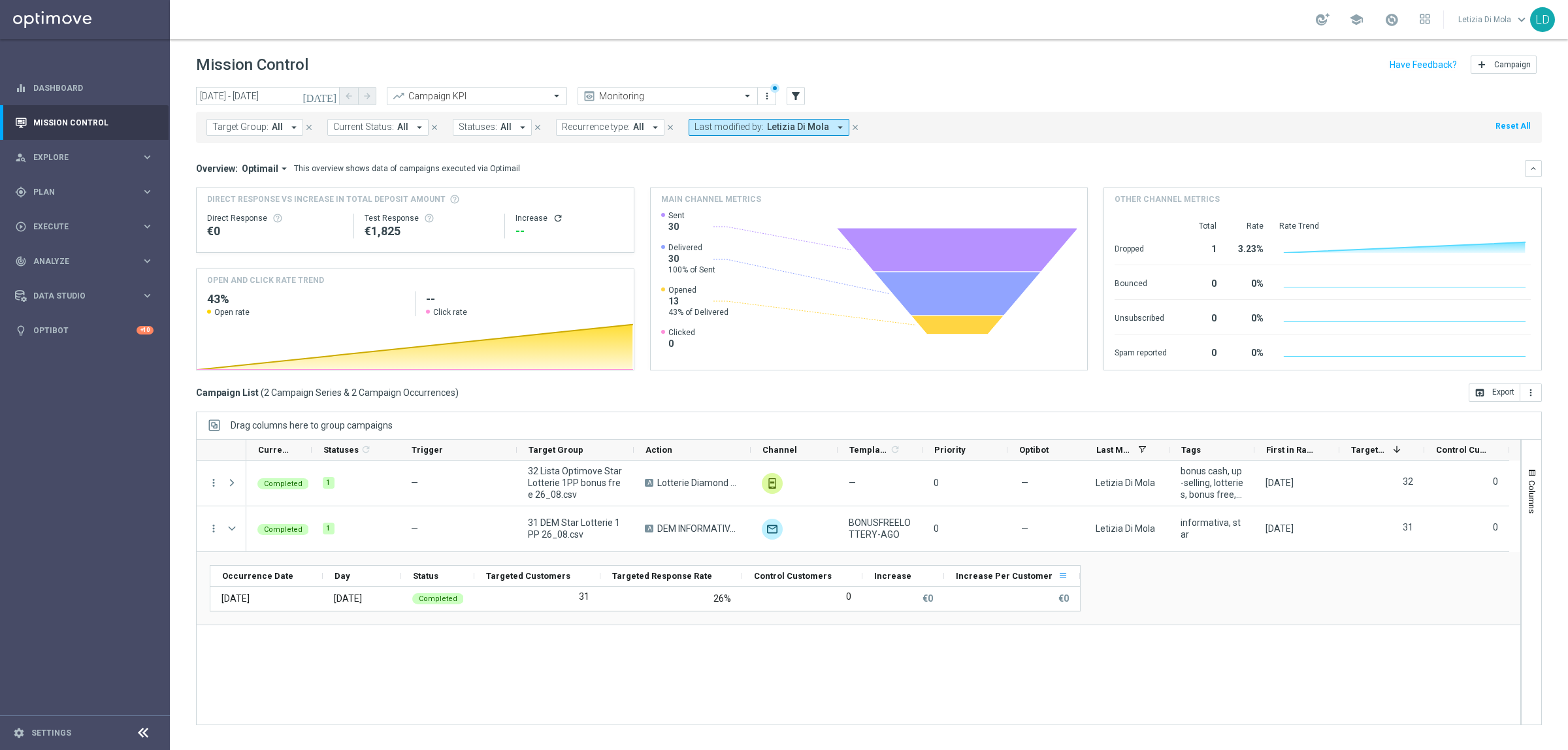
click at [1058, 570] on span at bounding box center [1063, 575] width 10 height 10
click at [965, 641] on div "Completed 1 — 32 Lista Optimove Star Lotterie 1PP bonus free 26_08.csv A Lotter…" at bounding box center [883, 592] width 1274 height 264
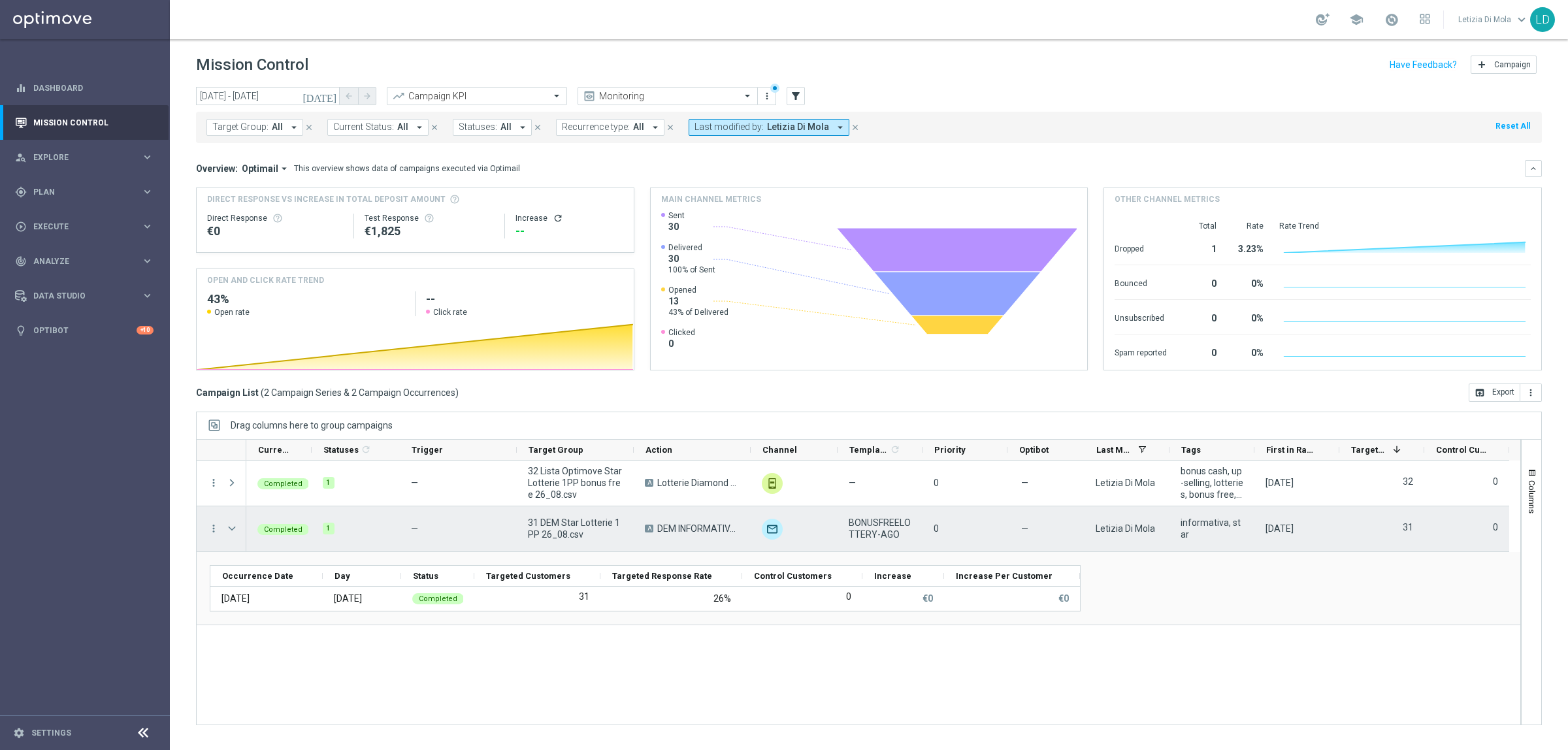
click at [1114, 536] on div "Letizia Di Mola" at bounding box center [1127, 529] width 85 height 45
click at [357, 528] on div "1" at bounding box center [351, 528] width 58 height 12
click at [266, 530] on span "Completed" at bounding box center [283, 529] width 38 height 9
click at [229, 530] on span "Press SPACE to select this row." at bounding box center [231, 528] width 12 height 10
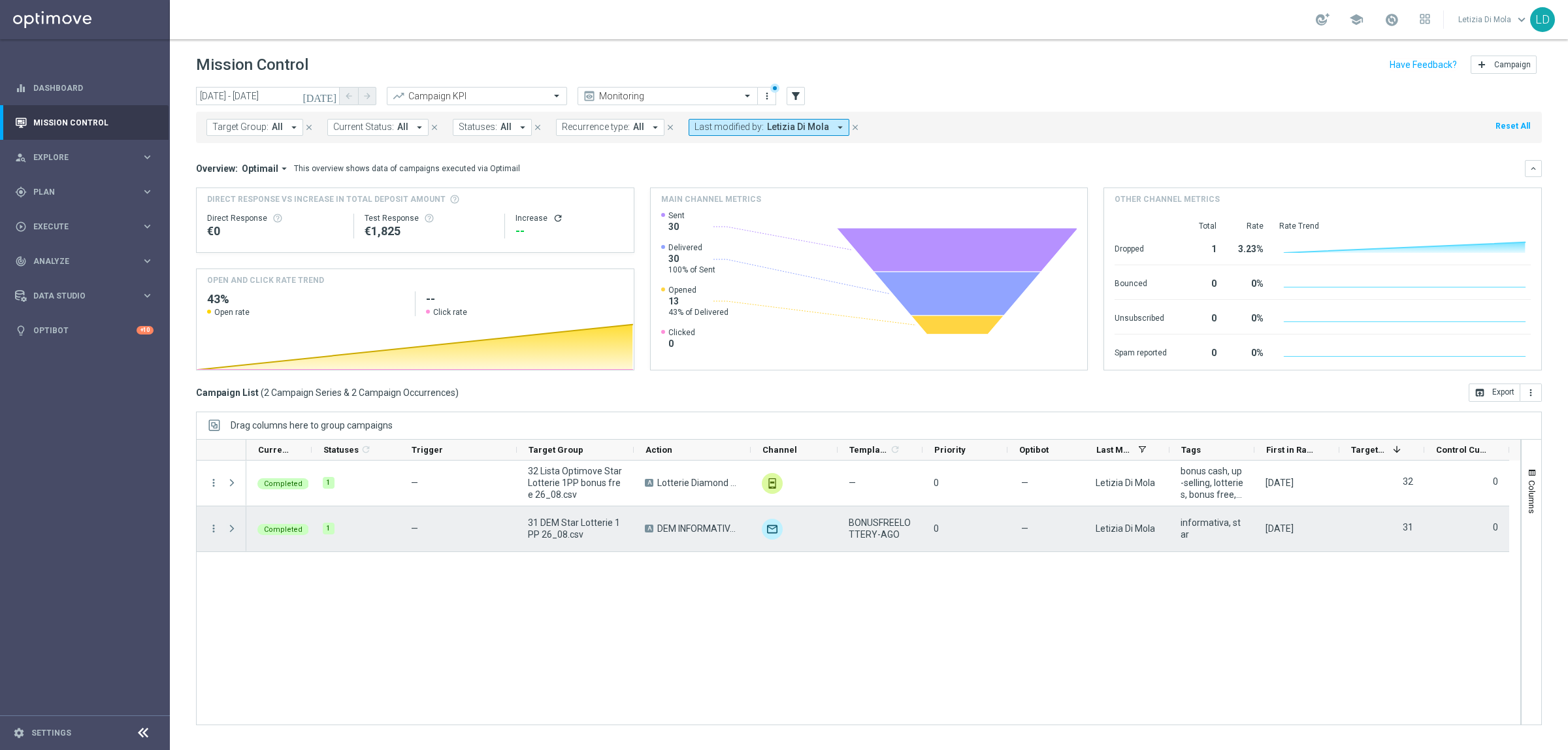
click at [234, 530] on span "Press SPACE to select this row." at bounding box center [231, 528] width 12 height 10
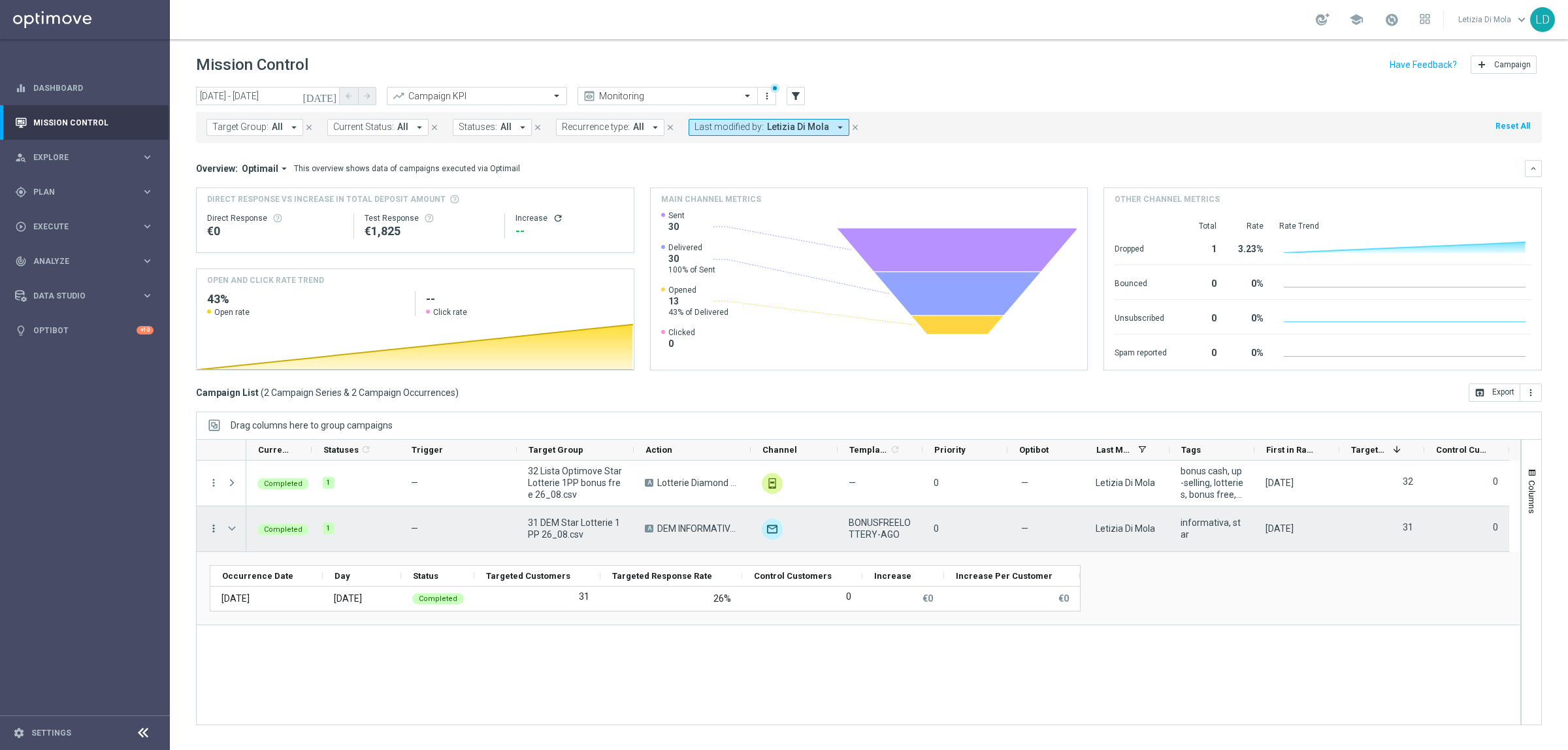
click at [214, 528] on icon "more_vert" at bounding box center [214, 528] width 12 height 12
click at [279, 537] on span "Campaign Details" at bounding box center [272, 537] width 66 height 9
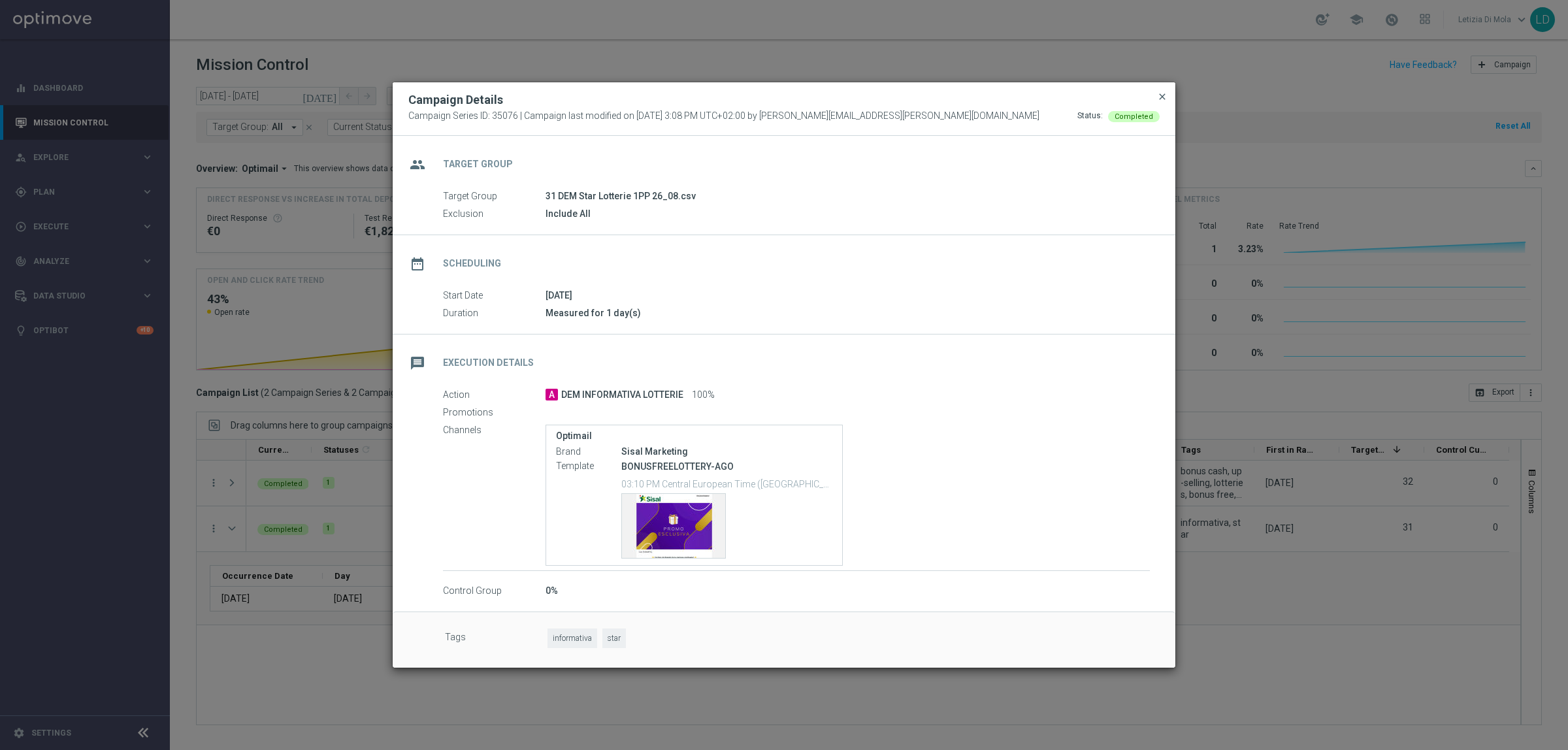
click at [1164, 91] on span "close" at bounding box center [1162, 96] width 10 height 10
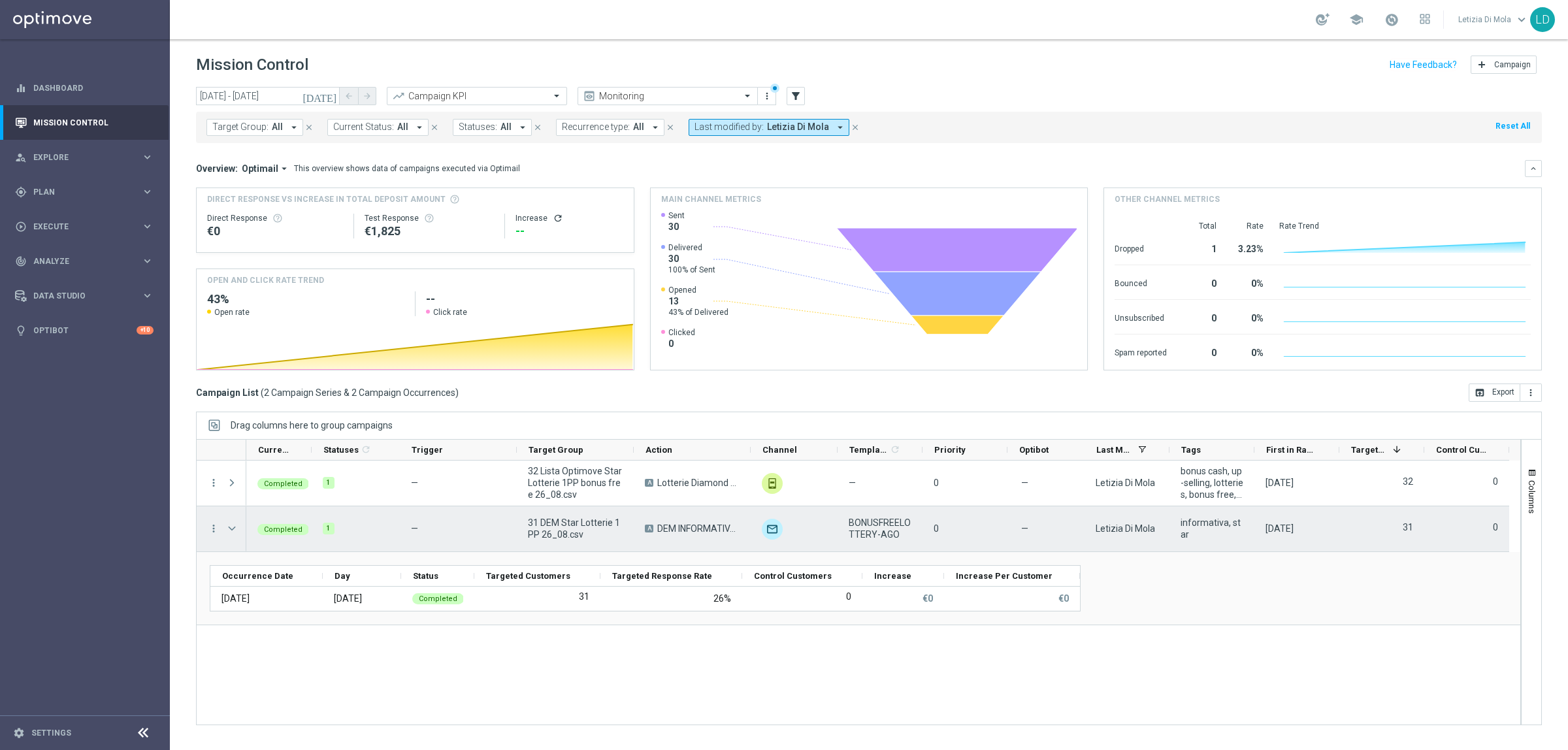
click at [271, 530] on span "Completed" at bounding box center [283, 529] width 38 height 9
click at [548, 527] on span "31 DEM Star Lotterie 1PP 26_08.csv" at bounding box center [576, 528] width 95 height 23
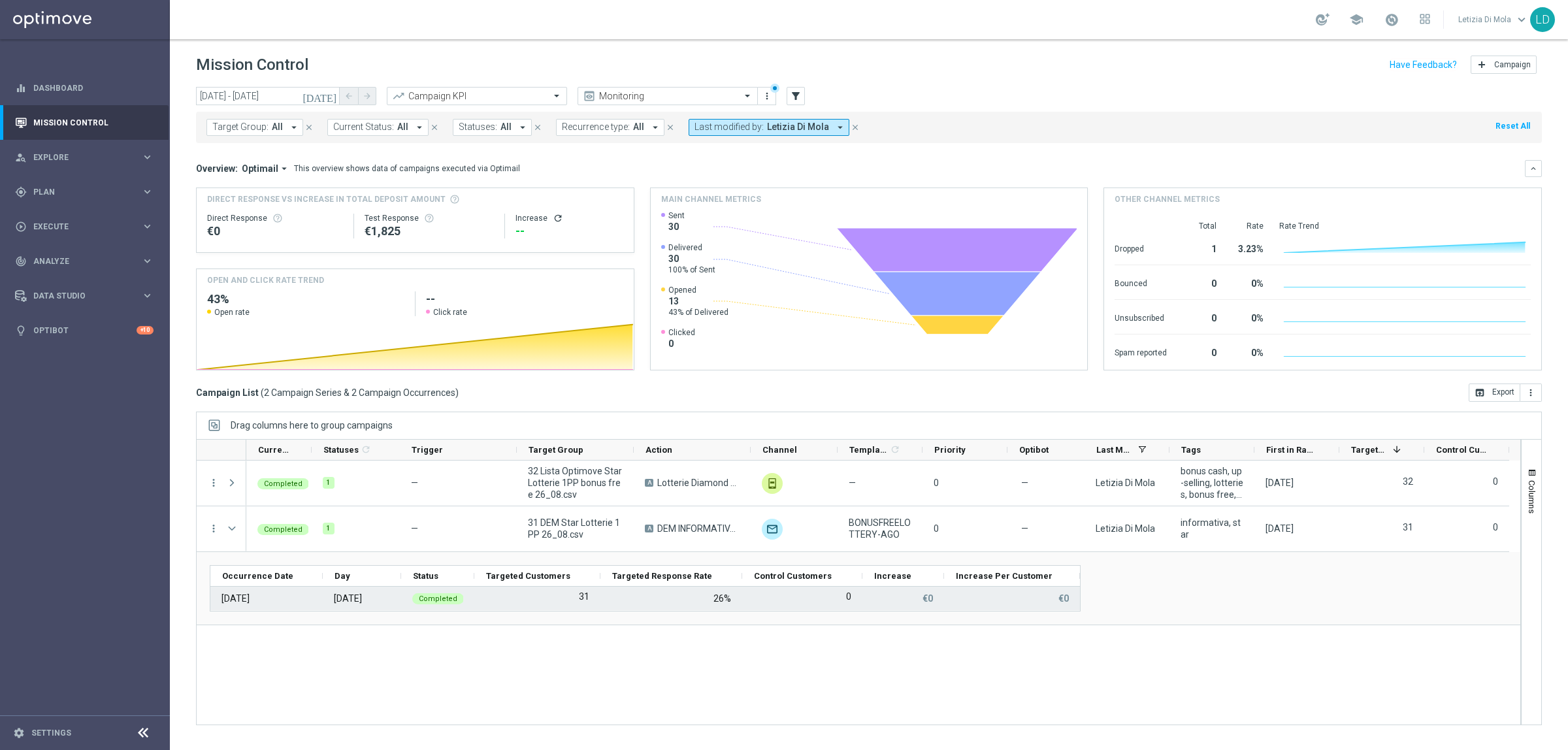
click at [435, 598] on span "Completed" at bounding box center [437, 598] width 38 height 9
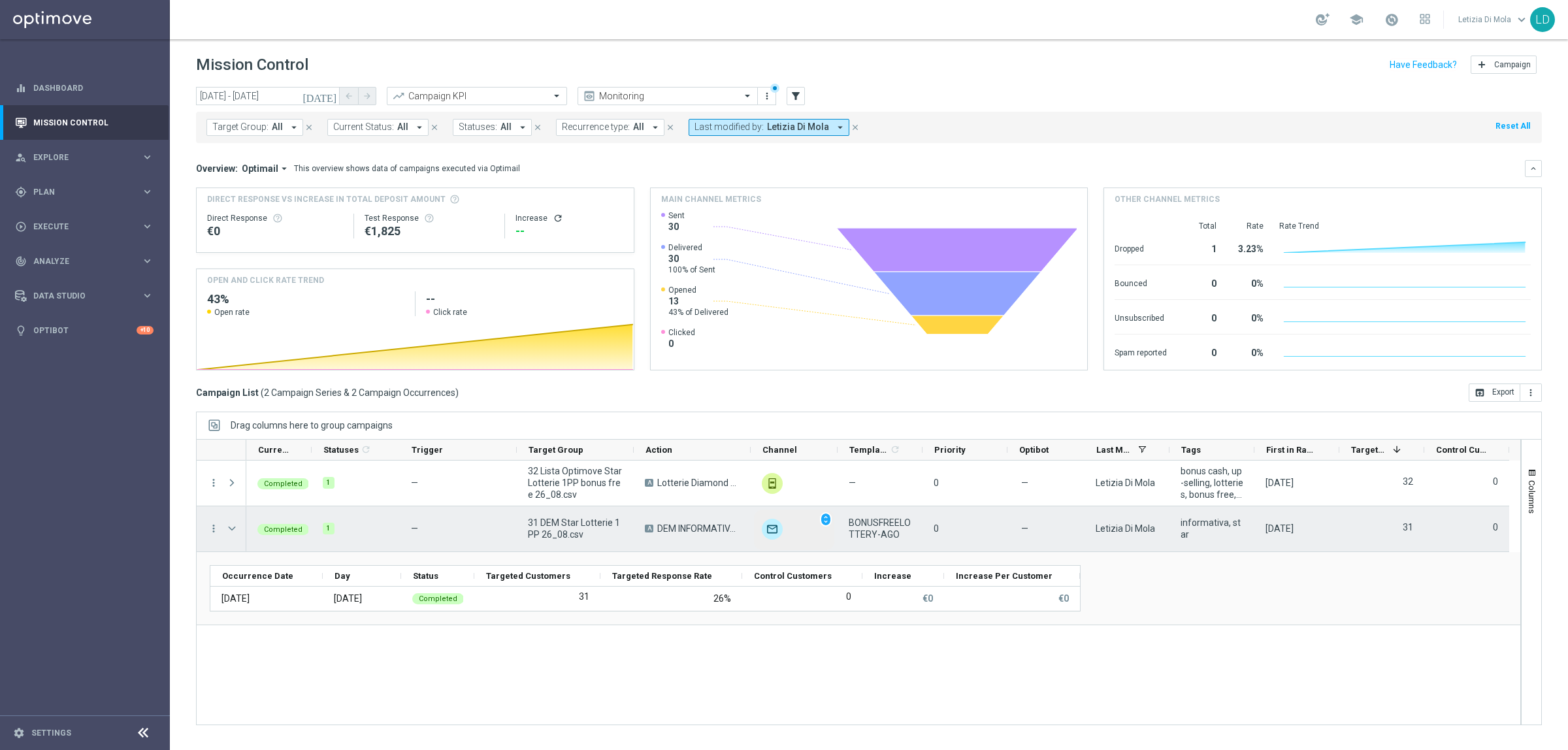
click at [778, 531] on img "Press SPACE to select this row." at bounding box center [772, 529] width 21 height 21
click at [895, 520] on span "BONUSFREELOTTERY-AGO" at bounding box center [880, 528] width 62 height 23
drag, startPoint x: 895, startPoint y: 520, endPoint x: 732, endPoint y: 520, distance: 163.0
click at [890, 520] on span "BONUSFREELOTTERY-AGO" at bounding box center [880, 528] width 62 height 23
click at [703, 521] on div "A DEM INFORMATIVA LOTTERIE" at bounding box center [692, 529] width 117 height 45
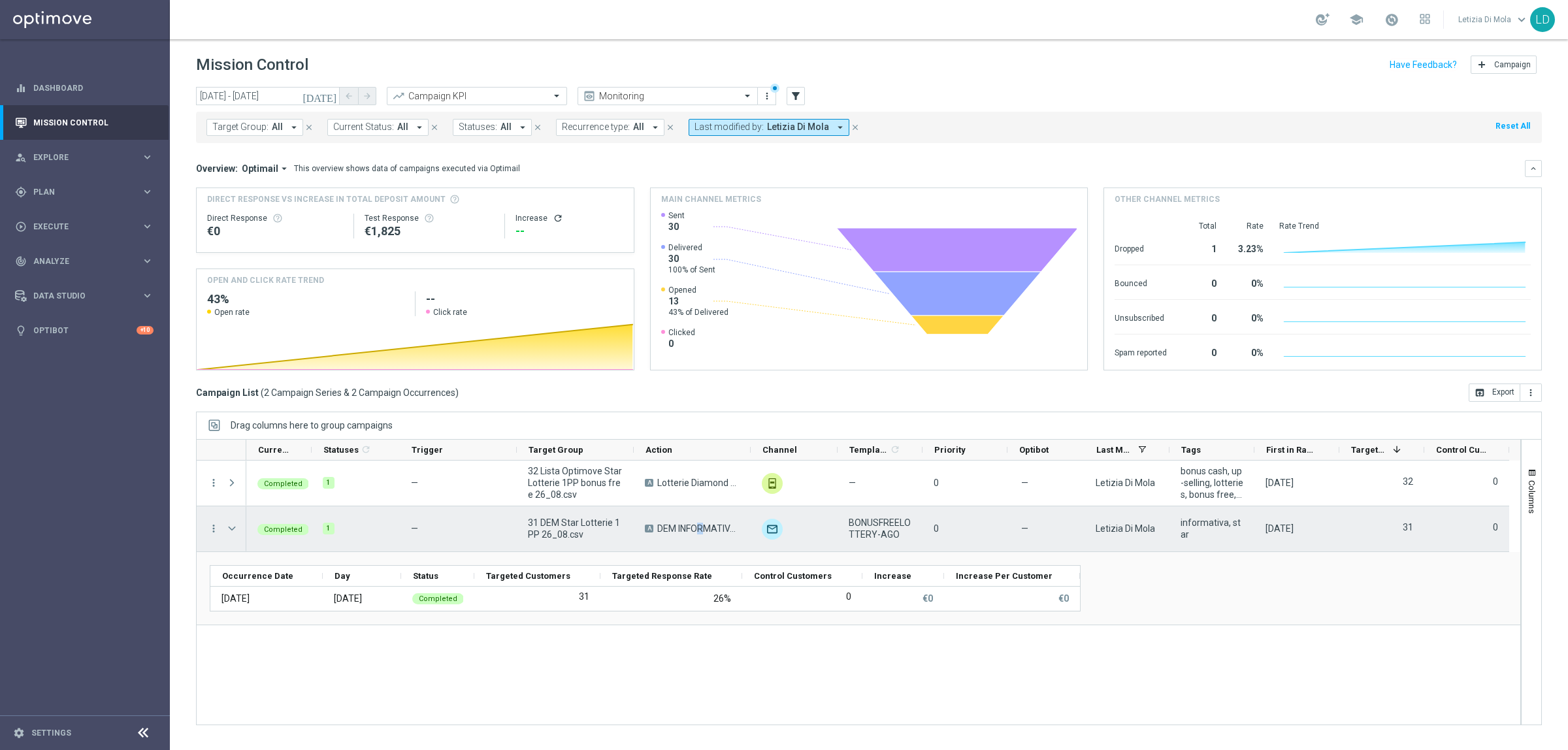
click at [662, 530] on span "DEM INFORMATIVA LOTTERIE" at bounding box center [699, 528] width 83 height 12
drag, startPoint x: 648, startPoint y: 530, endPoint x: 609, endPoint y: 523, distance: 39.6
click at [645, 529] on span "A" at bounding box center [649, 528] width 9 height 8
drag, startPoint x: 597, startPoint y: 523, endPoint x: 559, endPoint y: 523, distance: 38.0
click at [595, 523] on span "31 DEM Star Lotterie 1PP 26_08.csv" at bounding box center [576, 528] width 95 height 23
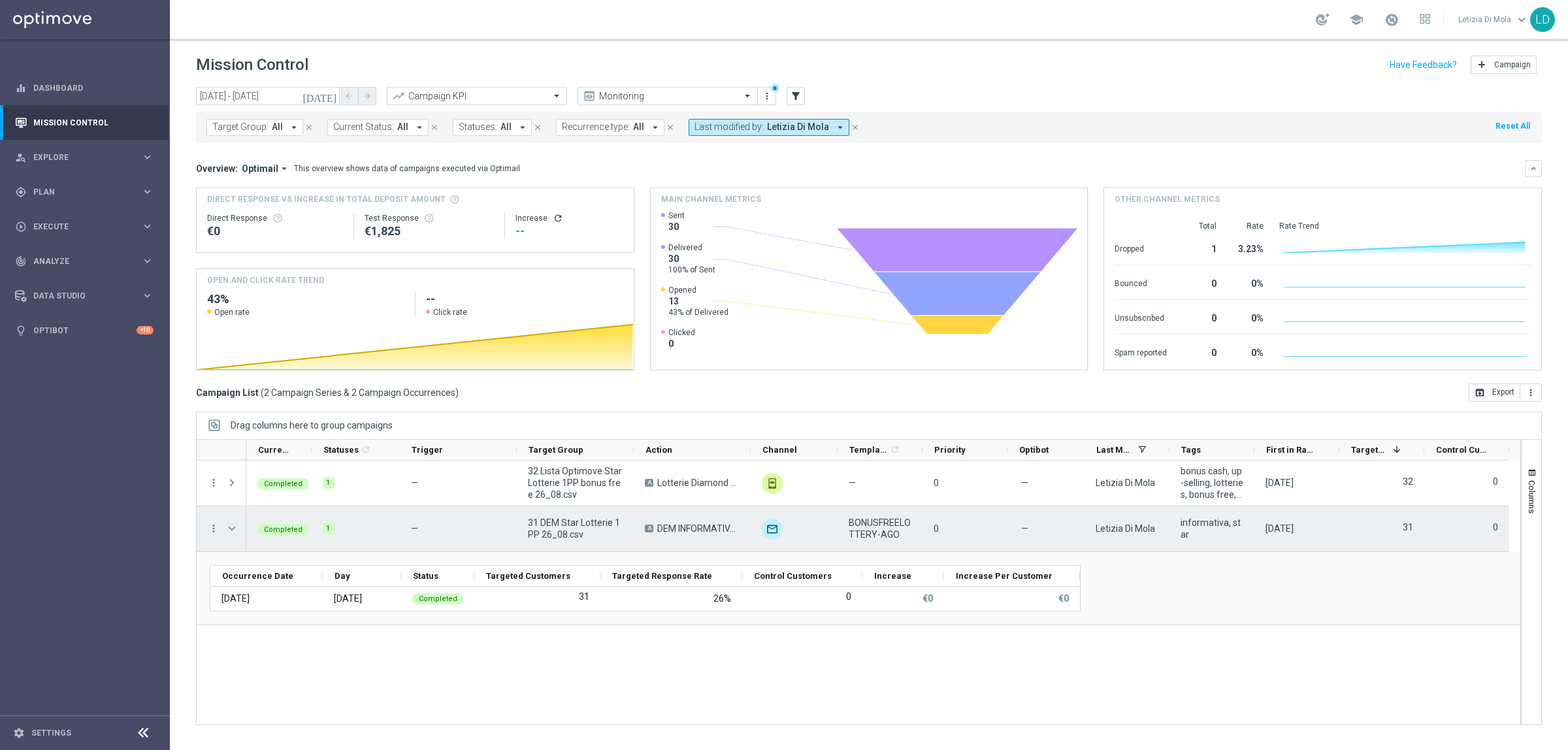
click at [548, 523] on span "31 DEM Star Lotterie 1PP 26_08.csv" at bounding box center [576, 528] width 95 height 23
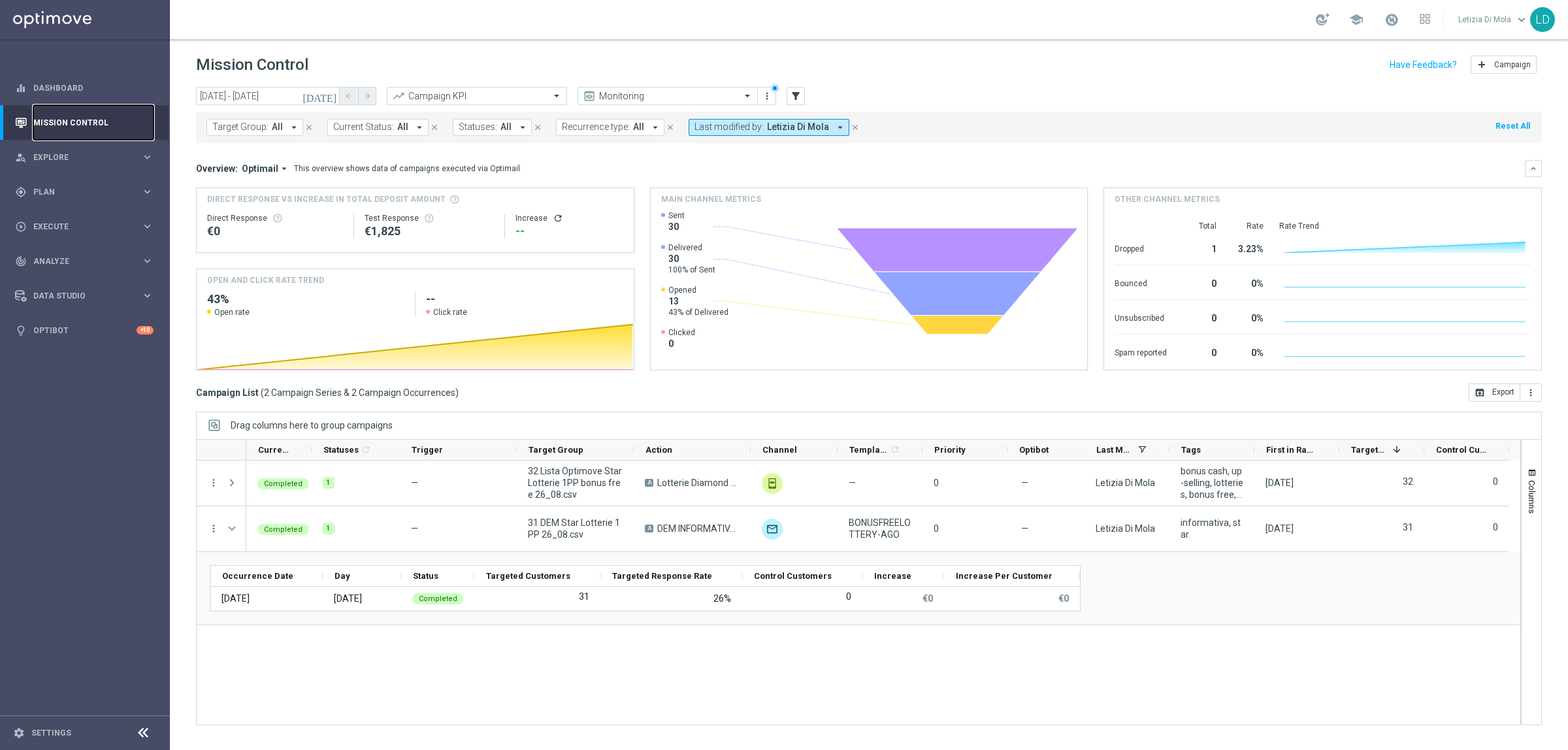
click at [124, 122] on link "Mission Control" at bounding box center [94, 122] width 120 height 34
click at [938, 312] on icon at bounding box center [957, 294] width 168 height 44
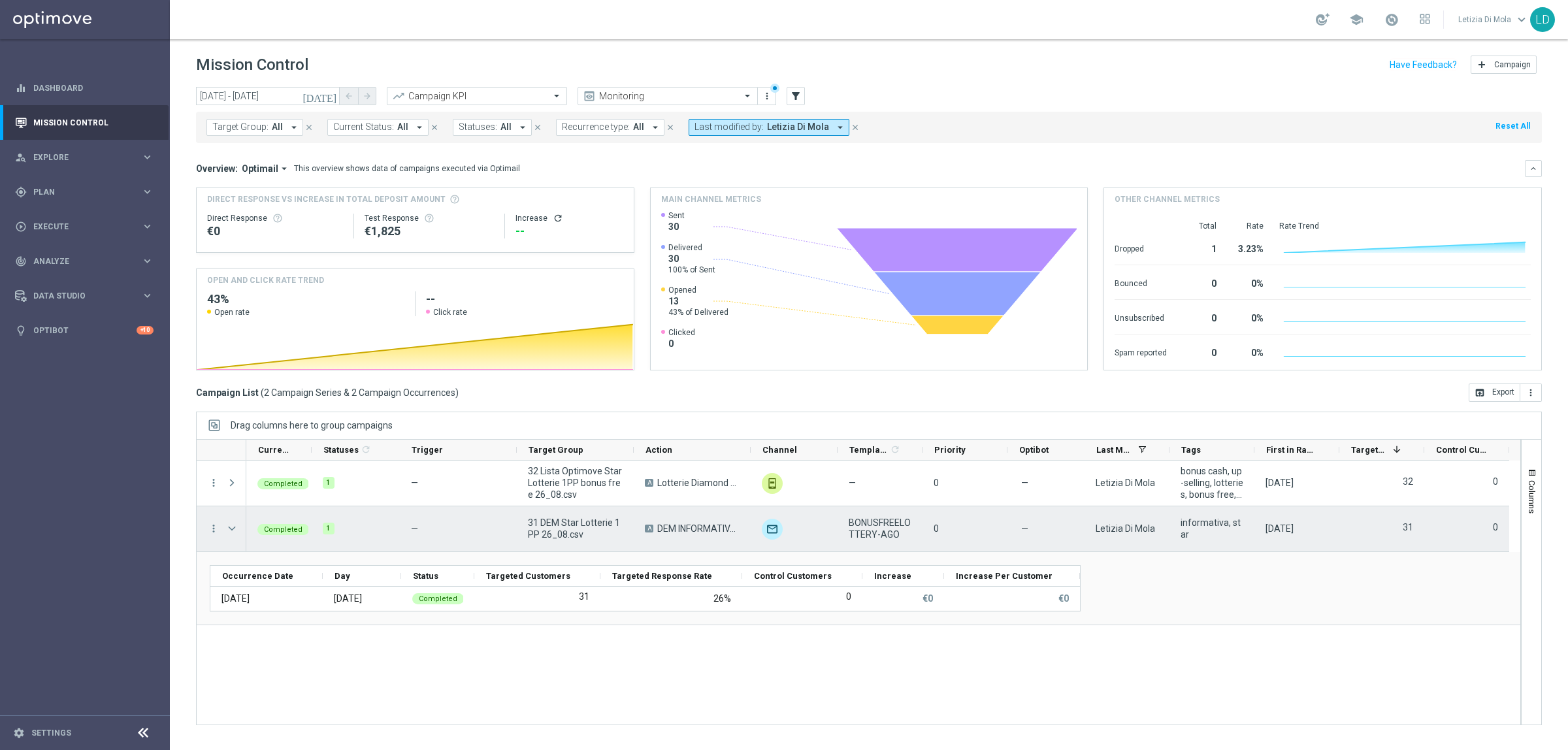
click at [401, 530] on div "—" at bounding box center [458, 529] width 117 height 45
drag, startPoint x: 1107, startPoint y: 532, endPoint x: 1436, endPoint y: 530, distance: 329.0
click at [1436, 530] on div "0" at bounding box center [1467, 529] width 85 height 45
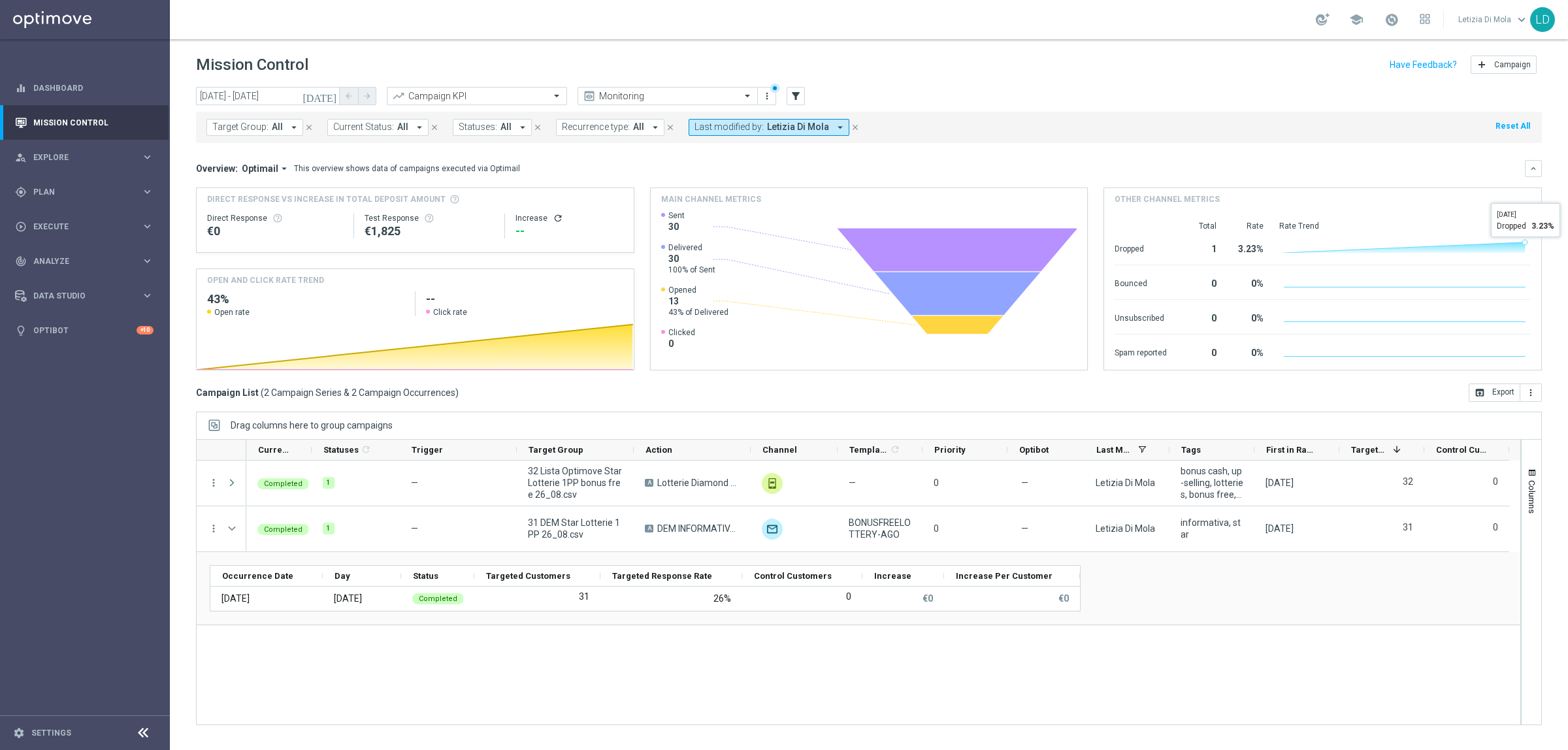
click at [1495, 248] on icon at bounding box center [1404, 247] width 241 height 10
click at [394, 232] on div "€1,825" at bounding box center [429, 231] width 130 height 16
drag, startPoint x: 273, startPoint y: 277, endPoint x: 249, endPoint y: 309, distance: 40.0
click at [273, 278] on h4 "OPEN AND CLICK RATE TREND" at bounding box center [266, 280] width 117 height 12
click at [228, 310] on span "Open rate" at bounding box center [231, 312] width 35 height 10
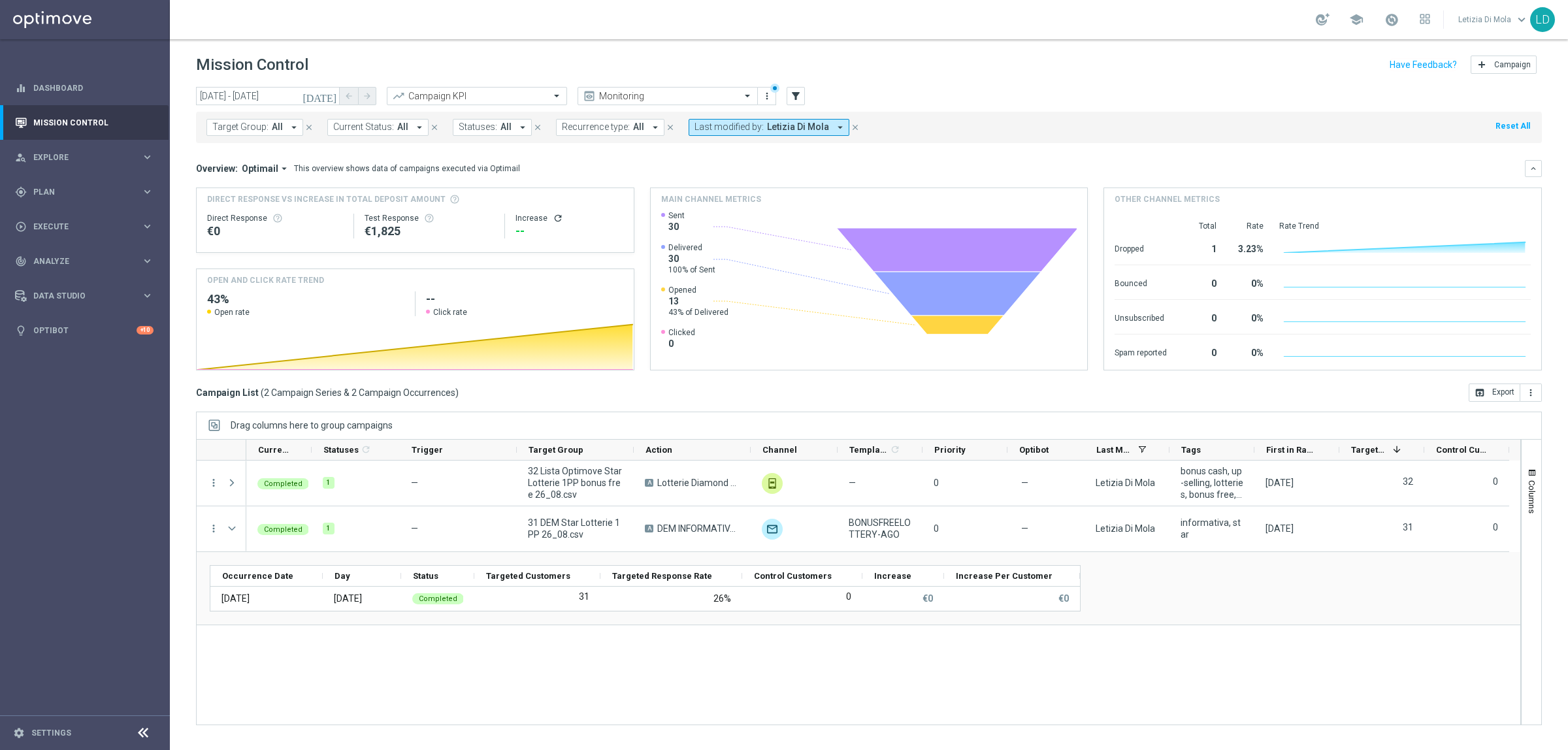
click at [210, 298] on h2 "43%" at bounding box center [305, 299] width 197 height 16
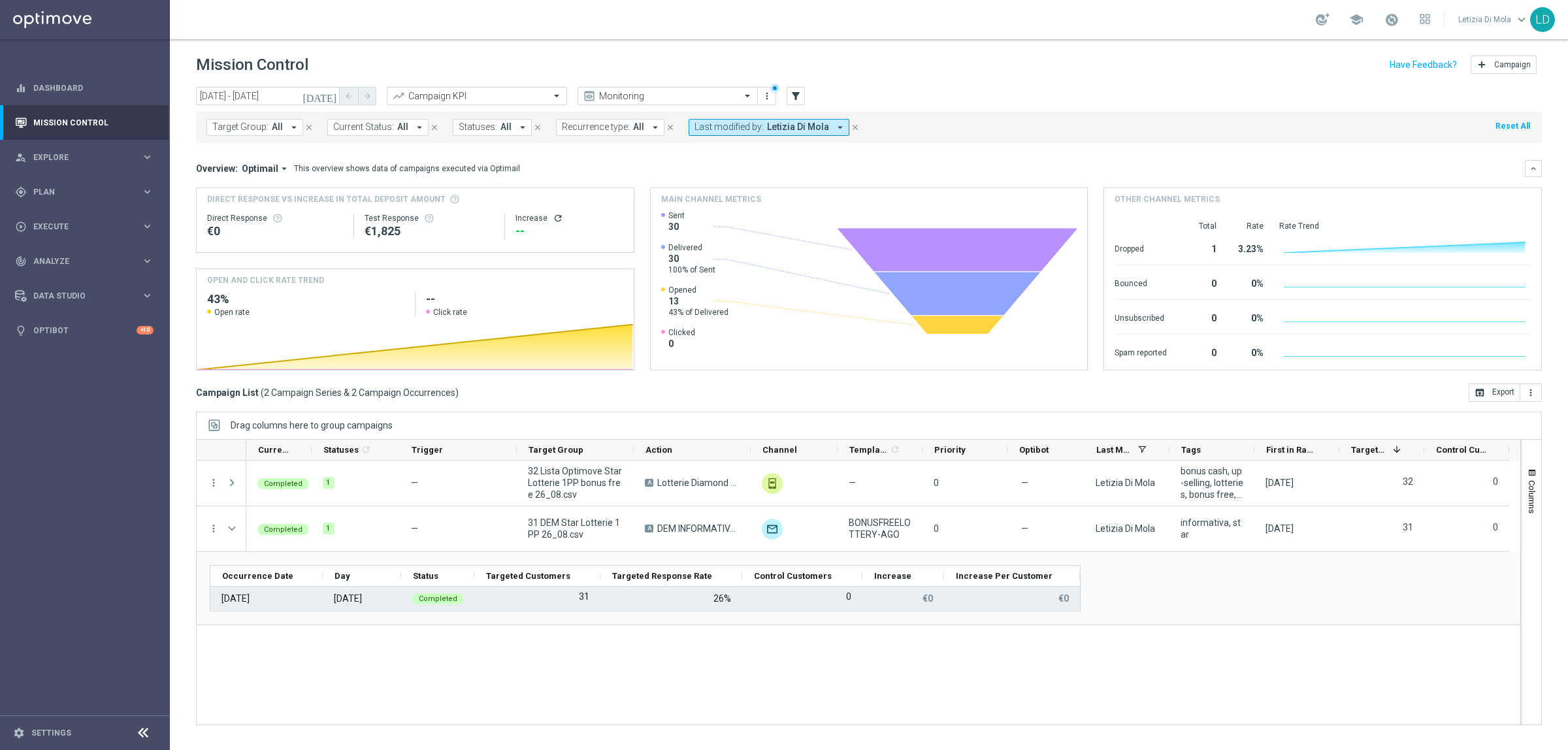
click at [249, 602] on div "[DATE]" at bounding box center [235, 598] width 28 height 12
click at [415, 597] on div "Completed" at bounding box center [438, 598] width 51 height 11
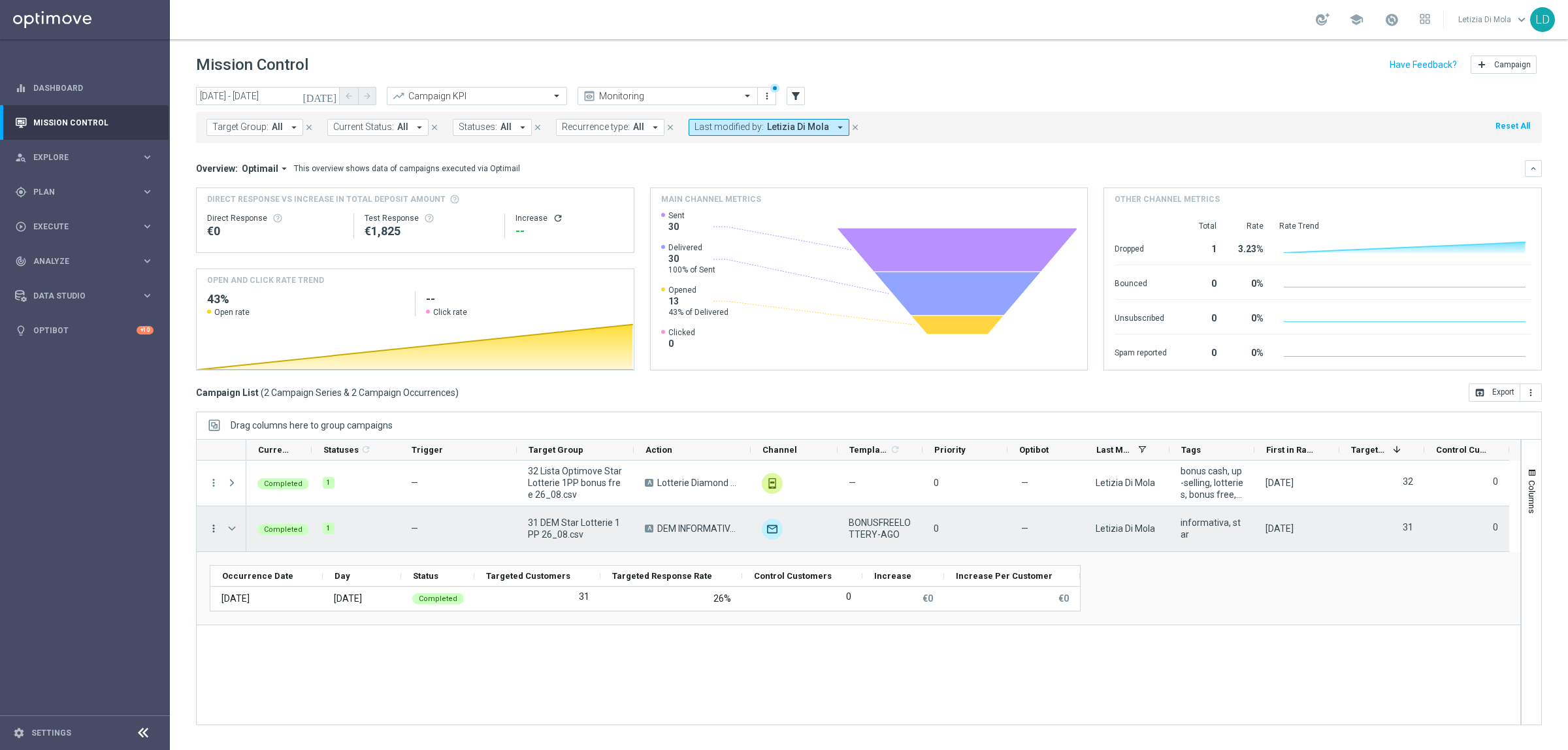
click at [209, 532] on icon "more_vert" at bounding box center [214, 528] width 12 height 12
click at [312, 611] on span "Go to Campaign Analysis" at bounding box center [286, 610] width 94 height 9
click at [232, 528] on span "Press SPACE to select this row." at bounding box center [231, 528] width 12 height 10
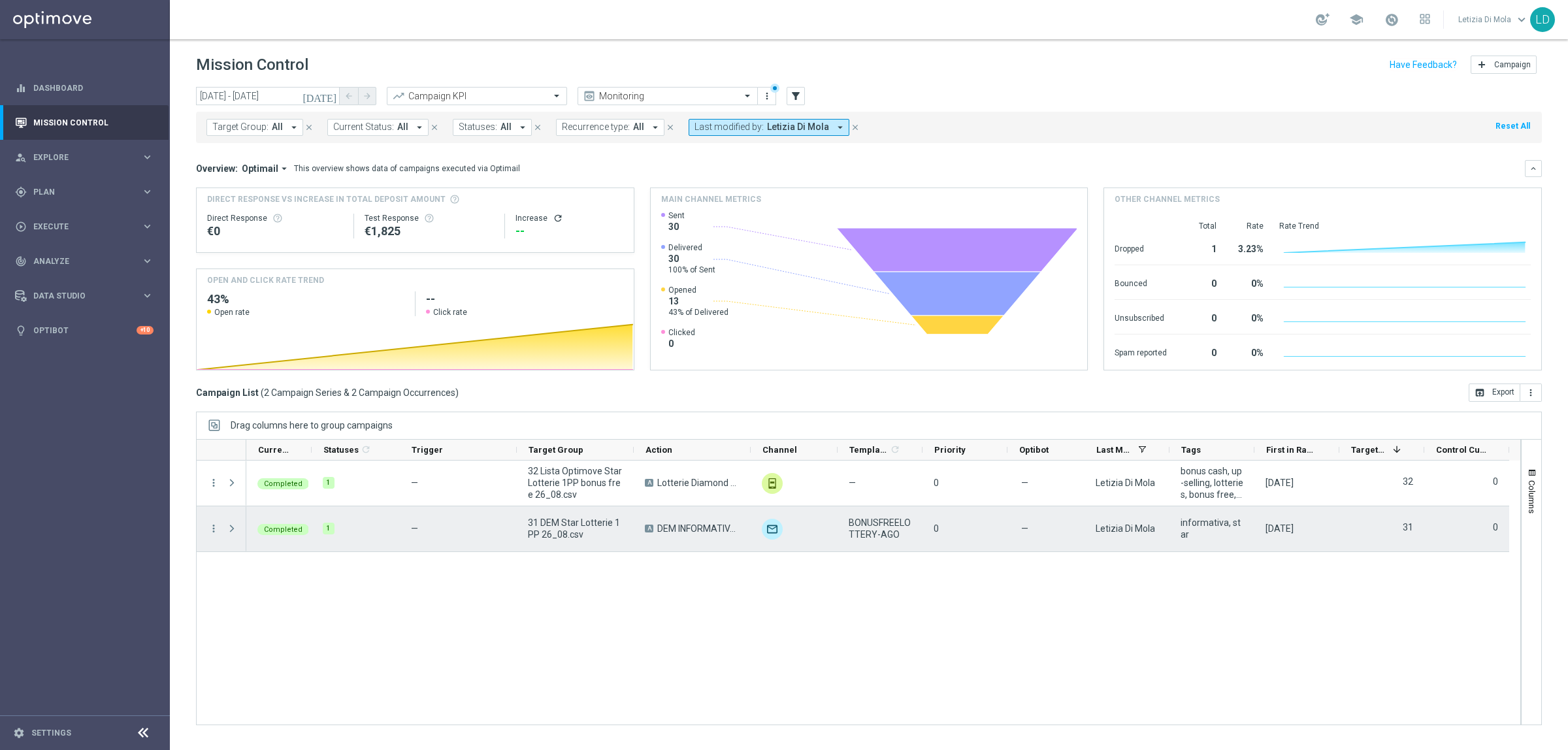
click at [232, 528] on span "Press SPACE to select this row." at bounding box center [231, 528] width 12 height 10
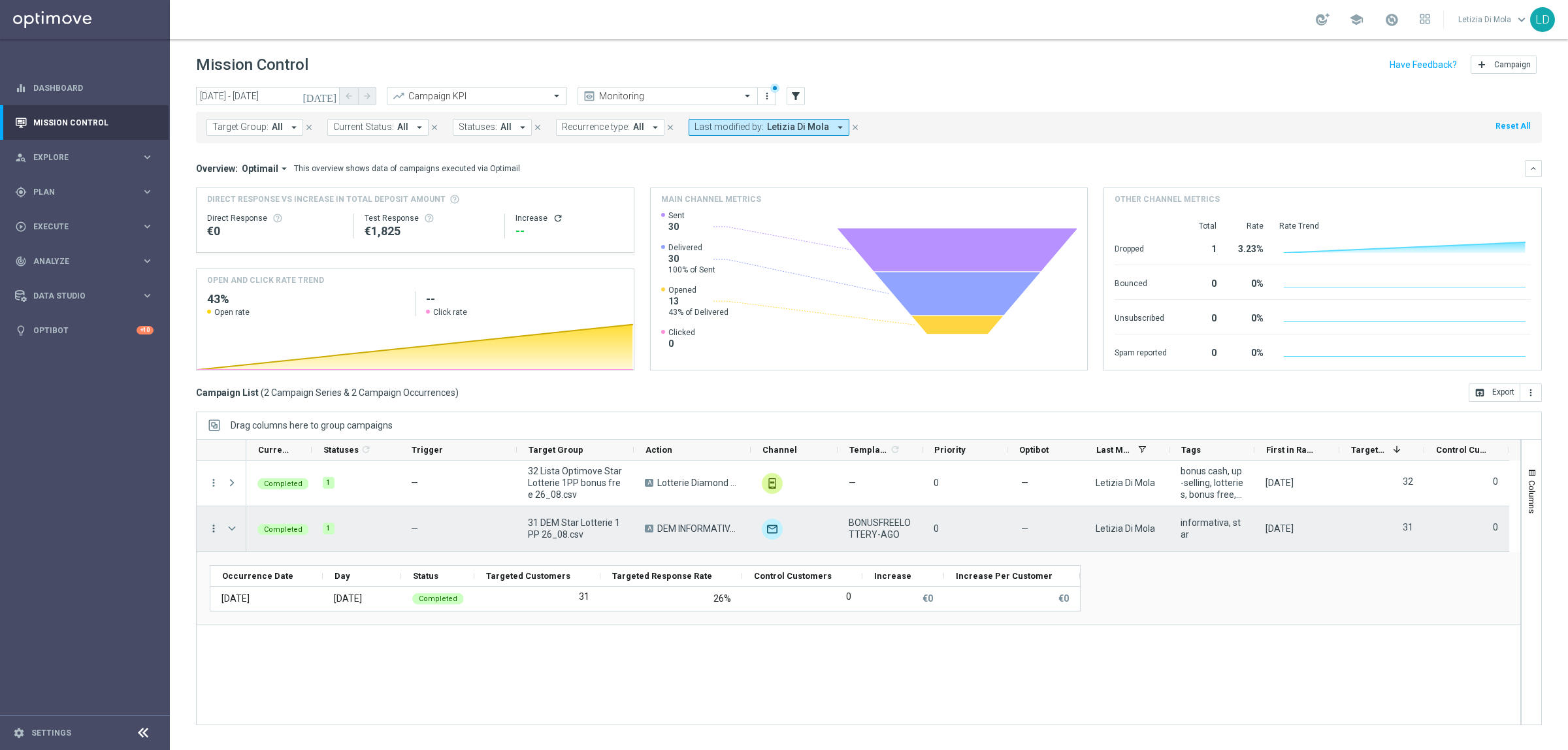
click at [210, 533] on icon "more_vert" at bounding box center [214, 528] width 12 height 12
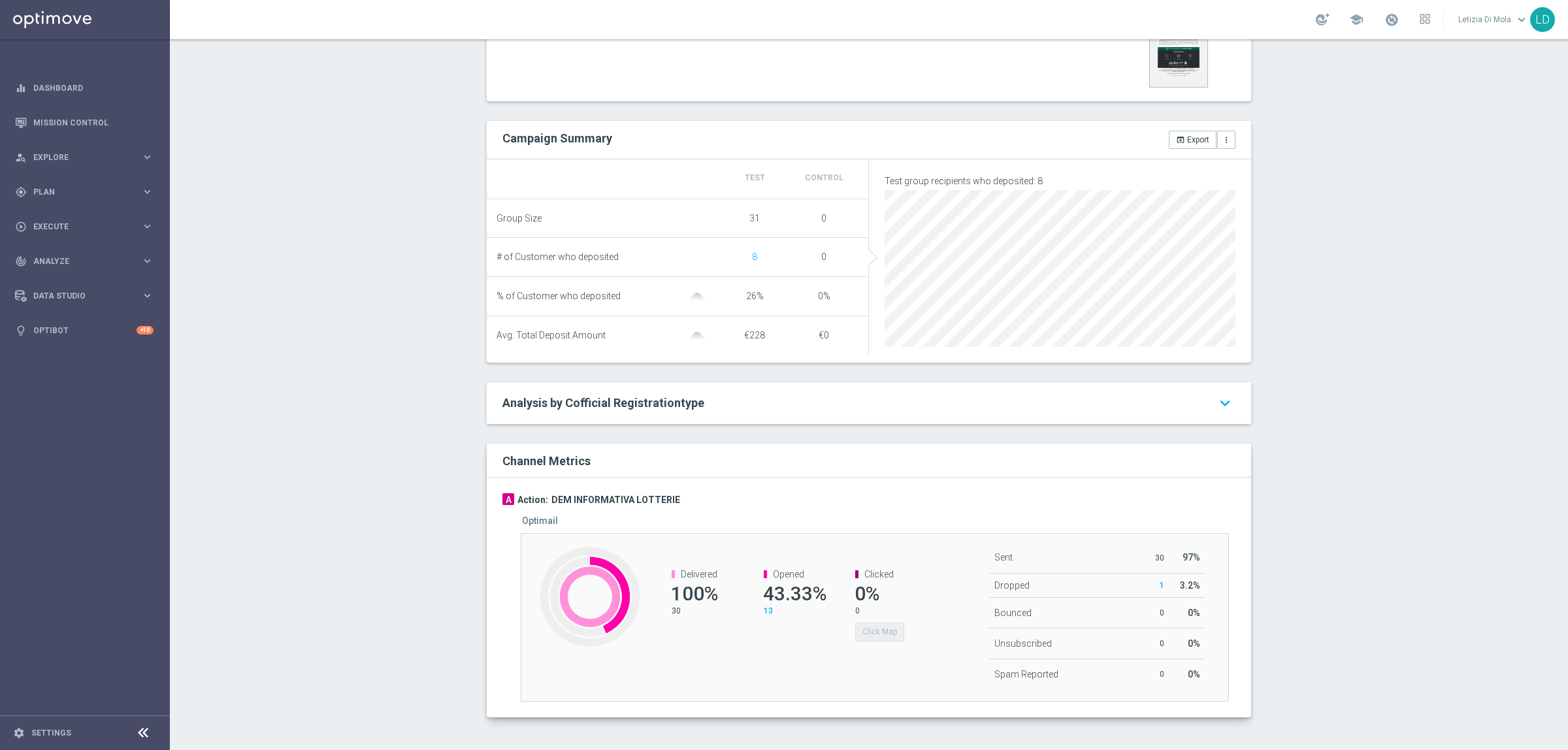
scroll to position [410, 0]
